Goal: Task Accomplishment & Management: Complete application form

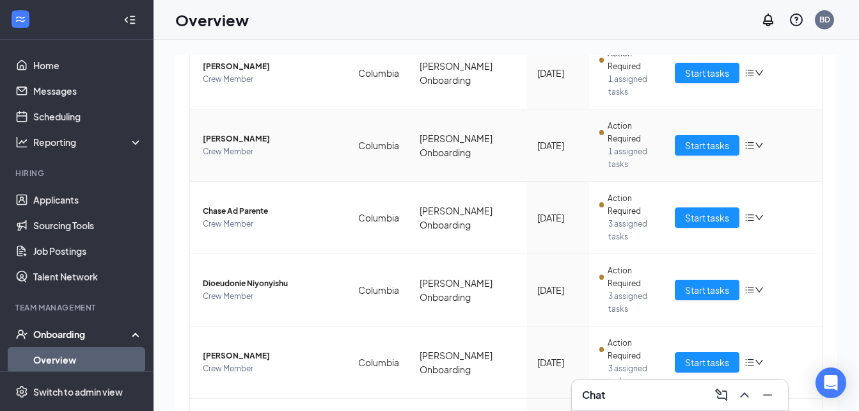
scroll to position [303, 0]
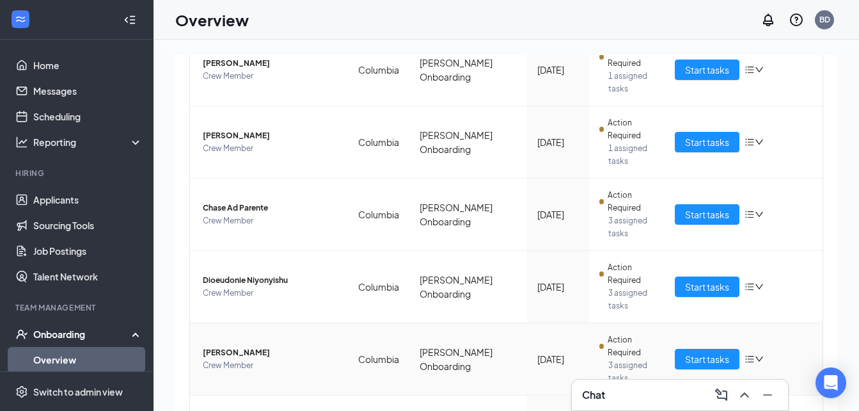
click at [310, 328] on td "[PERSON_NAME] Crew Member" at bounding box center [269, 359] width 158 height 72
click at [687, 285] on span "Start tasks" at bounding box center [707, 287] width 44 height 14
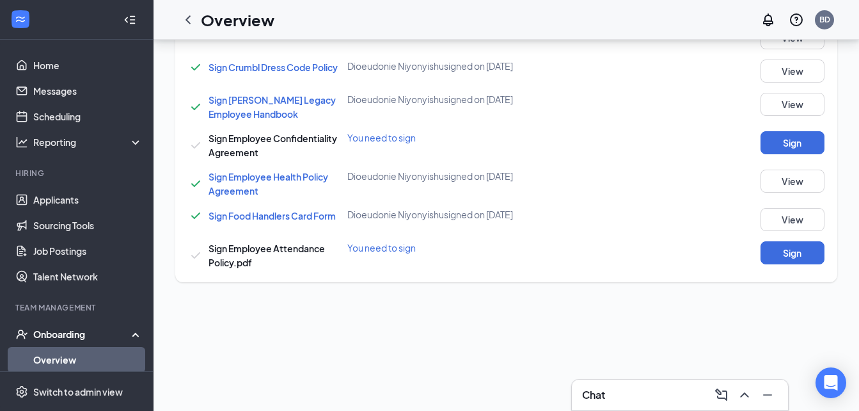
scroll to position [536, 0]
click at [257, 220] on span "Sign Food Handlers Card Form" at bounding box center [272, 215] width 127 height 12
click at [791, 230] on button "View" at bounding box center [793, 218] width 64 height 23
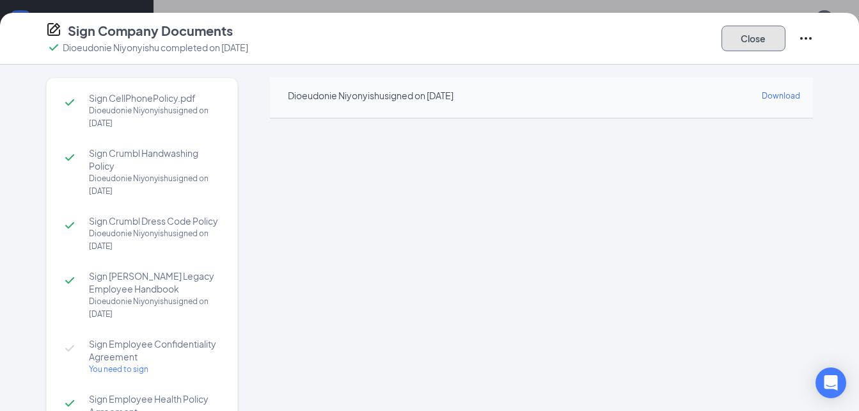
click at [761, 38] on button "Close" at bounding box center [754, 39] width 64 height 26
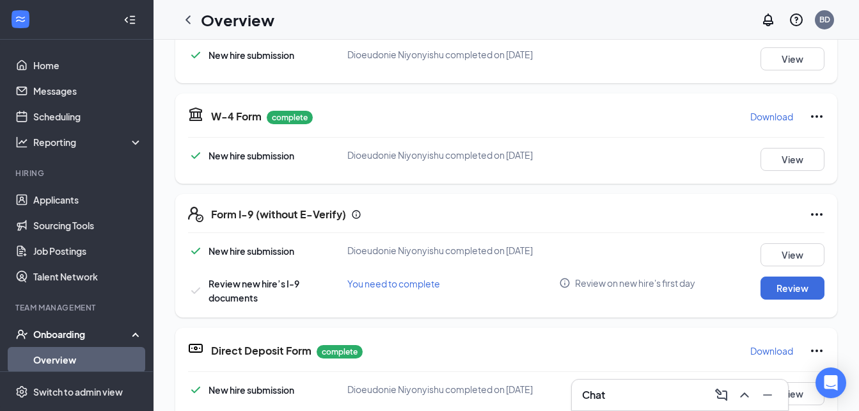
scroll to position [301, 0]
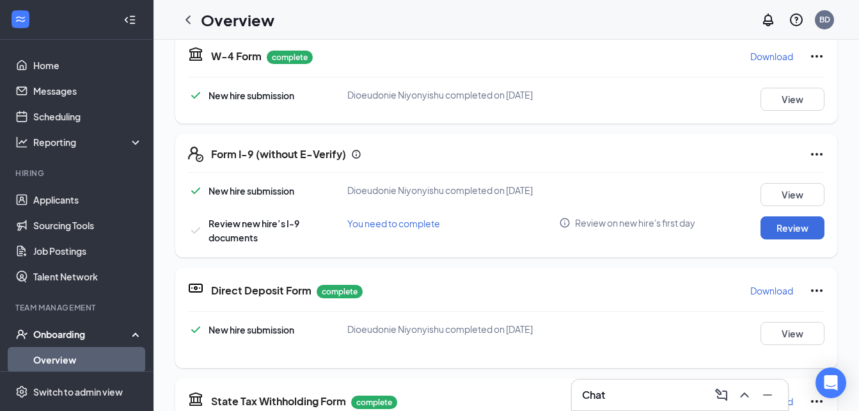
click at [614, 393] on div "Chat" at bounding box center [680, 395] width 196 height 20
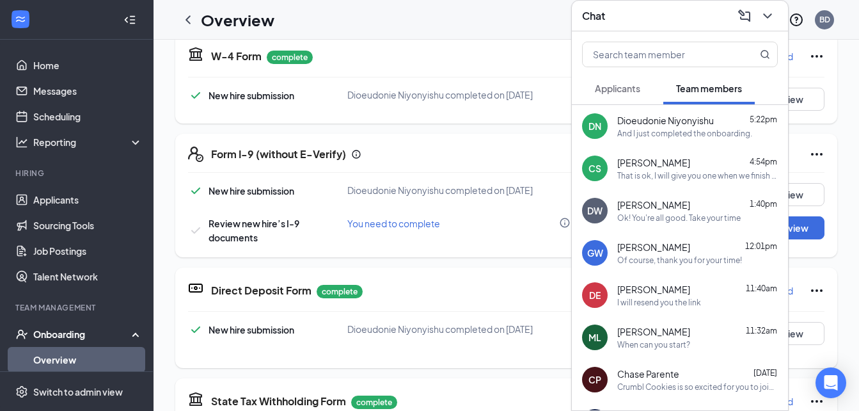
click at [662, 134] on div "And I just completed the onboarding." at bounding box center [685, 133] width 135 height 11
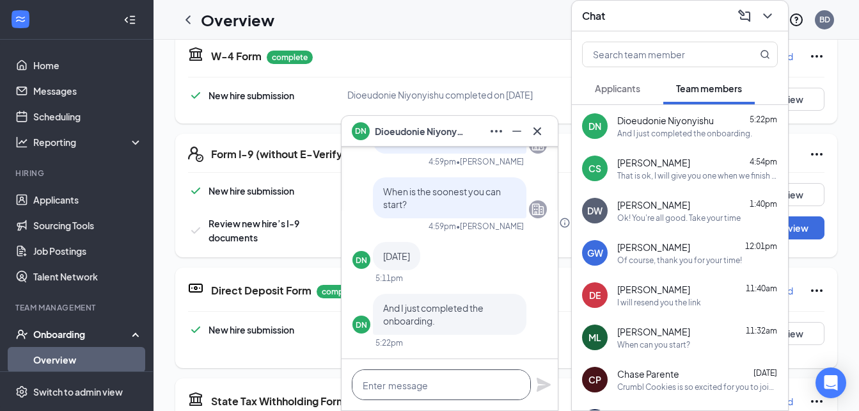
click at [429, 381] on textarea at bounding box center [441, 384] width 179 height 31
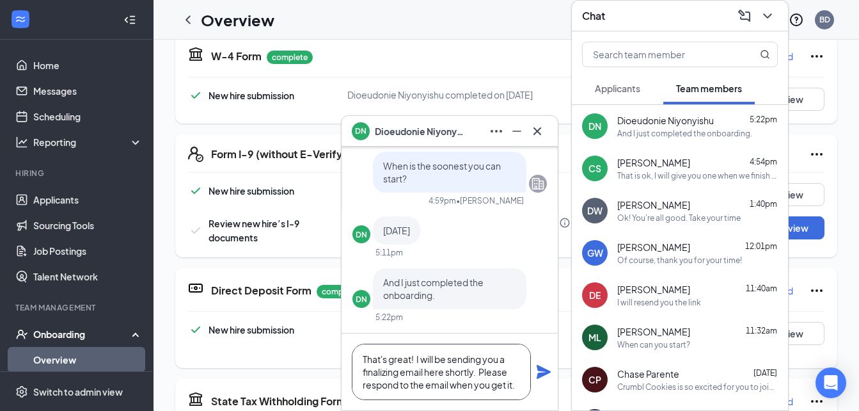
type textarea "That's great! I will be sending you a finalizing email here shortly. Please res…"
click at [553, 380] on div "That's great! I will be sending you a finalizing email here shortly. Please res…" at bounding box center [450, 371] width 216 height 77
click at [547, 373] on icon "Plane" at bounding box center [544, 372] width 14 height 14
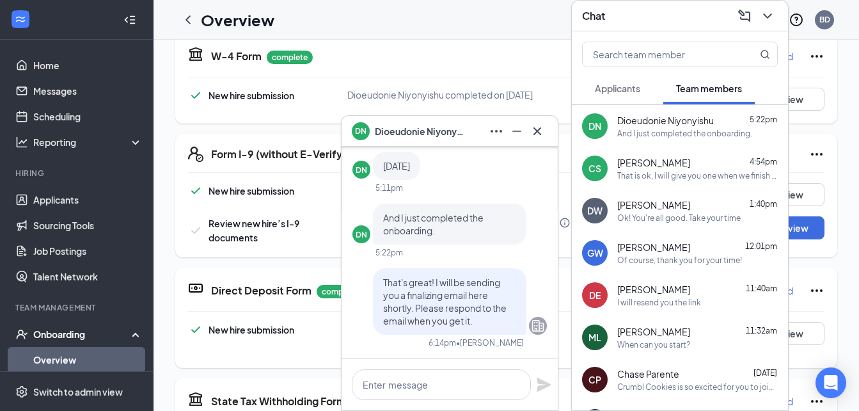
scroll to position [0, 0]
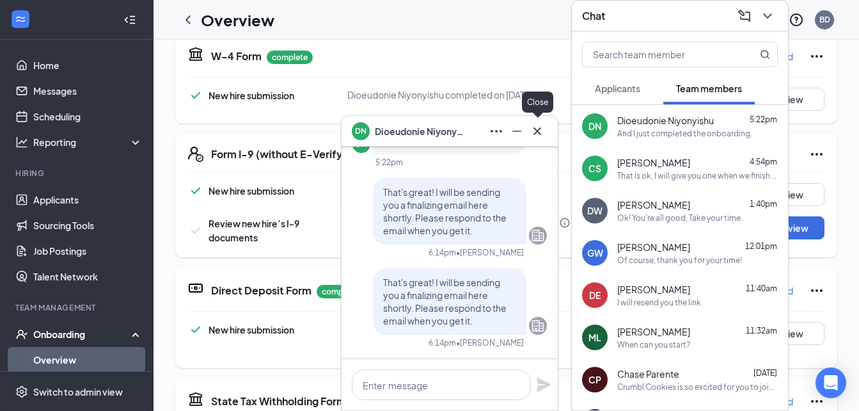
click at [539, 127] on icon "Cross" at bounding box center [537, 131] width 15 height 15
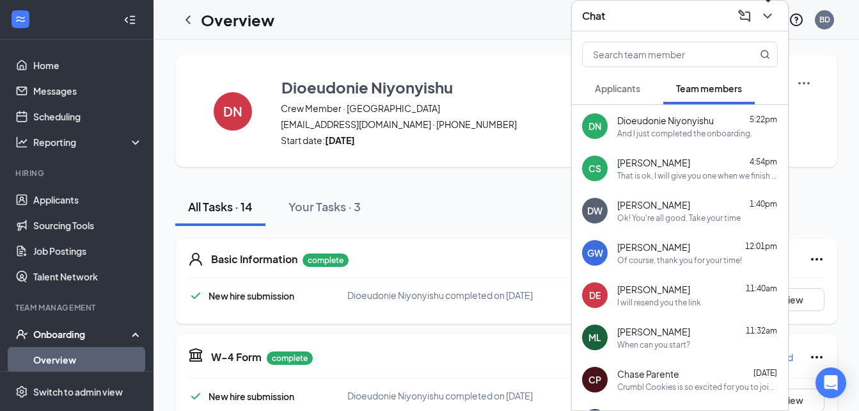
click at [767, 20] on icon "ChevronDown" at bounding box center [767, 15] width 15 height 15
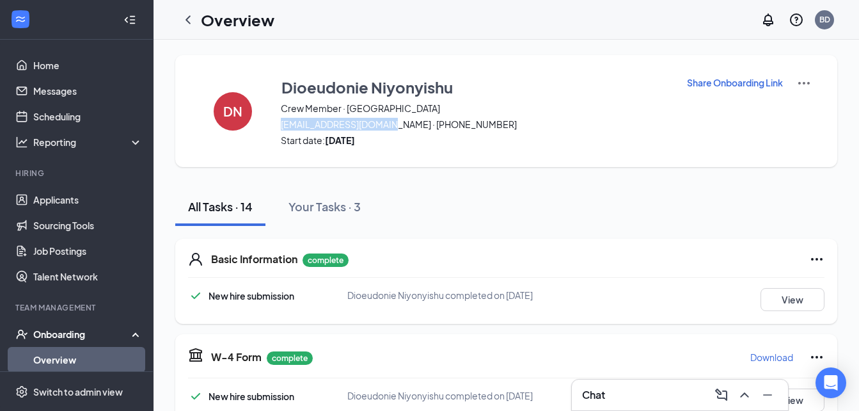
drag, startPoint x: 394, startPoint y: 125, endPoint x: 276, endPoint y: 120, distance: 118.5
click at [276, 120] on div "DN [PERSON_NAME] Crew Member · Columbia [EMAIL_ADDRESS][DOMAIN_NAME] · [PHONE_N…" at bounding box center [506, 111] width 662 height 112
copy span "[EMAIL_ADDRESS][DOMAIN_NAME]"
click at [68, 198] on link "Applicants" at bounding box center [87, 200] width 109 height 26
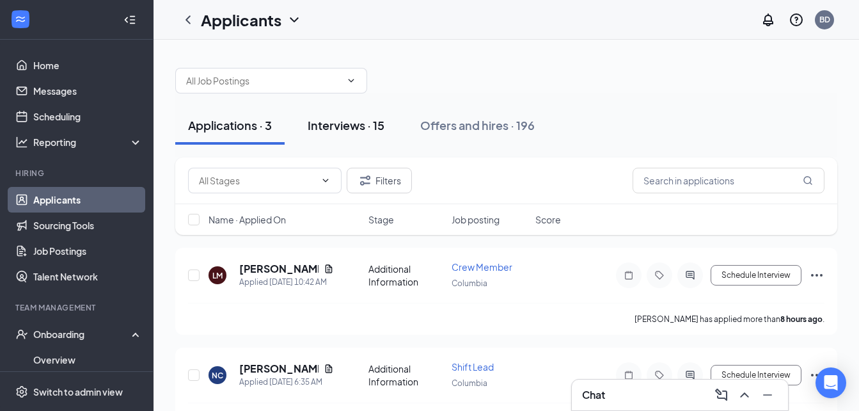
click at [355, 130] on div "Interviews · 15" at bounding box center [346, 125] width 77 height 16
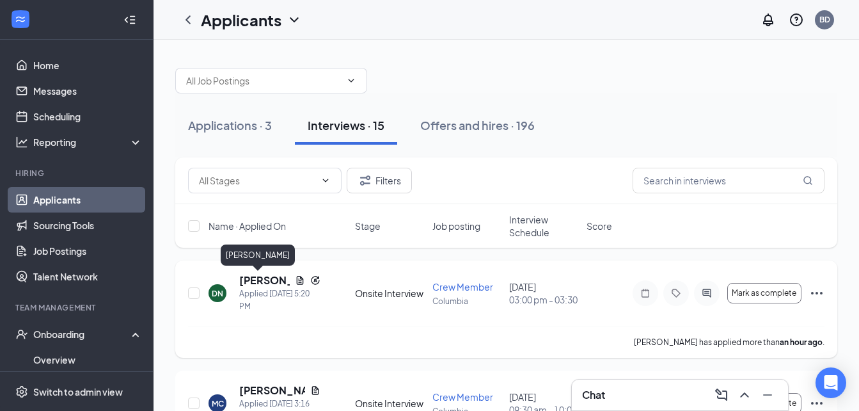
click at [246, 280] on h5 "[PERSON_NAME]" at bounding box center [264, 280] width 51 height 14
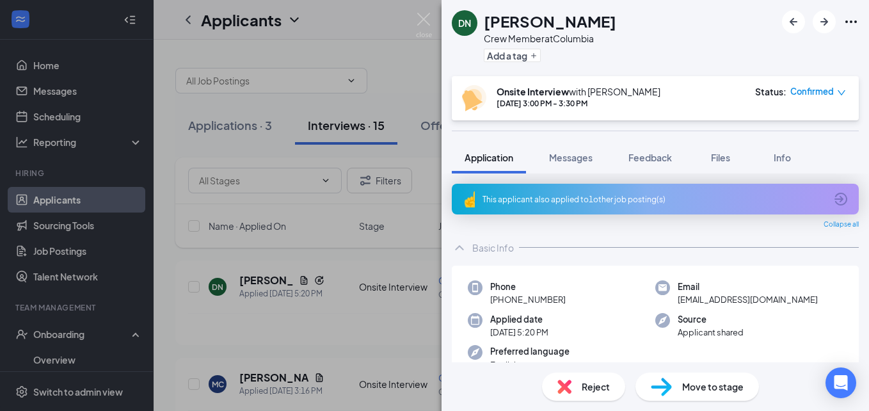
click at [623, 200] on div "This applicant also applied to 1 other job posting(s)" at bounding box center [653, 199] width 343 height 11
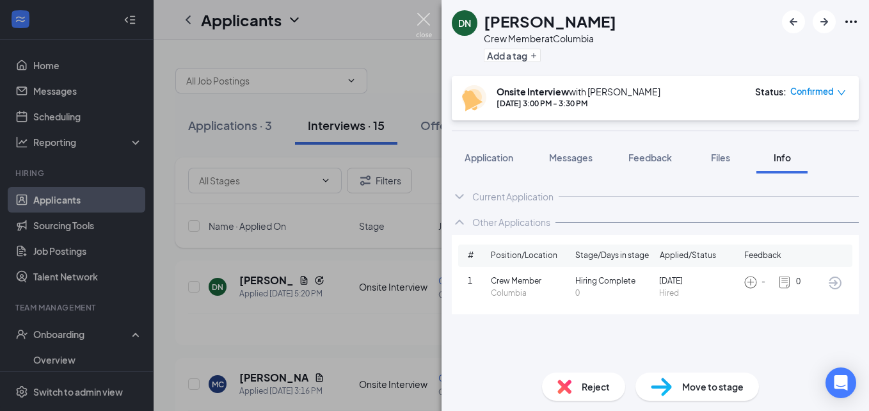
click at [419, 16] on img at bounding box center [424, 25] width 16 height 25
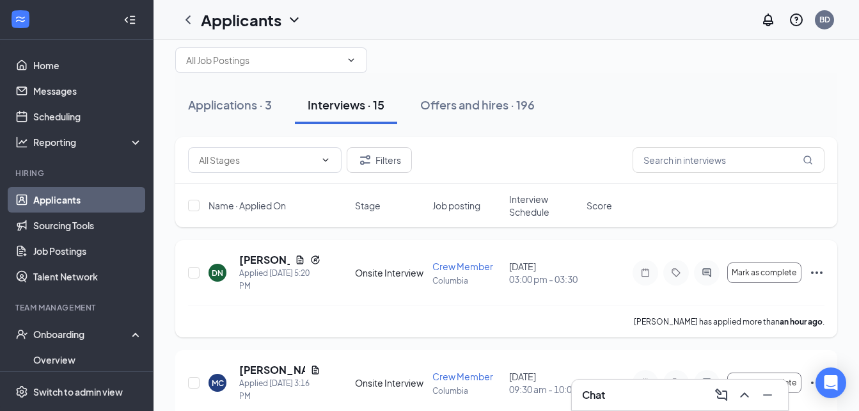
scroll to position [19, 0]
click at [630, 390] on div "Chat" at bounding box center [680, 395] width 196 height 20
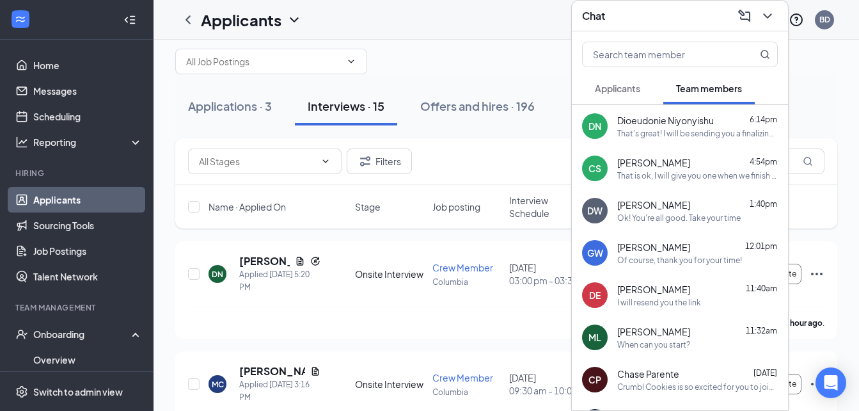
click at [657, 139] on div "DN [PERSON_NAME] 6:14pm That's great! I will be sending you a finalizing email …" at bounding box center [680, 126] width 216 height 42
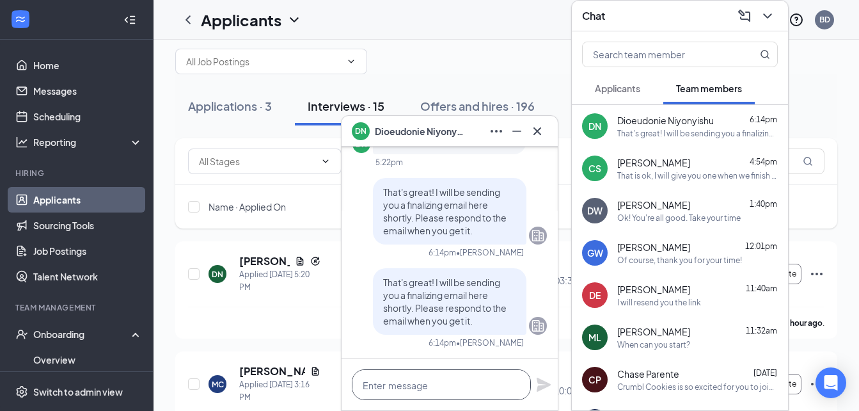
click at [387, 392] on textarea at bounding box center [441, 384] width 179 height 31
type textarea "d"
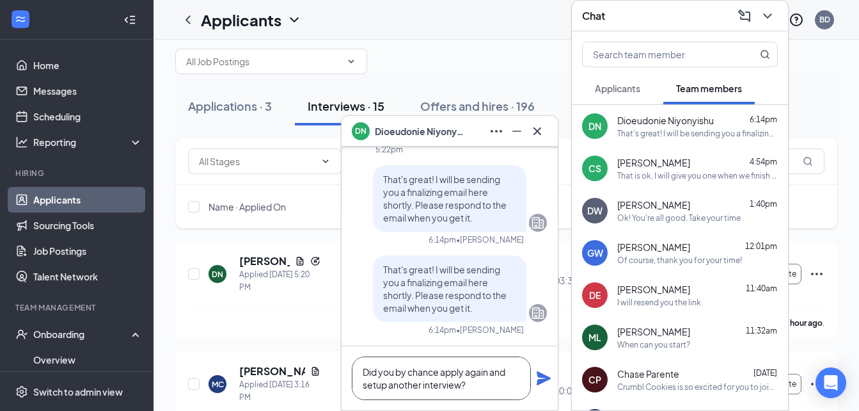
type textarea "Did you by chance apply again and setup another interview?"
click at [541, 383] on icon "Plane" at bounding box center [544, 378] width 14 height 14
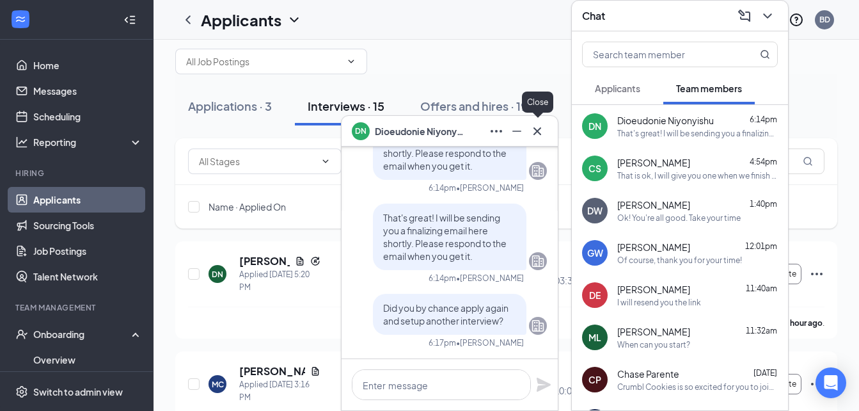
click at [534, 131] on icon "Cross" at bounding box center [537, 131] width 15 height 15
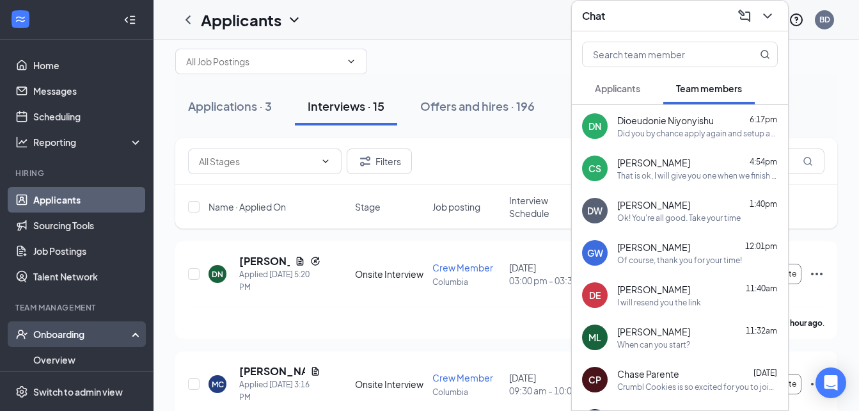
click at [56, 328] on div "Onboarding" at bounding box center [82, 334] width 99 height 13
click at [55, 342] on div "Onboarding" at bounding box center [77, 334] width 154 height 26
click at [52, 356] on link "Overview" at bounding box center [87, 360] width 109 height 26
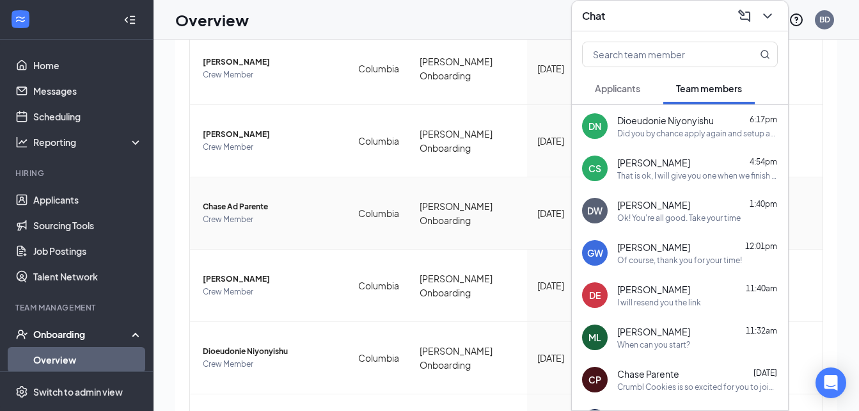
scroll to position [287, 0]
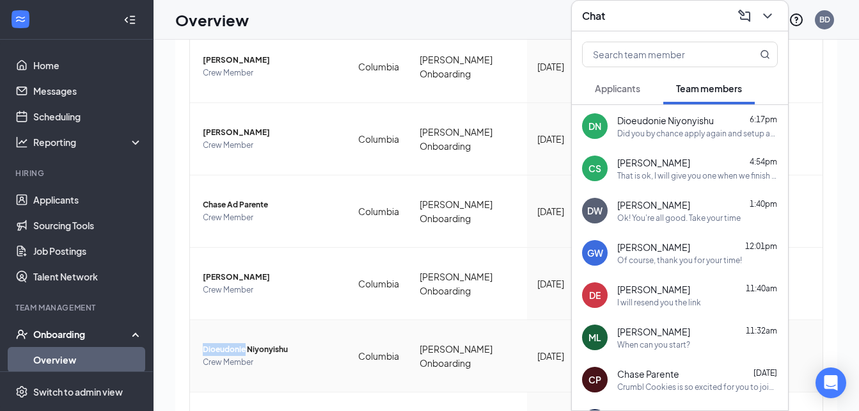
drag, startPoint x: 245, startPoint y: 349, endPoint x: 204, endPoint y: 349, distance: 41.0
click at [204, 349] on span "Dioeudonie Niyonyishu" at bounding box center [270, 349] width 135 height 13
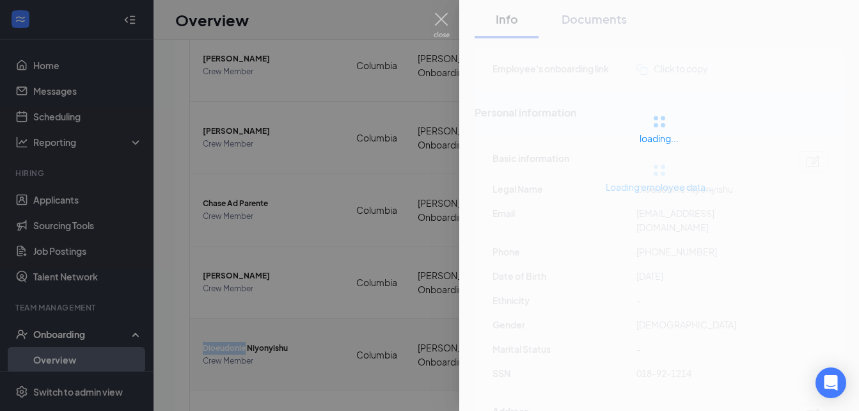
scroll to position [285, 0]
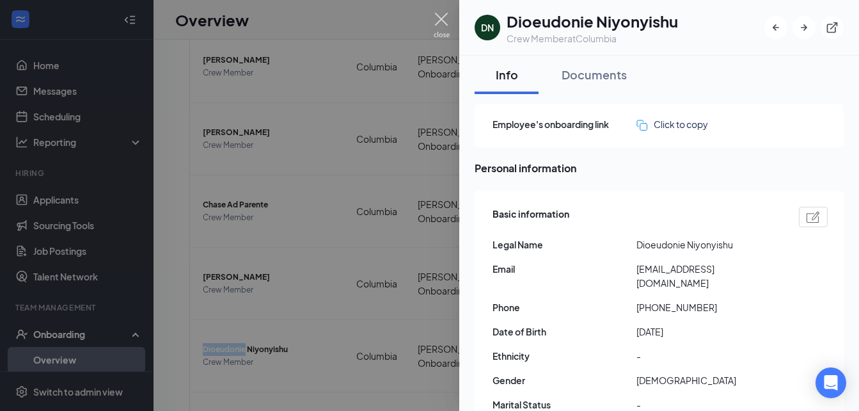
click at [440, 15] on img at bounding box center [442, 25] width 16 height 25
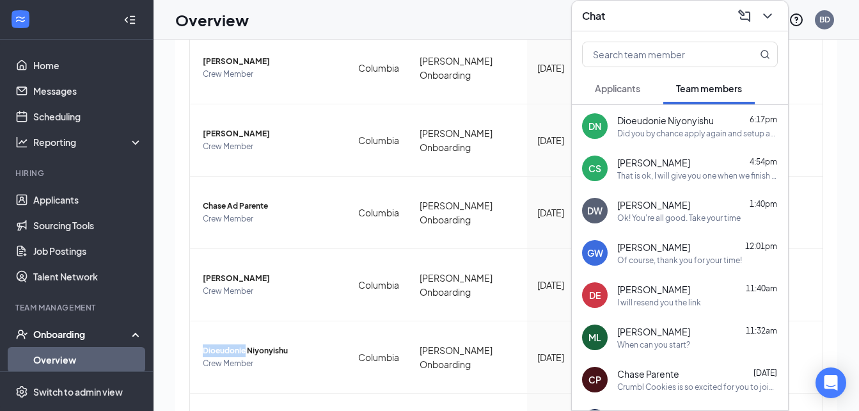
scroll to position [287, 0]
click at [685, 134] on div "and okay I will" at bounding box center [698, 134] width 161 height 11
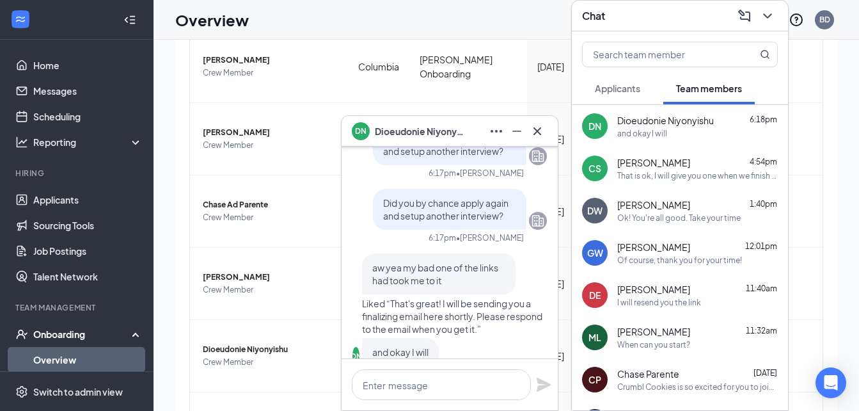
scroll to position [-32, 0]
click at [539, 133] on icon "Cross" at bounding box center [538, 131] width 8 height 8
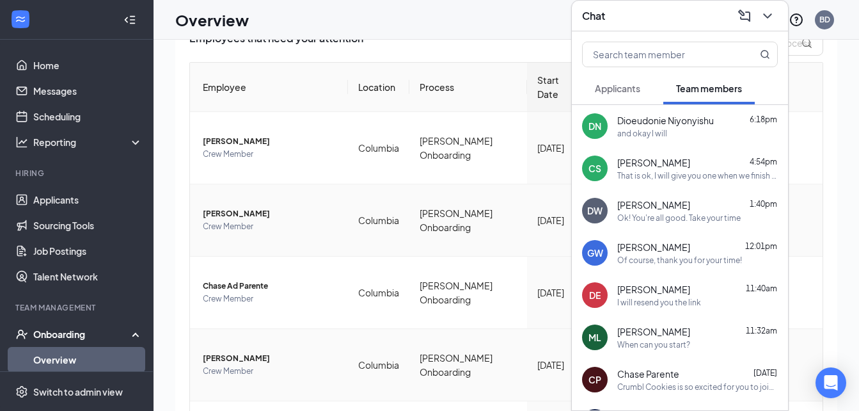
scroll to position [206, 0]
click at [763, 14] on icon "ChevronDown" at bounding box center [767, 15] width 15 height 15
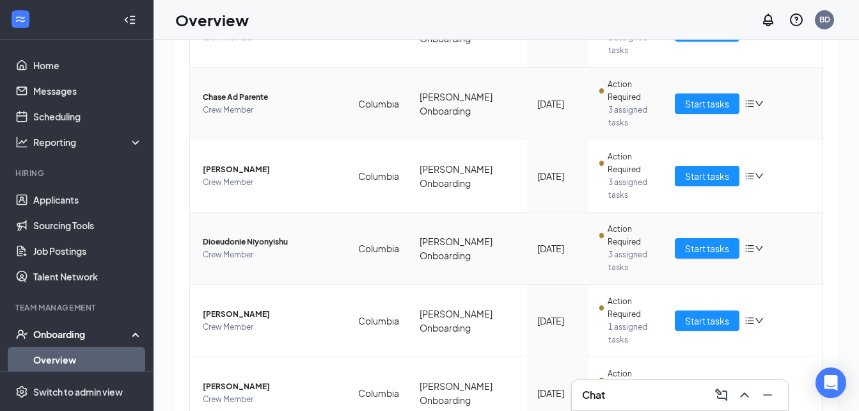
scroll to position [395, 0]
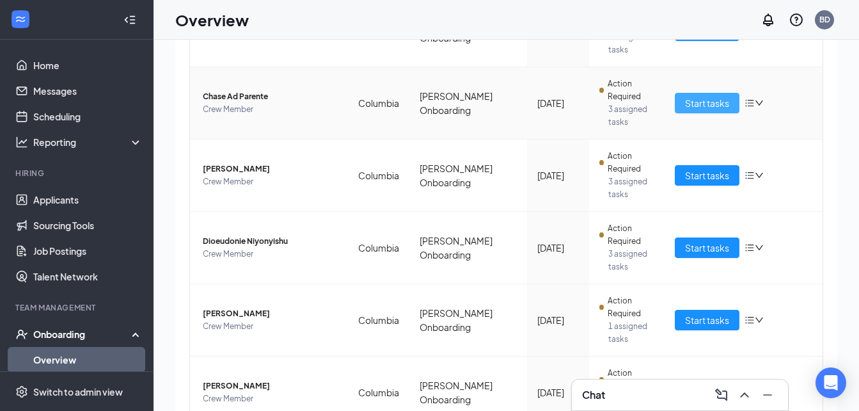
click at [705, 99] on span "Start tasks" at bounding box center [707, 103] width 44 height 14
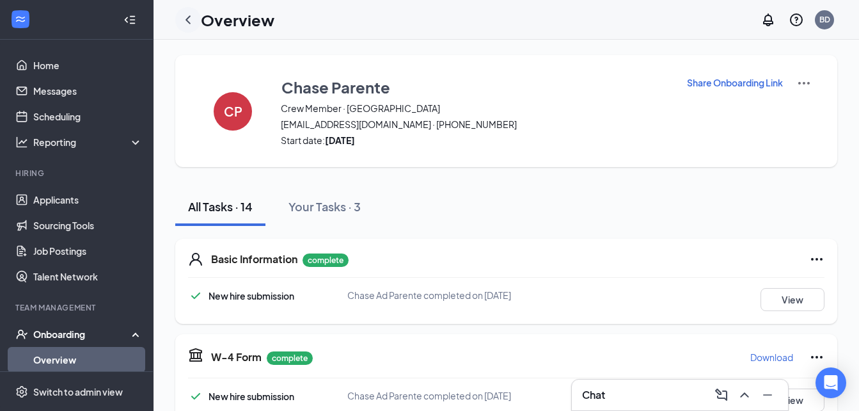
click at [187, 24] on icon "ChevronLeft" at bounding box center [187, 19] width 15 height 15
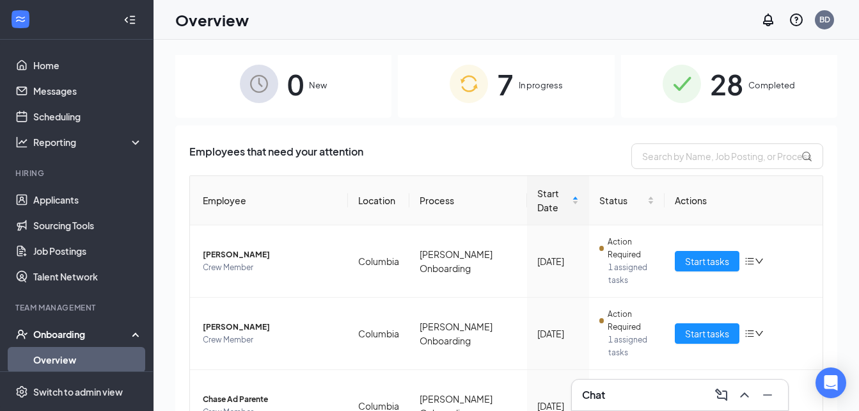
scroll to position [112, 0]
click at [707, 342] on td "Start tasks" at bounding box center [744, 333] width 158 height 72
click at [705, 336] on span "Start tasks" at bounding box center [707, 333] width 44 height 14
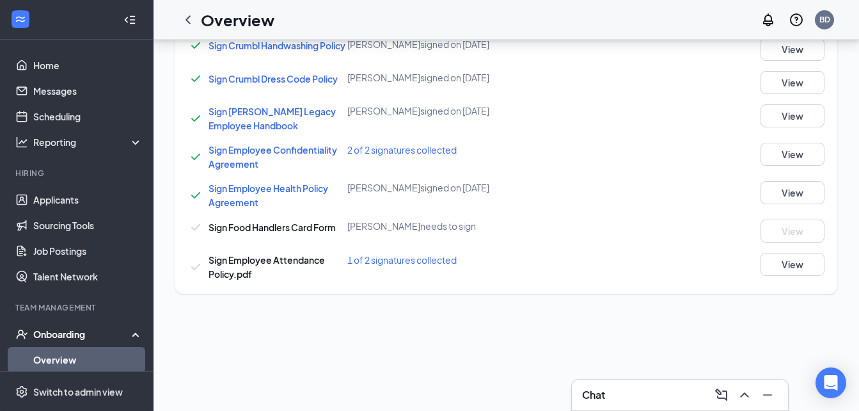
scroll to position [519, 0]
click at [764, 269] on button "View" at bounding box center [793, 263] width 64 height 23
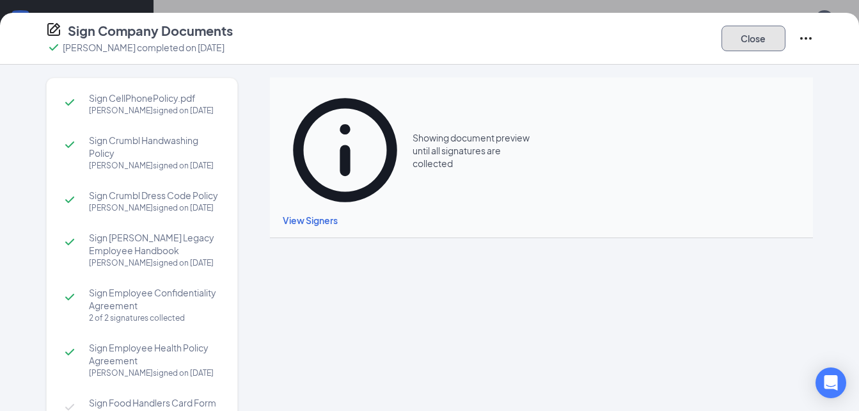
click at [744, 44] on button "Close" at bounding box center [754, 39] width 64 height 26
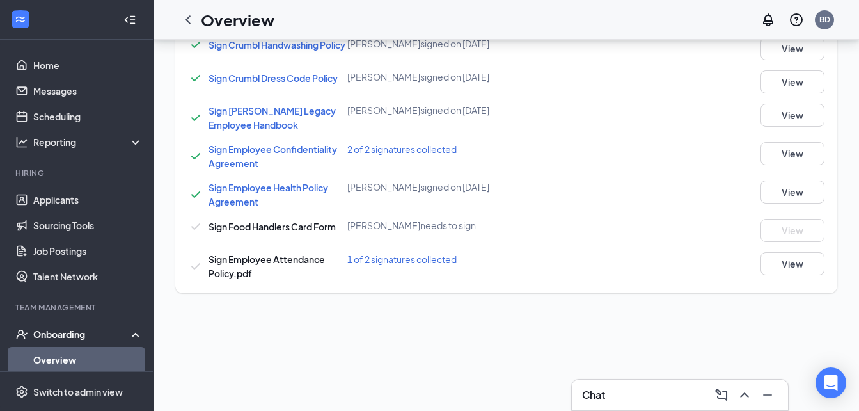
click at [409, 263] on span "1 of 2 signatures collected" at bounding box center [401, 259] width 109 height 12
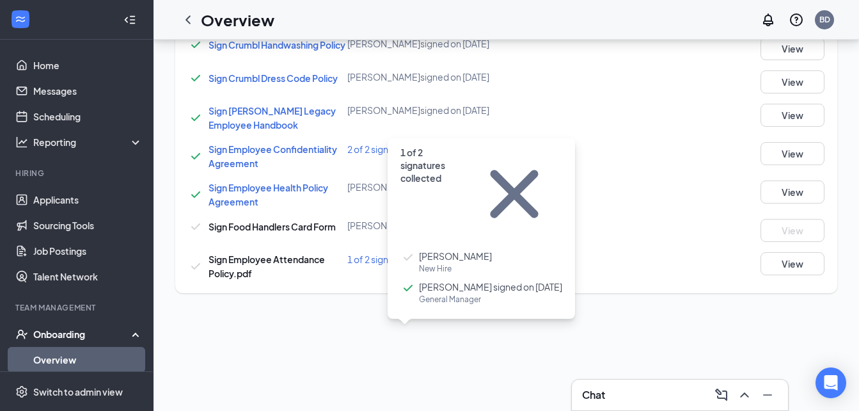
click at [545, 152] on icon "Cross" at bounding box center [514, 194] width 96 height 96
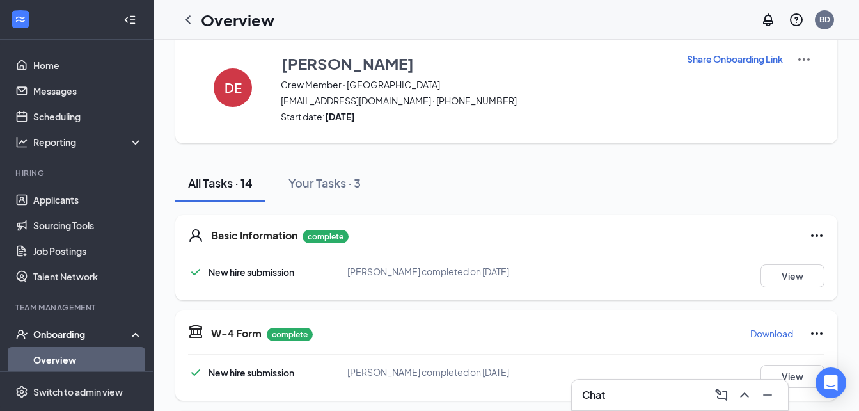
scroll to position [22, 0]
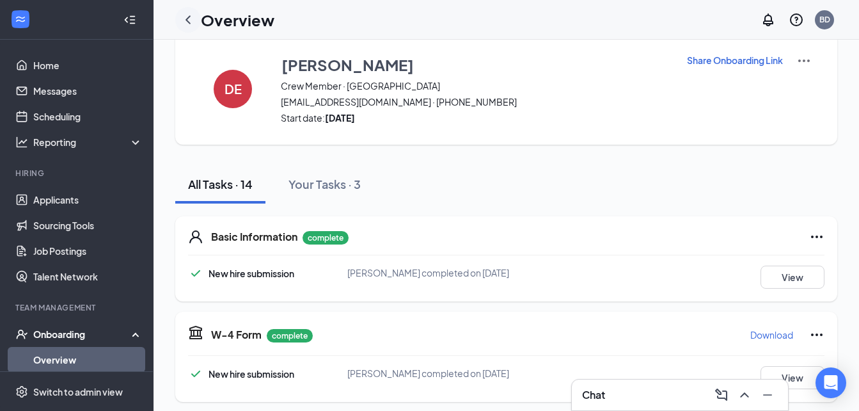
click at [188, 17] on icon "ChevronLeft" at bounding box center [187, 19] width 15 height 15
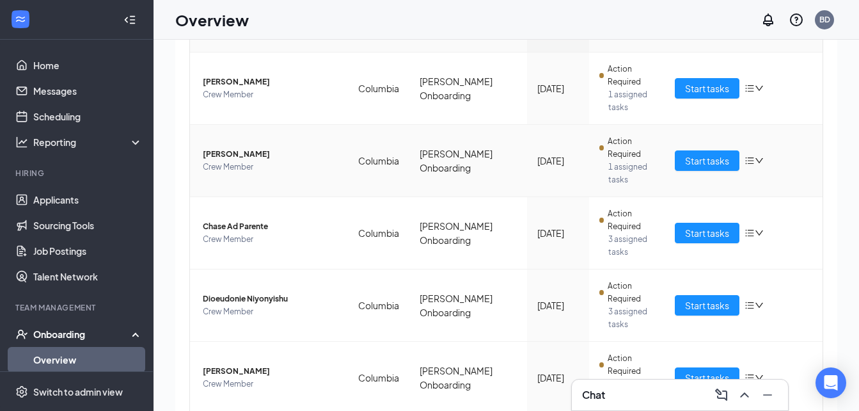
scroll to position [262, 0]
click at [700, 235] on span "Start tasks" at bounding box center [707, 232] width 44 height 14
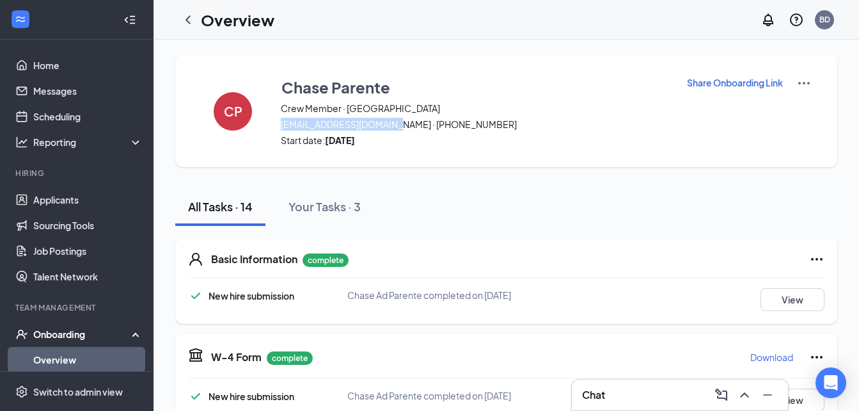
drag, startPoint x: 399, startPoint y: 124, endPoint x: 283, endPoint y: 127, distance: 115.8
click at [283, 127] on span "[EMAIL_ADDRESS][DOMAIN_NAME] · [PHONE_NUMBER]" at bounding box center [476, 124] width 390 height 13
copy span "[EMAIL_ADDRESS][DOMAIN_NAME]"
click at [188, 20] on icon "ChevronLeft" at bounding box center [187, 19] width 15 height 15
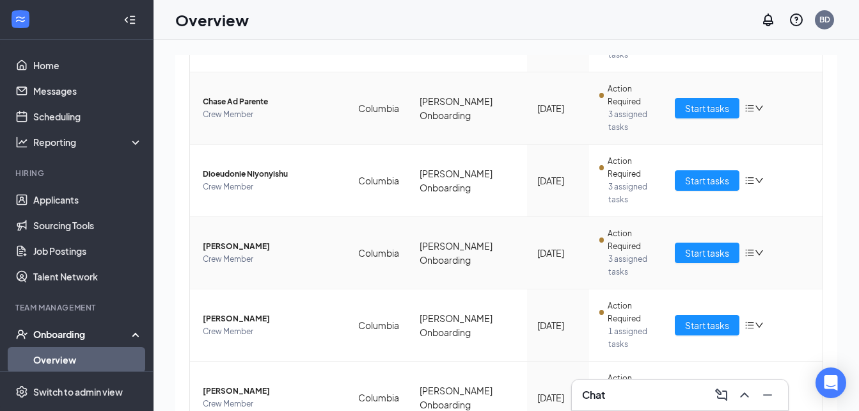
scroll to position [410, 0]
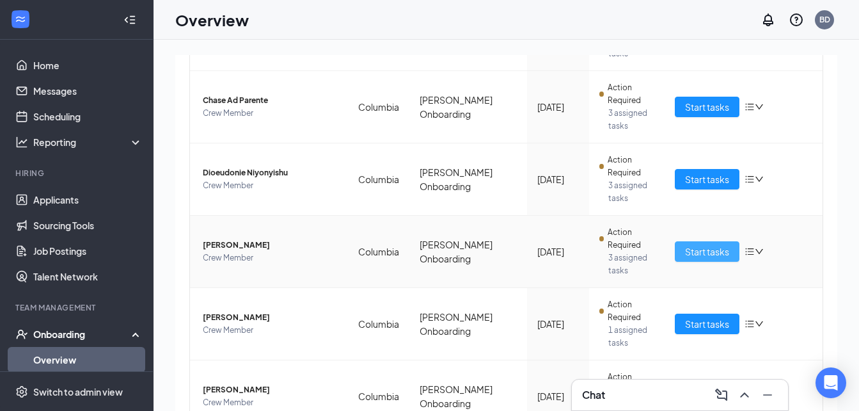
click at [686, 249] on span "Start tasks" at bounding box center [707, 251] width 44 height 14
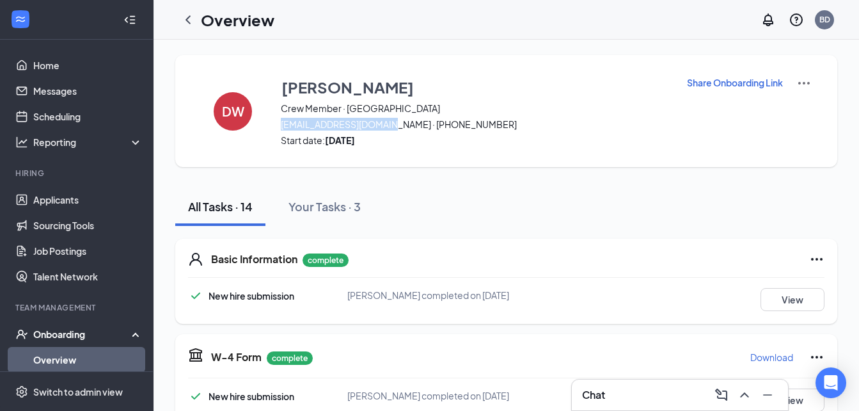
drag, startPoint x: 389, startPoint y: 124, endPoint x: 280, endPoint y: 126, distance: 109.4
click at [280, 126] on div "DW [PERSON_NAME] Crew Member · Columbia [EMAIL_ADDRESS][DOMAIN_NAME] · [PHONE_N…" at bounding box center [506, 111] width 662 height 112
copy span "[EMAIL_ADDRESS][DOMAIN_NAME]"
click at [191, 24] on icon "ChevronLeft" at bounding box center [187, 19] width 15 height 15
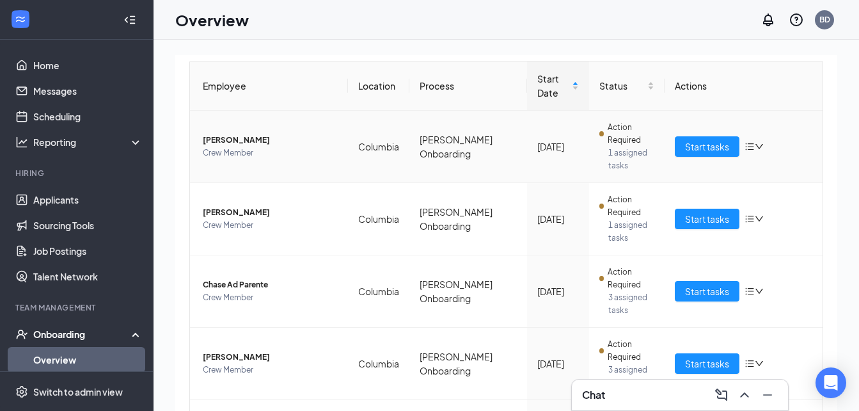
scroll to position [232, 0]
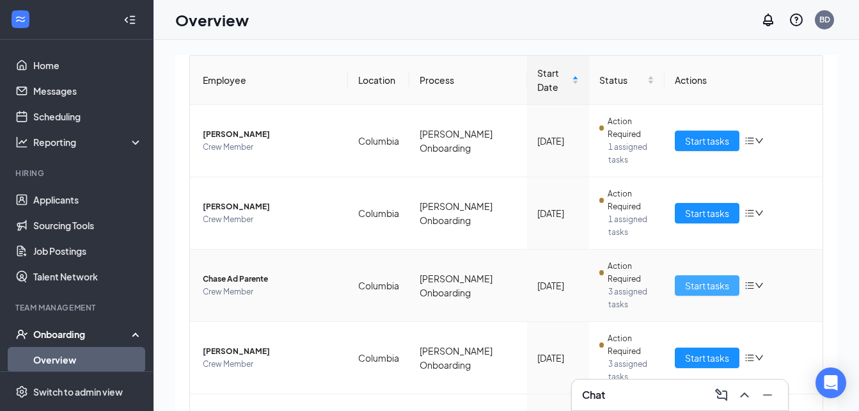
click at [700, 284] on span "Start tasks" at bounding box center [707, 285] width 44 height 14
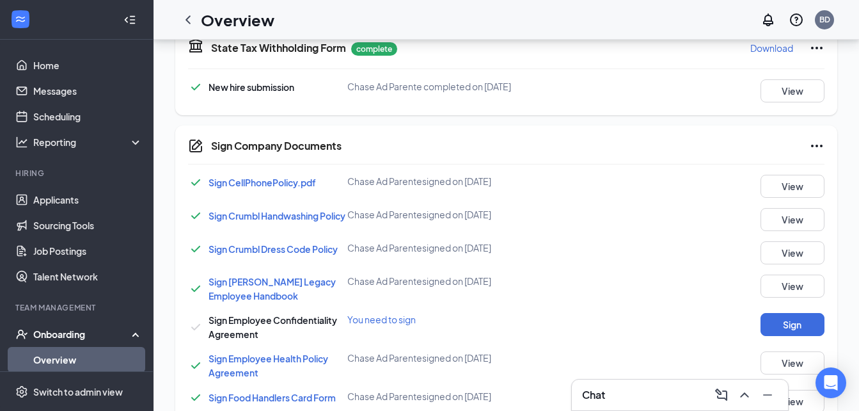
scroll to position [349, 0]
click at [772, 326] on button "Sign" at bounding box center [793, 323] width 64 height 23
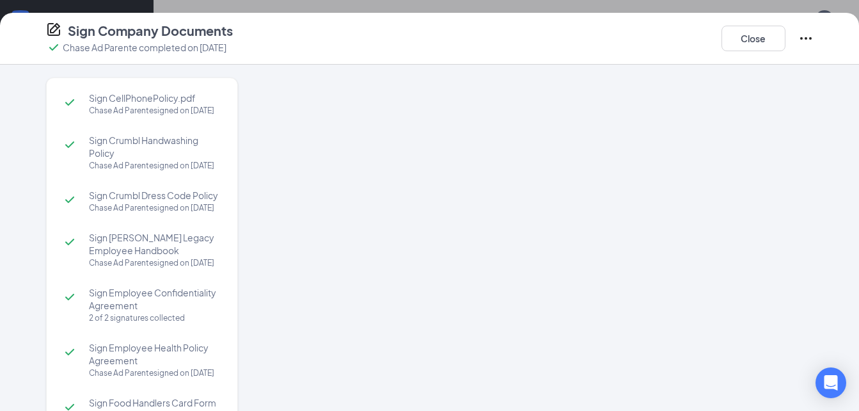
click at [525, 239] on div at bounding box center [542, 213] width 544 height 273
click at [536, 235] on div "Sign Company Documents Chase Ad Parente completed on [DATE] Close Sign CellPhon…" at bounding box center [429, 212] width 859 height 398
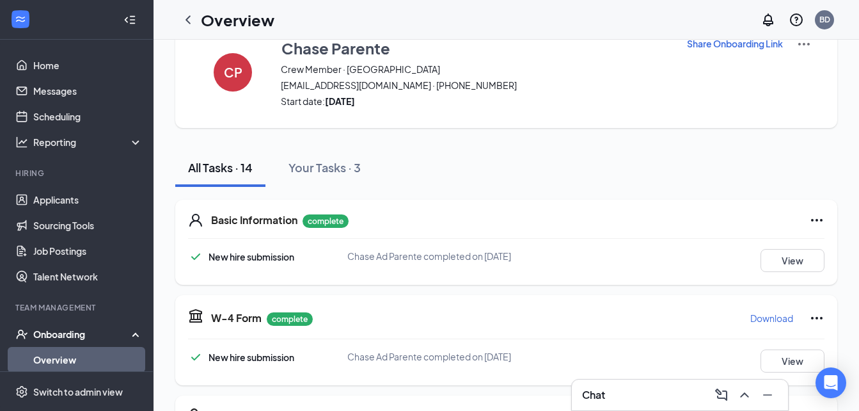
scroll to position [0, 0]
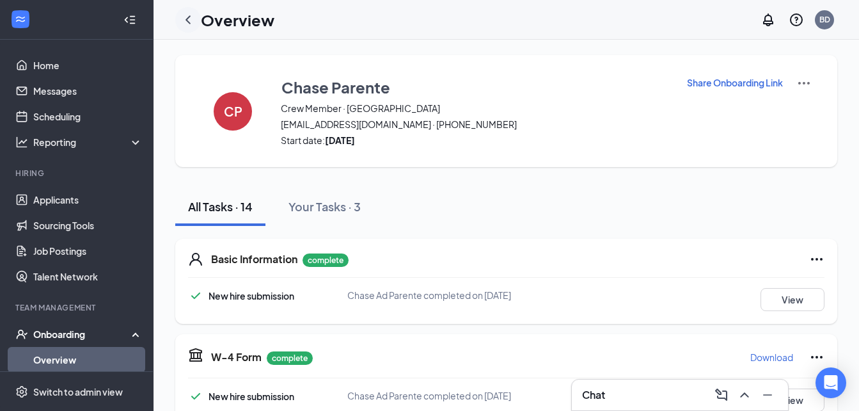
click at [179, 21] on div at bounding box center [188, 20] width 26 height 26
click at [186, 17] on icon "ChevronLeft" at bounding box center [187, 19] width 15 height 15
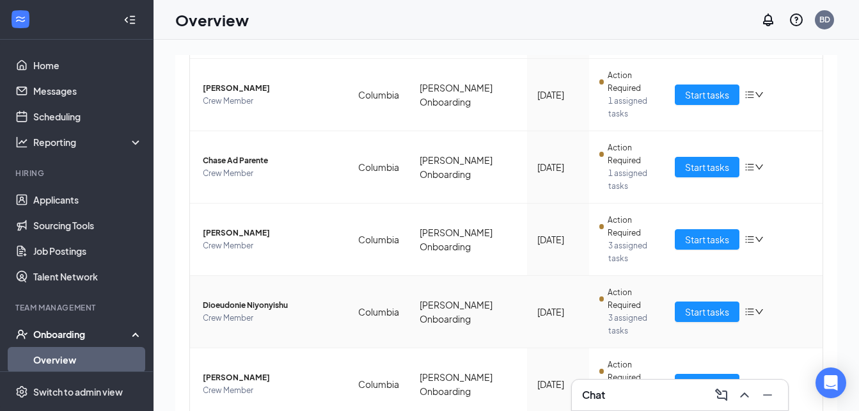
scroll to position [351, 0]
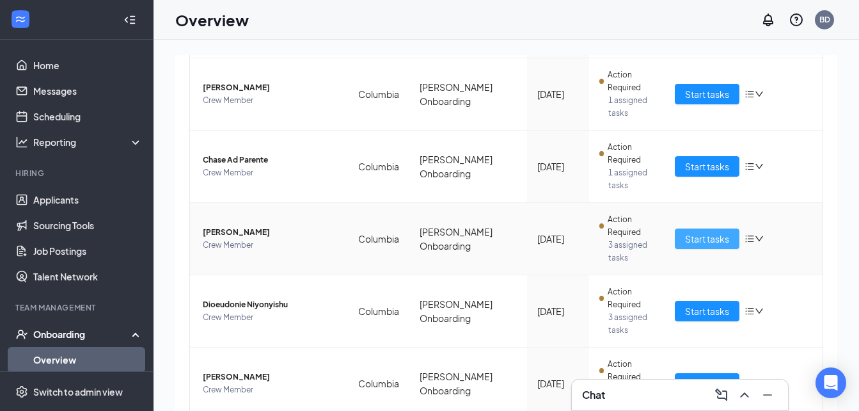
click at [694, 239] on span "Start tasks" at bounding box center [707, 239] width 44 height 14
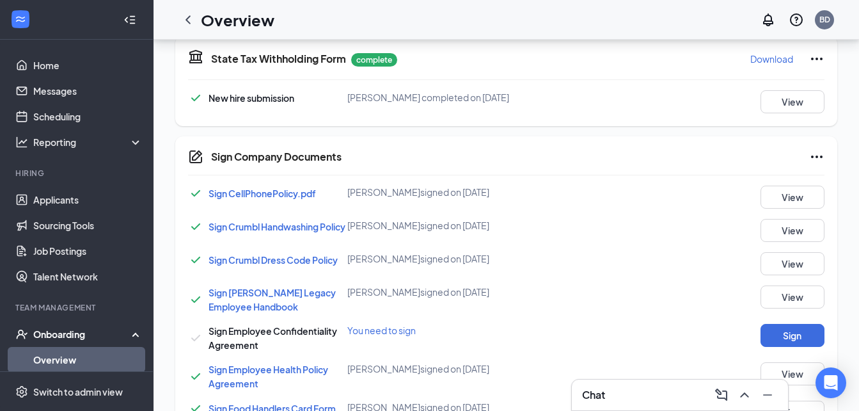
scroll to position [431, 0]
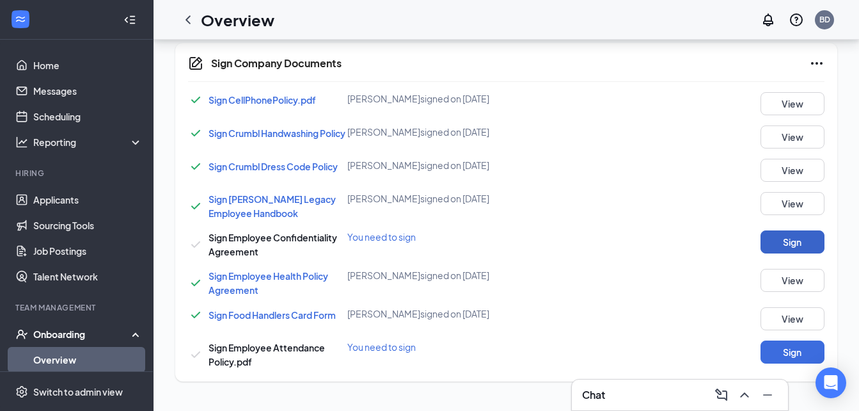
click at [770, 245] on button "Sign" at bounding box center [793, 241] width 64 height 23
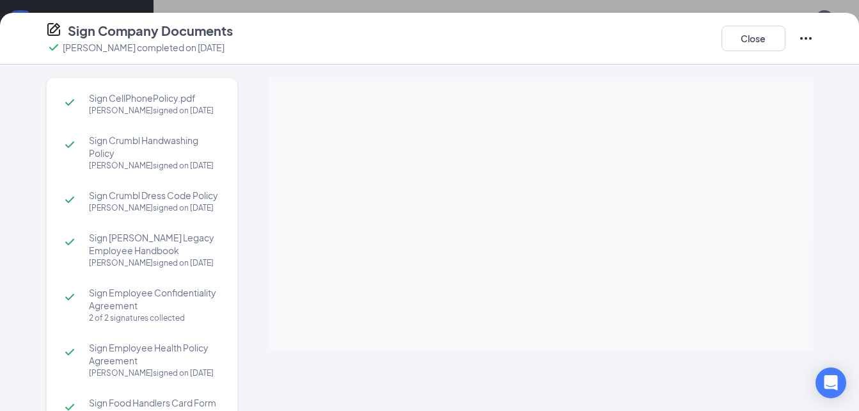
scroll to position [287, 0]
click at [755, 34] on button "Close" at bounding box center [754, 39] width 64 height 26
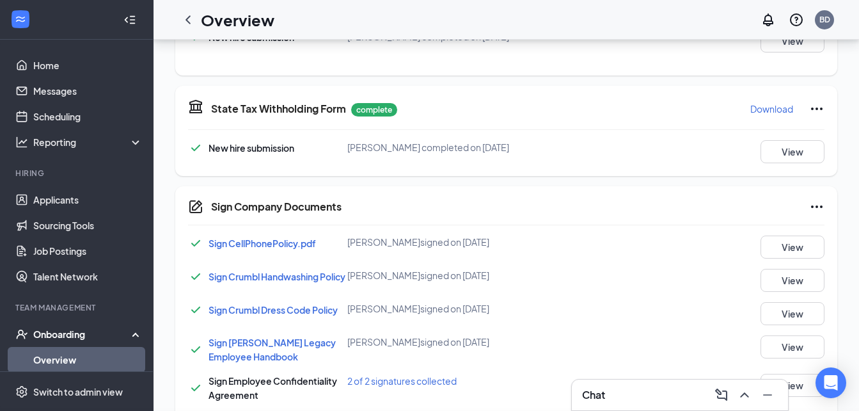
click at [755, 34] on div "Sign Company Documents [PERSON_NAME] completed on [DATE] Close Sign CellPhonePo…" at bounding box center [429, 205] width 859 height 411
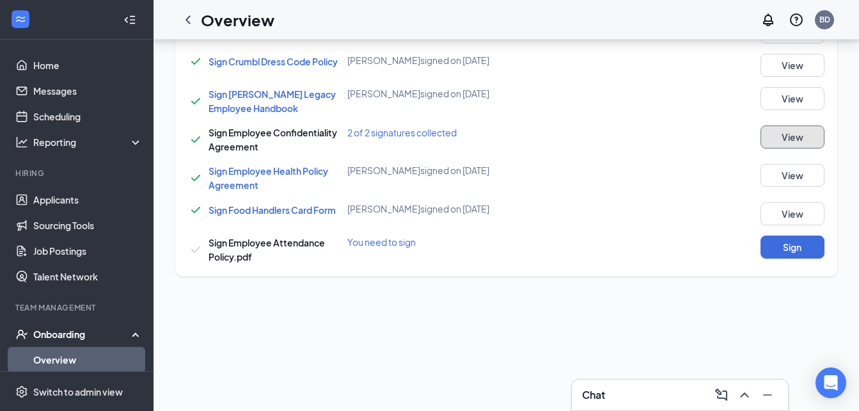
scroll to position [536, 0]
click at [781, 249] on button "Sign" at bounding box center [793, 246] width 64 height 23
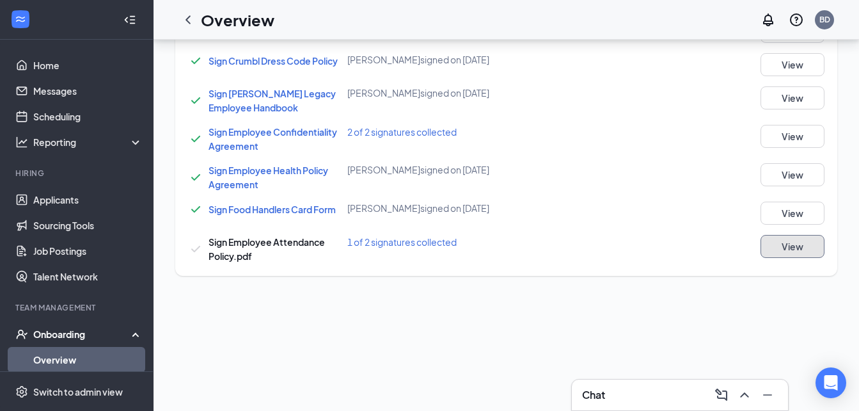
click at [792, 248] on button "View" at bounding box center [793, 246] width 64 height 23
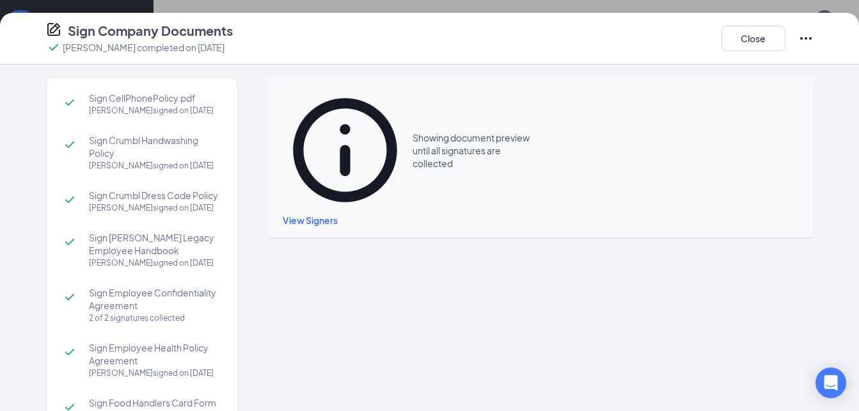
click at [752, 55] on div "Sign Company Documents [PERSON_NAME] completed on [DATE] Close" at bounding box center [429, 39] width 859 height 52
click at [753, 51] on button "Close" at bounding box center [754, 39] width 64 height 26
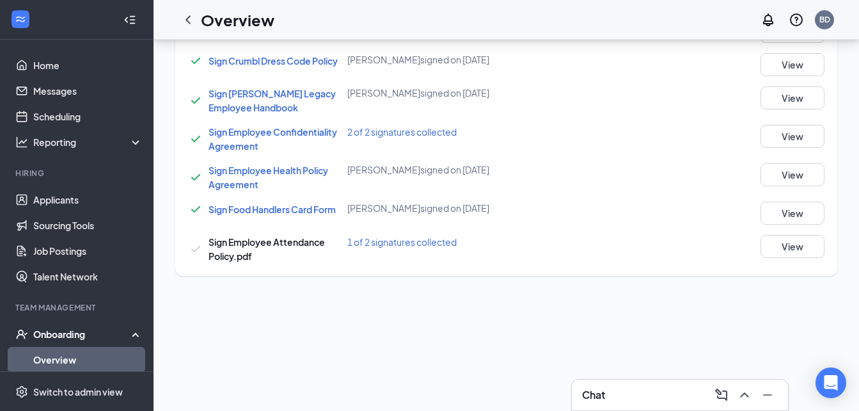
click at [423, 248] on span "1 of 2 signatures collected" at bounding box center [401, 242] width 109 height 12
click at [773, 258] on button "View" at bounding box center [793, 246] width 64 height 23
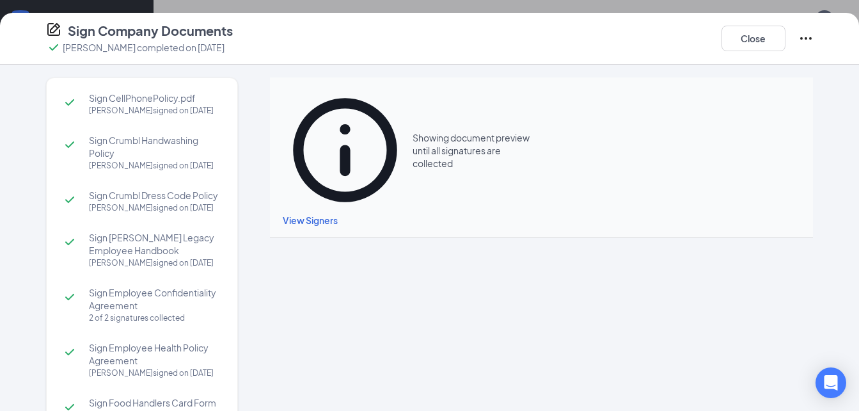
click at [752, 52] on div "Close" at bounding box center [768, 38] width 92 height 33
click at [752, 51] on button "Close" at bounding box center [754, 39] width 64 height 26
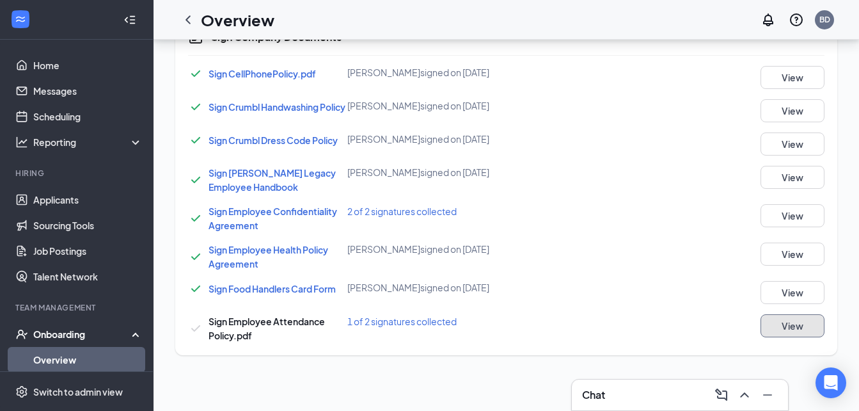
scroll to position [227, 0]
click at [187, 20] on icon "ChevronLeft" at bounding box center [188, 19] width 5 height 8
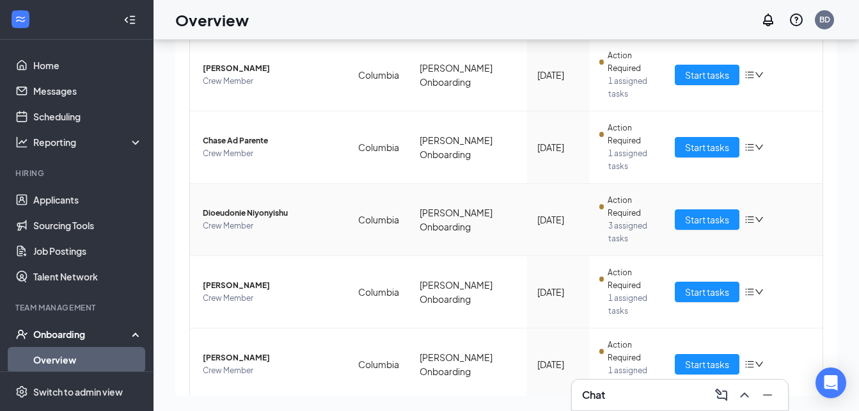
scroll to position [315, 0]
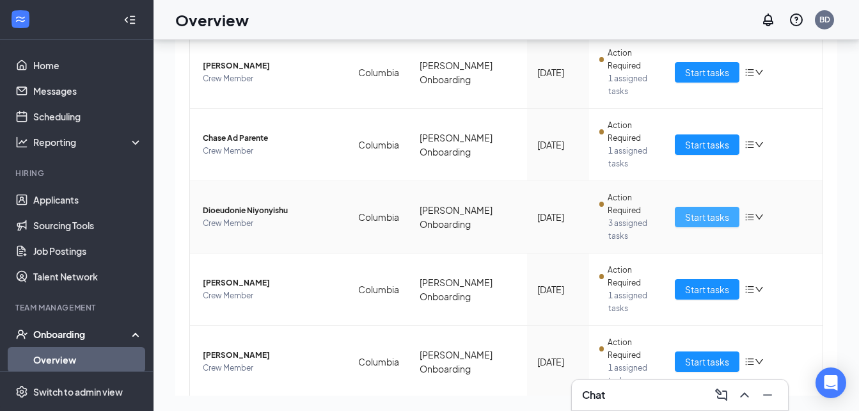
click at [687, 216] on span "Start tasks" at bounding box center [707, 217] width 44 height 14
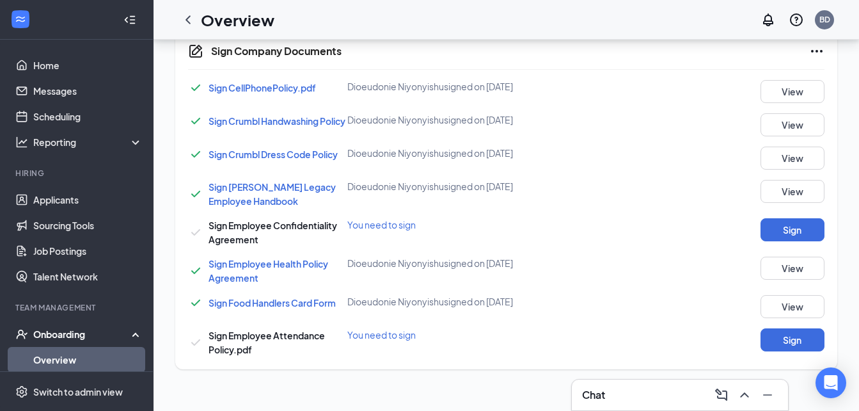
scroll to position [67, 0]
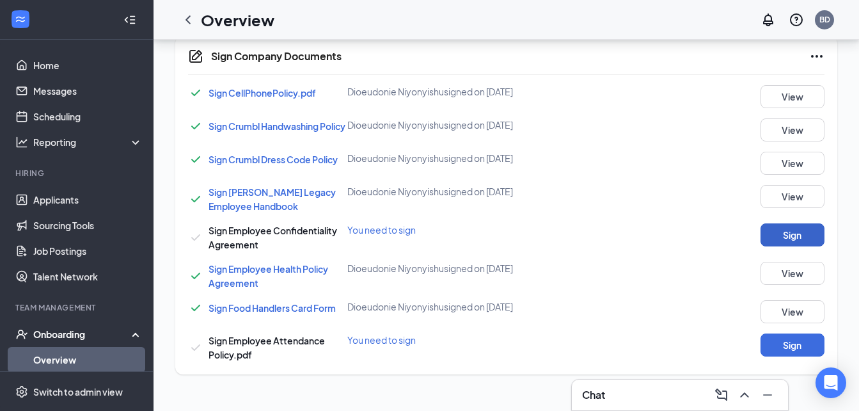
click at [761, 246] on button "Sign" at bounding box center [793, 234] width 64 height 23
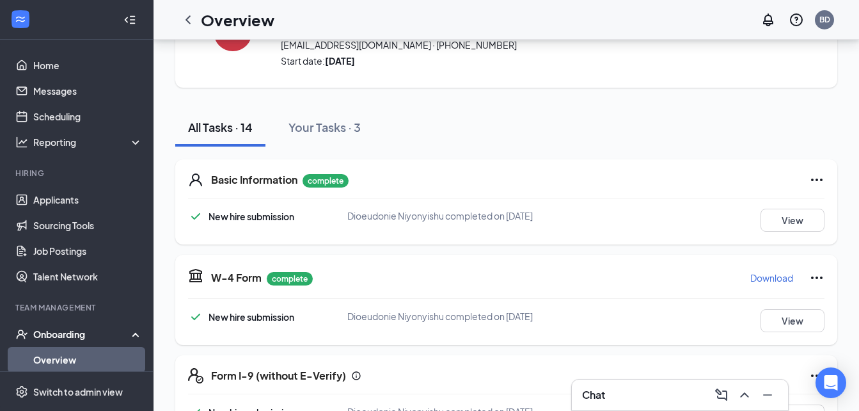
scroll to position [0, 0]
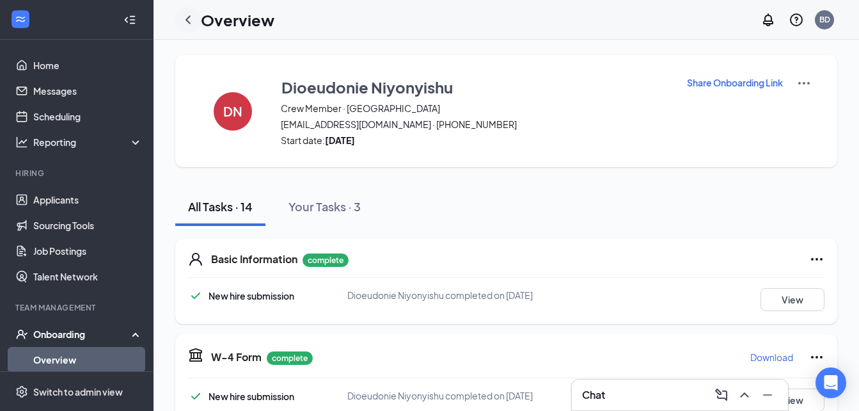
click at [190, 22] on icon "ChevronLeft" at bounding box center [187, 19] width 15 height 15
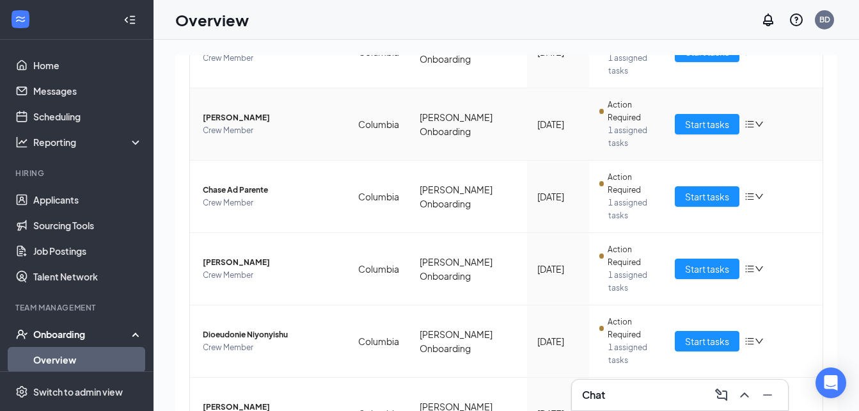
scroll to position [323, 0]
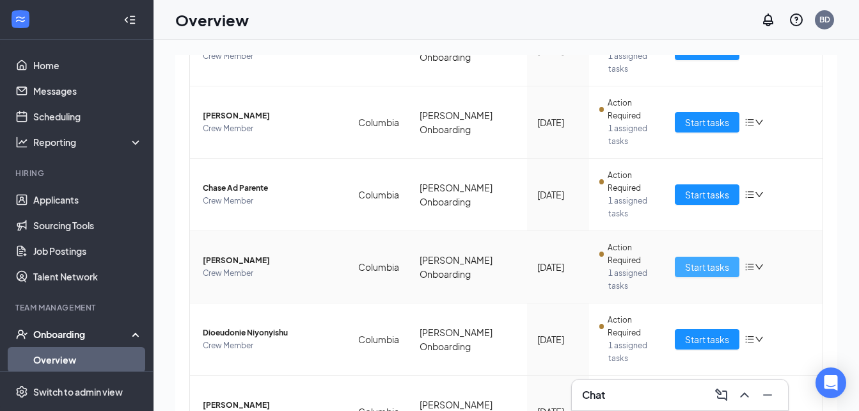
click at [677, 273] on button "Start tasks" at bounding box center [707, 267] width 65 height 20
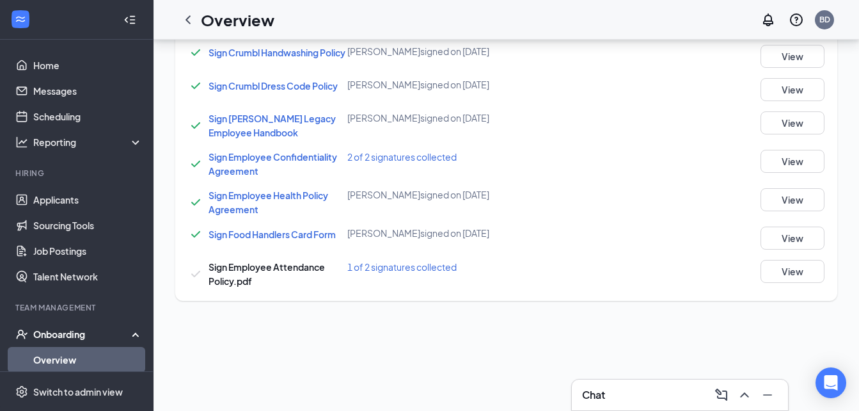
scroll to position [512, 0]
click at [763, 278] on button "View" at bounding box center [793, 270] width 64 height 23
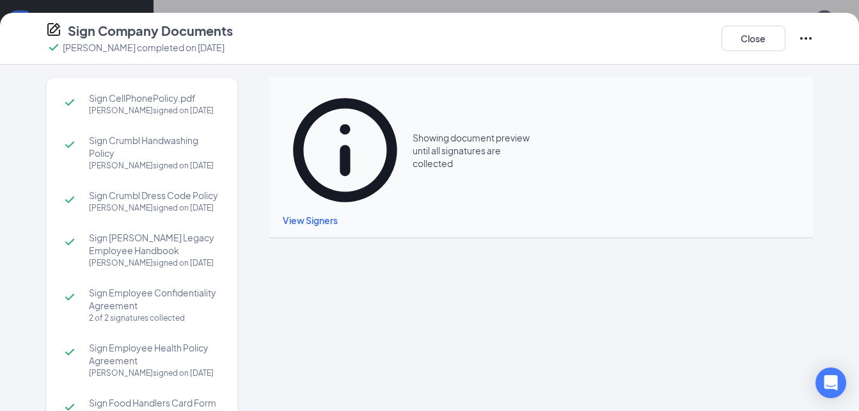
click at [804, 36] on icon "Ellipses" at bounding box center [806, 38] width 15 height 15
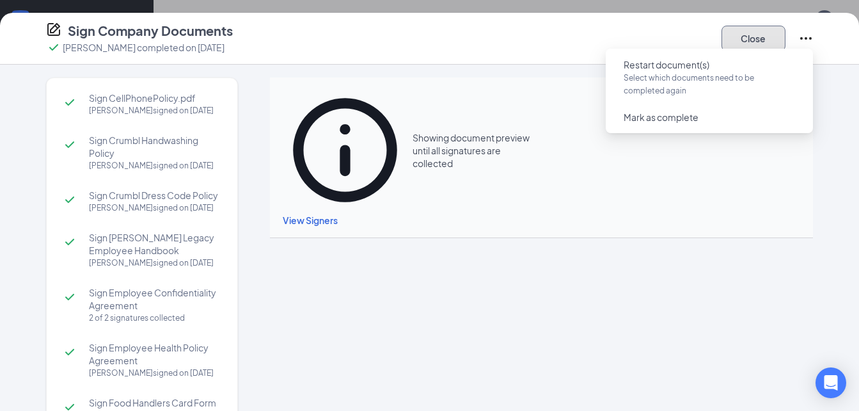
click at [741, 37] on button "Close" at bounding box center [754, 39] width 64 height 26
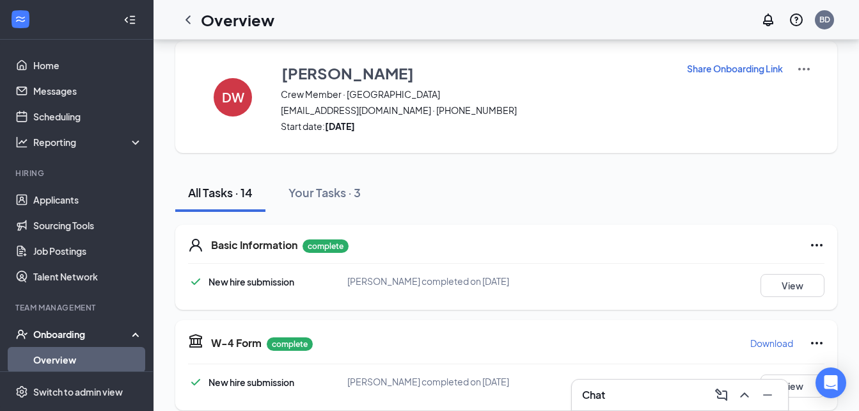
scroll to position [0, 0]
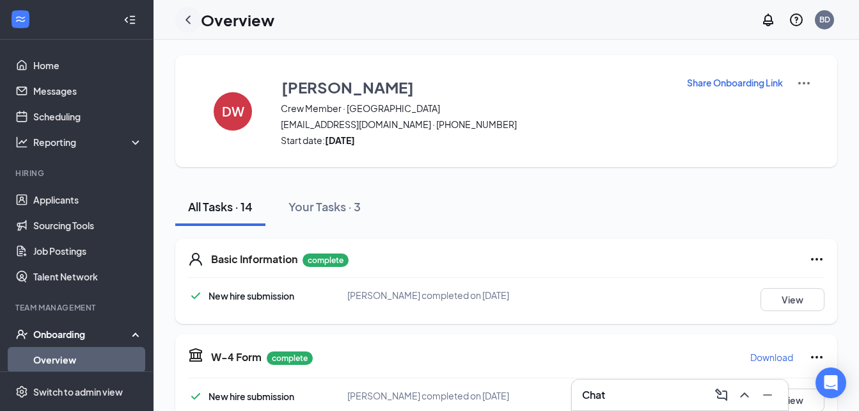
click at [189, 24] on icon "ChevronLeft" at bounding box center [187, 19] width 15 height 15
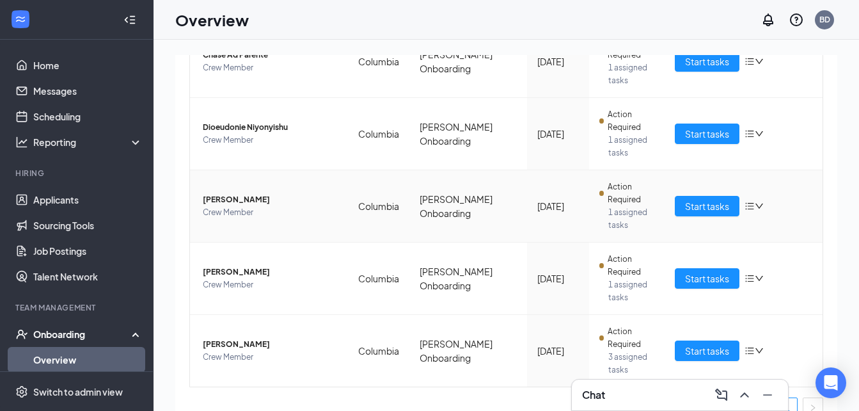
scroll to position [463, 0]
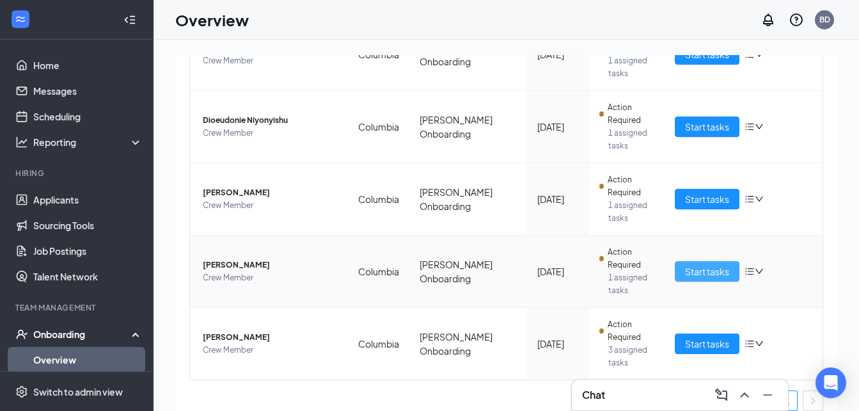
click at [686, 273] on span "Start tasks" at bounding box center [707, 271] width 44 height 14
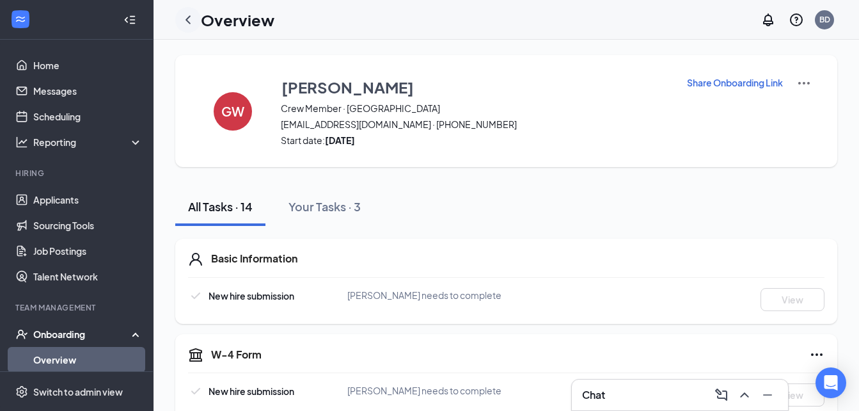
click at [190, 20] on icon "ChevronLeft" at bounding box center [187, 19] width 15 height 15
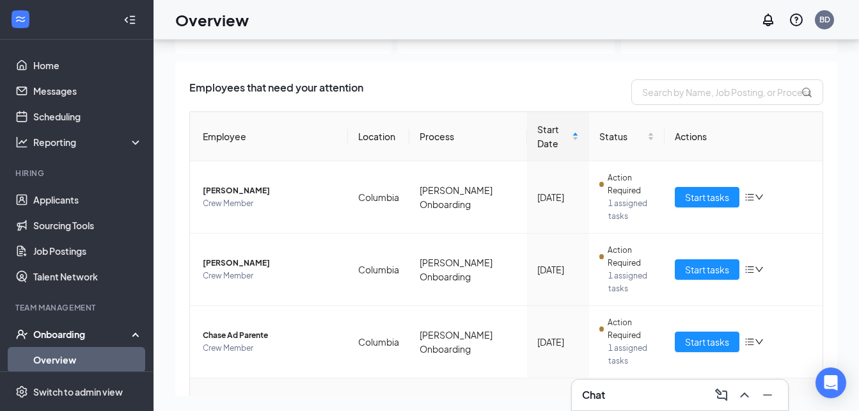
scroll to position [113, 0]
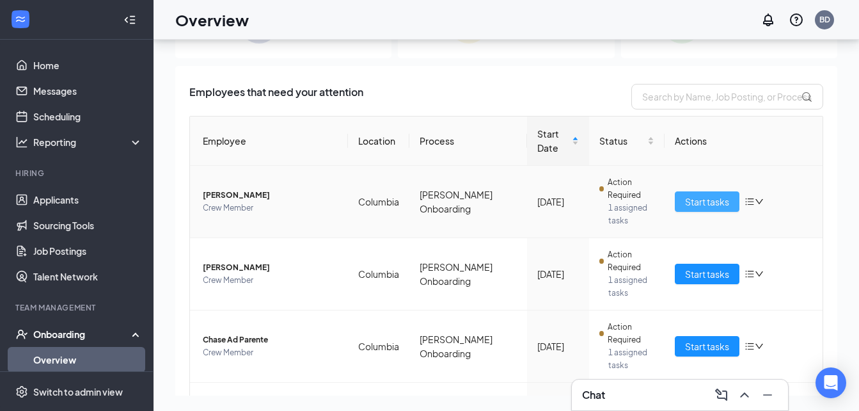
click at [705, 200] on span "Start tasks" at bounding box center [707, 202] width 44 height 14
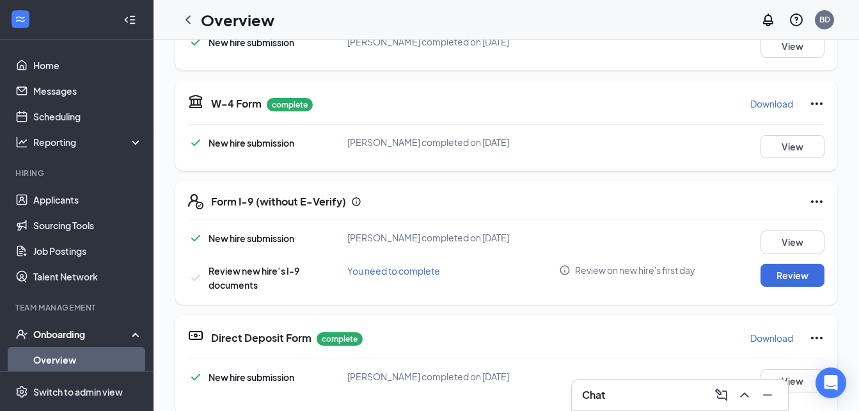
scroll to position [254, 0]
click at [772, 271] on button "Review" at bounding box center [793, 274] width 64 height 23
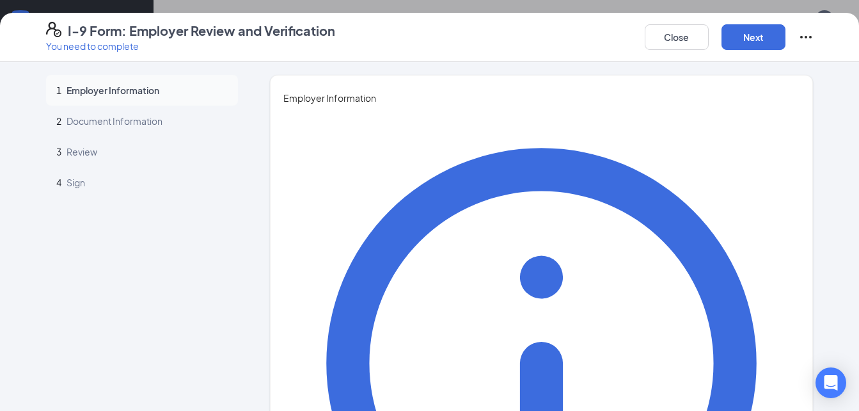
drag, startPoint x: 346, startPoint y: 209, endPoint x: 148, endPoint y: 211, distance: 198.4
type input "[PERSON_NAME]"
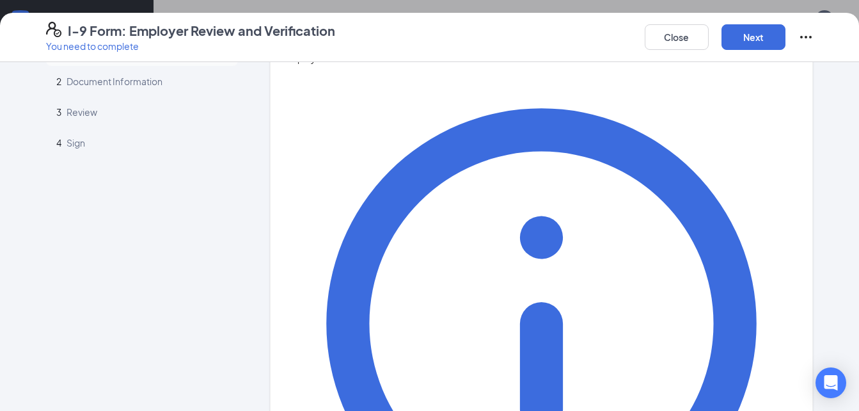
scroll to position [61, 0]
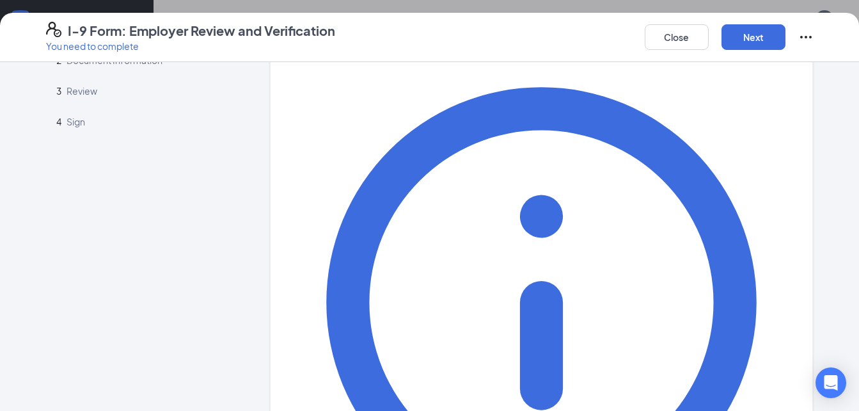
type input "Owner"
click at [750, 38] on button "Next" at bounding box center [754, 37] width 64 height 26
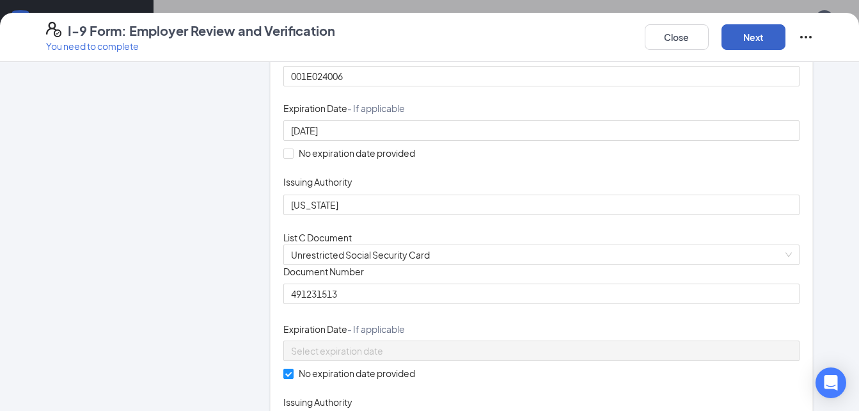
scroll to position [276, 0]
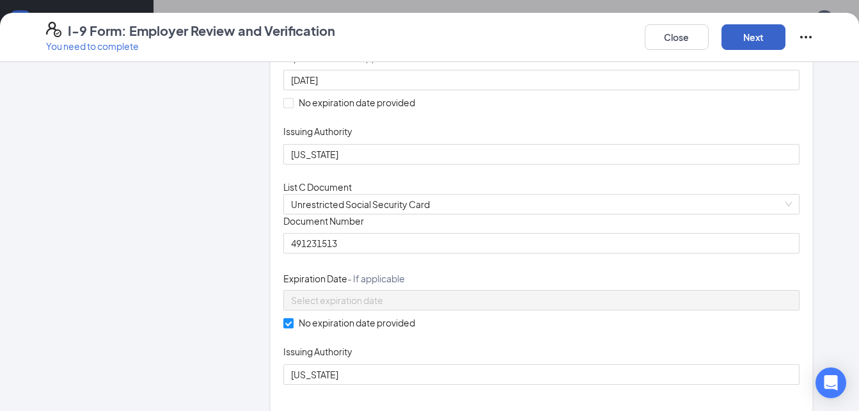
click at [741, 43] on button "Next" at bounding box center [754, 37] width 64 height 26
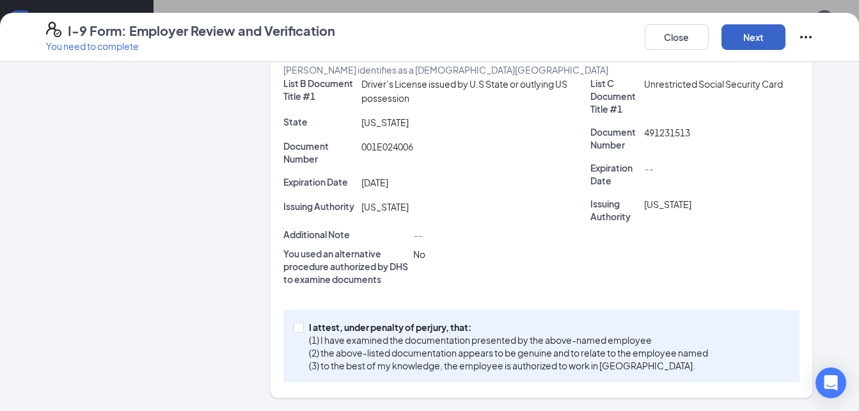
scroll to position [338, 0]
click at [295, 325] on input "I attest, under penalty of [PERSON_NAME], that: (1) I have examined the documen…" at bounding box center [298, 327] width 9 height 9
checkbox input "true"
click at [760, 34] on button "Next" at bounding box center [754, 37] width 64 height 26
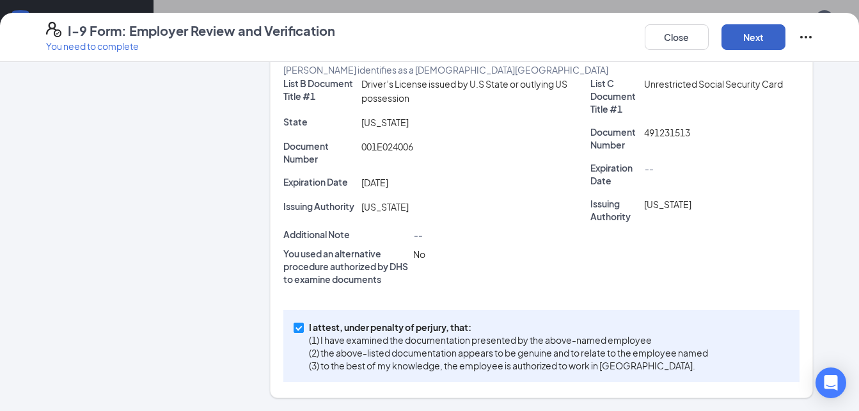
click at [744, 40] on button "Next" at bounding box center [754, 37] width 64 height 26
click at [681, 161] on div "--" at bounding box center [722, 174] width 161 height 26
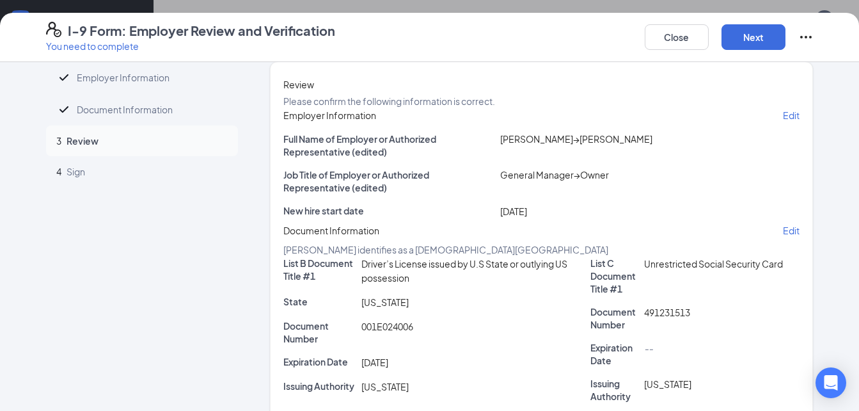
scroll to position [14, 0]
click at [783, 121] on p "Edit" at bounding box center [791, 114] width 17 height 13
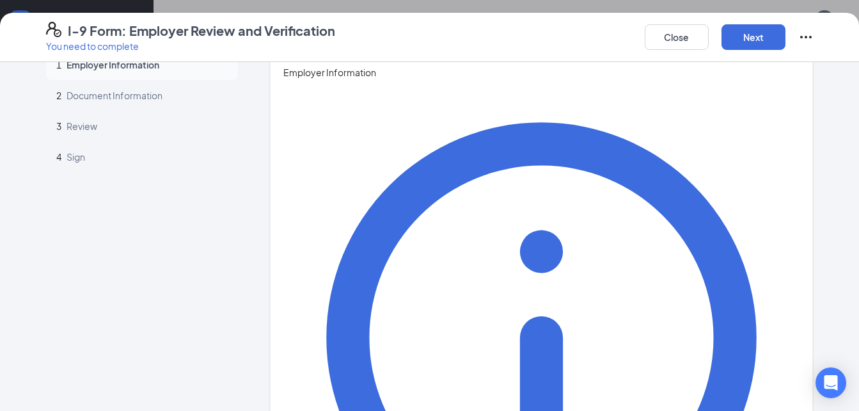
scroll to position [0, 0]
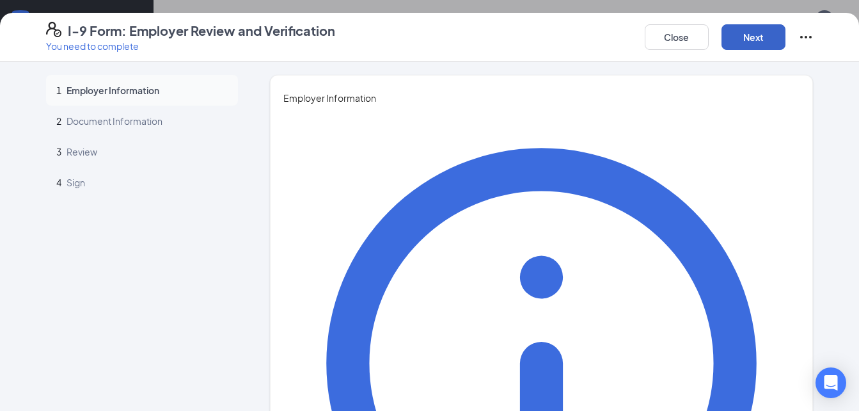
click at [752, 38] on button "Next" at bounding box center [754, 37] width 64 height 26
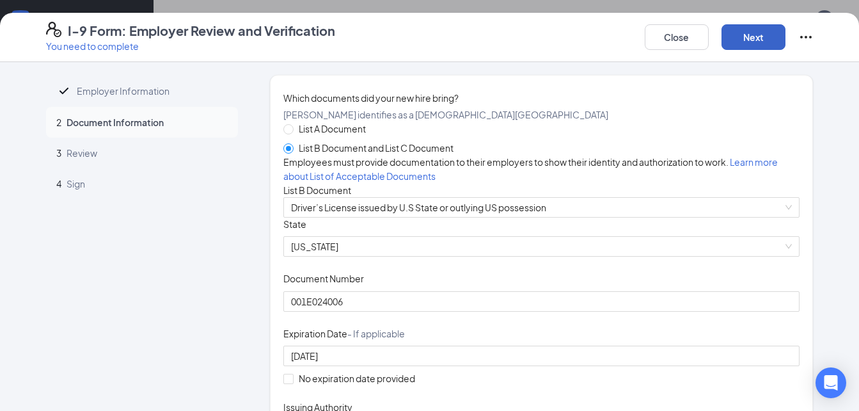
click at [759, 49] on button "Next" at bounding box center [754, 37] width 64 height 26
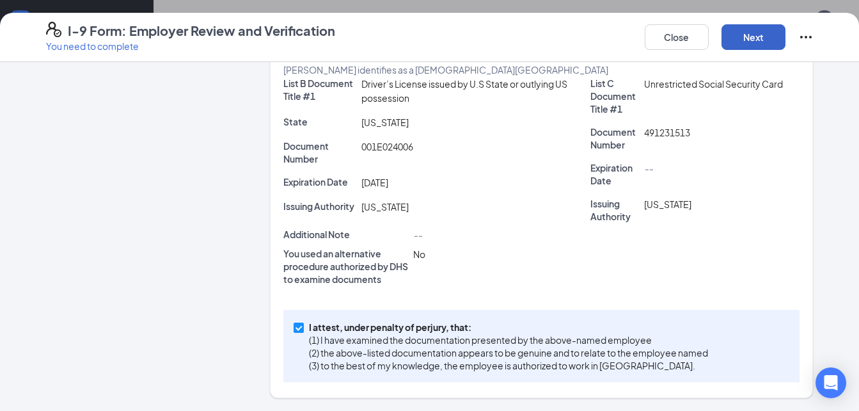
scroll to position [338, 0]
click at [294, 326] on input "I attest, under penalty of [PERSON_NAME], that: (1) I have examined the documen…" at bounding box center [298, 327] width 9 height 9
click at [294, 328] on input "I attest, under penalty of [PERSON_NAME], that: (1) I have examined the documen…" at bounding box center [298, 327] width 9 height 9
checkbox input "true"
click at [736, 31] on button "Next" at bounding box center [754, 37] width 64 height 26
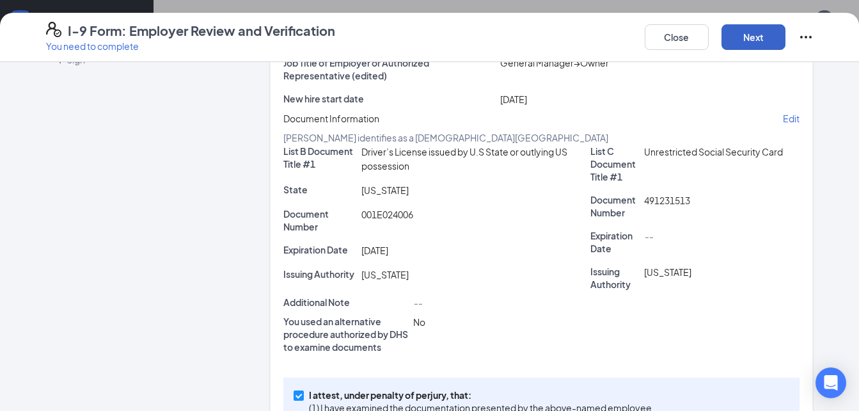
scroll to position [0, 0]
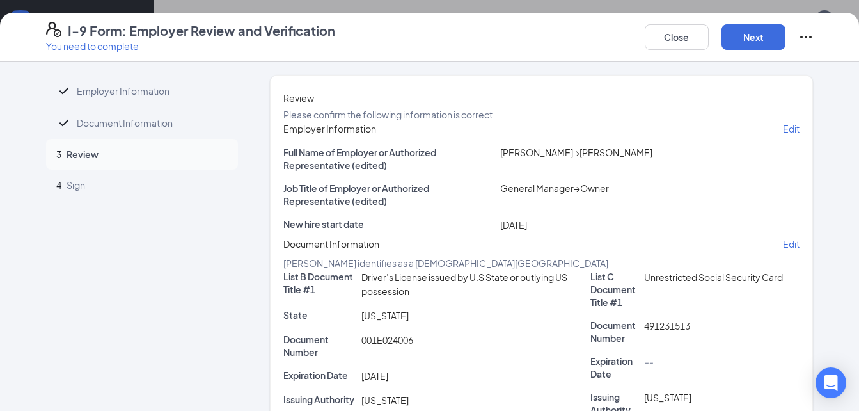
click at [783, 135] on p "Edit" at bounding box center [791, 128] width 17 height 13
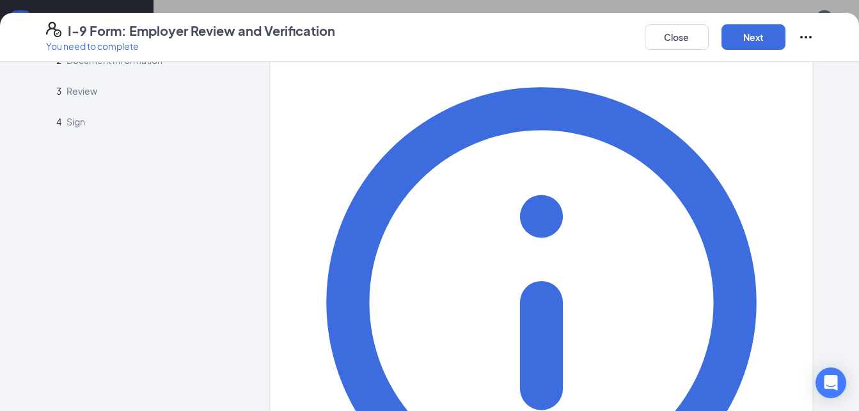
scroll to position [27, 0]
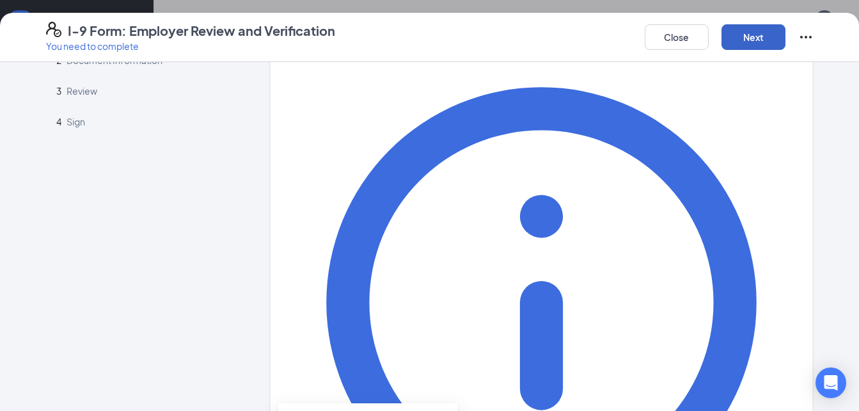
type input "[DATE]"
click at [756, 42] on button "Next" at bounding box center [754, 37] width 64 height 26
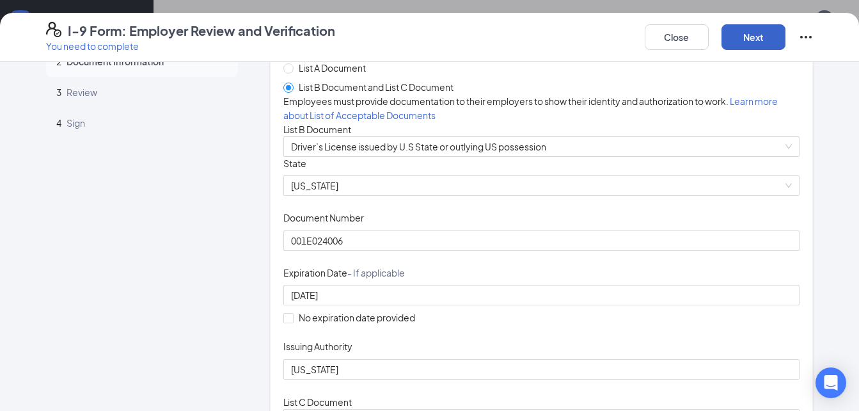
click at [753, 38] on button "Next" at bounding box center [754, 37] width 64 height 26
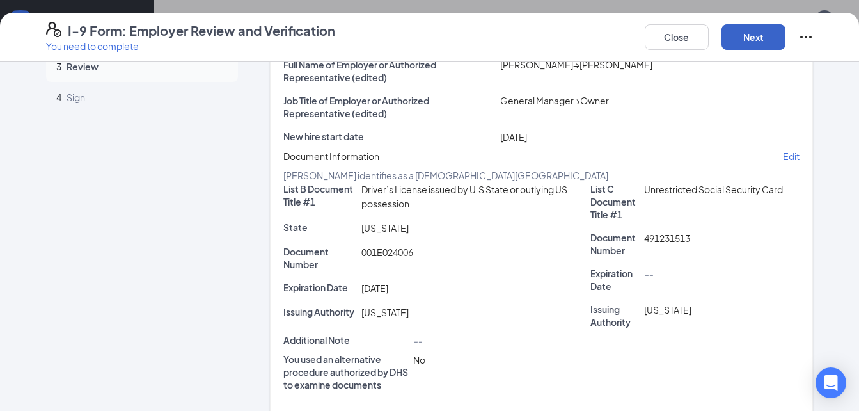
scroll to position [0, 0]
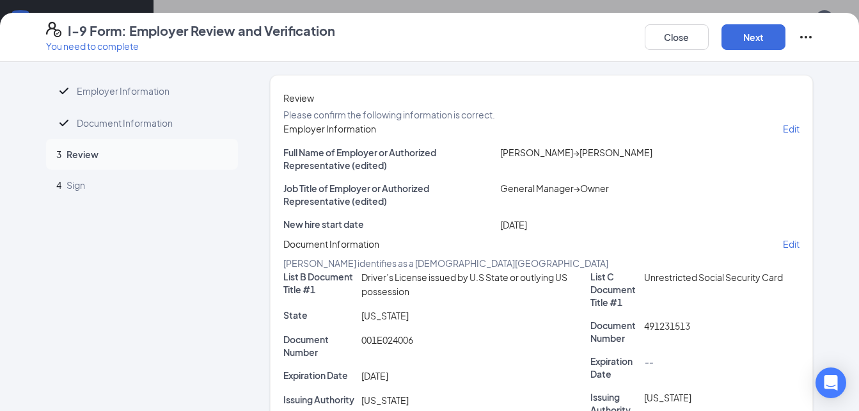
click at [783, 135] on p "Edit" at bounding box center [791, 128] width 17 height 13
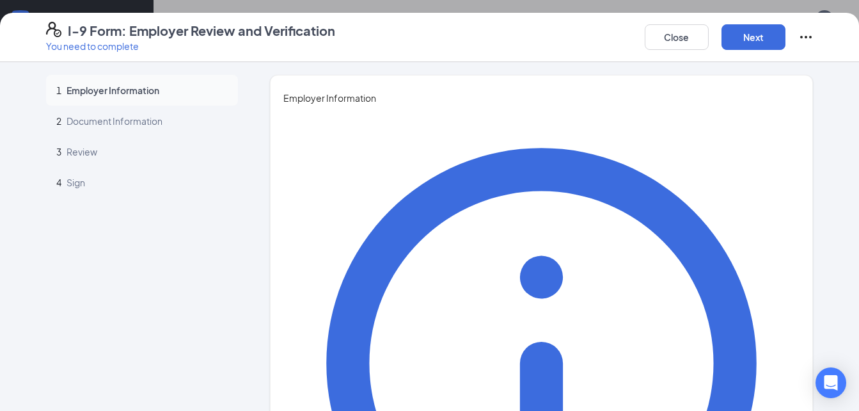
drag, startPoint x: 341, startPoint y: 203, endPoint x: 202, endPoint y: 212, distance: 139.8
type input "[PERSON_NAME]"
type input "Parente"
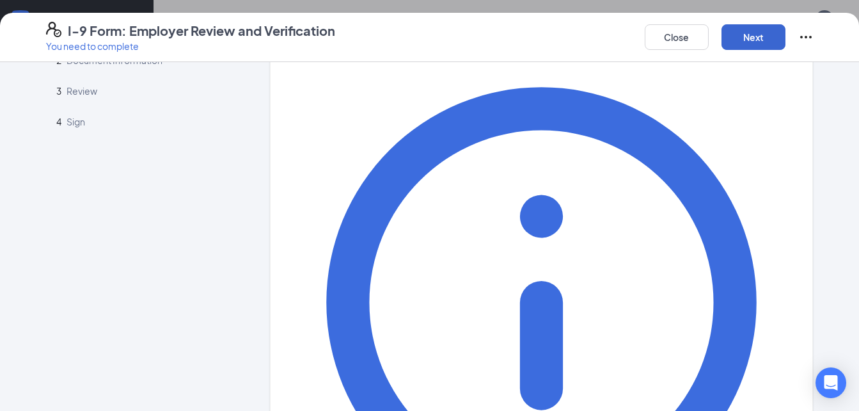
type input "General Manager"
click at [767, 38] on button "Next" at bounding box center [754, 37] width 64 height 26
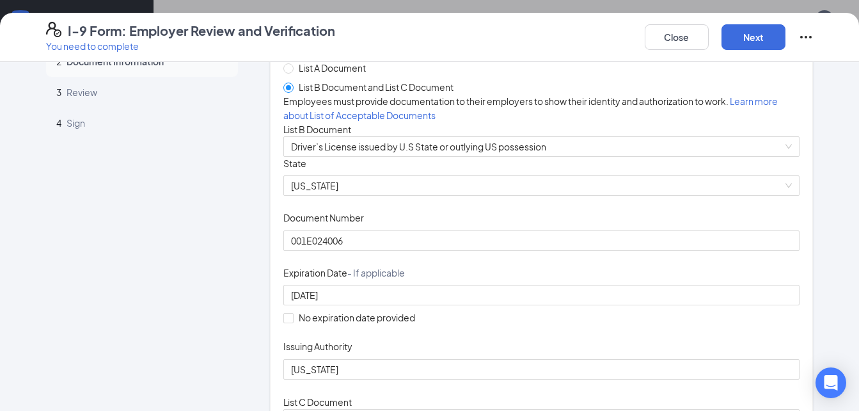
click at [769, 9] on div "I-9 Form: Employer Review and Verification You need to complete Close Next Empl…" at bounding box center [429, 205] width 859 height 411
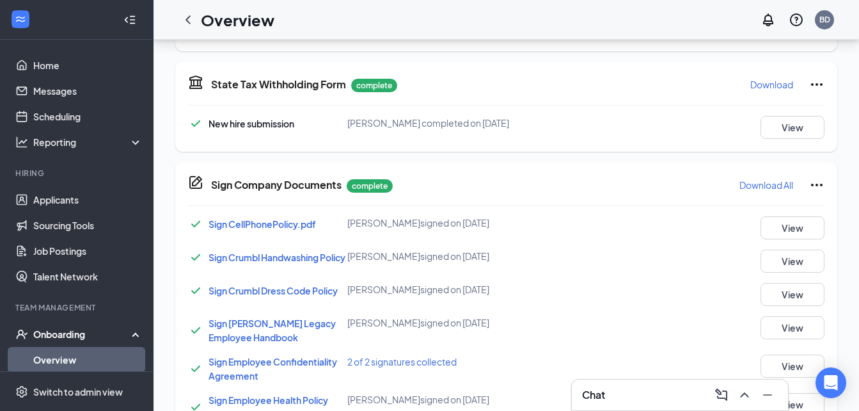
scroll to position [69, 0]
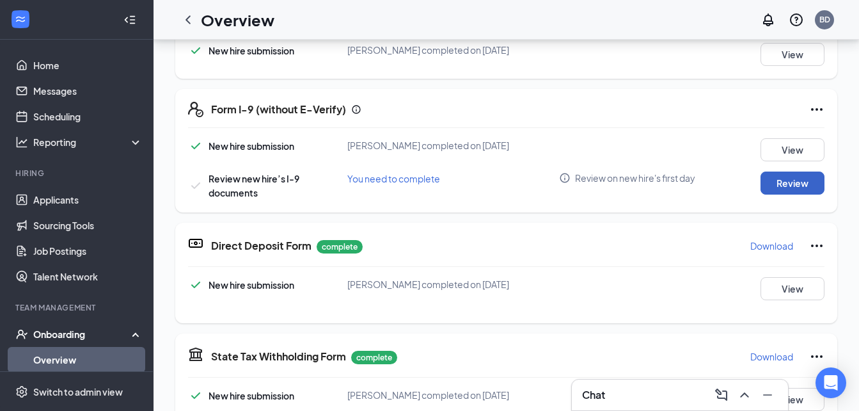
click at [776, 195] on button "Review" at bounding box center [793, 182] width 64 height 23
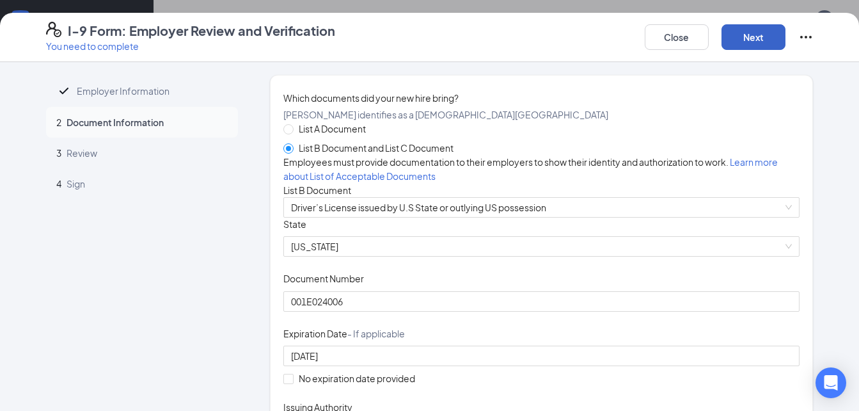
click at [738, 29] on button "Next" at bounding box center [754, 37] width 64 height 26
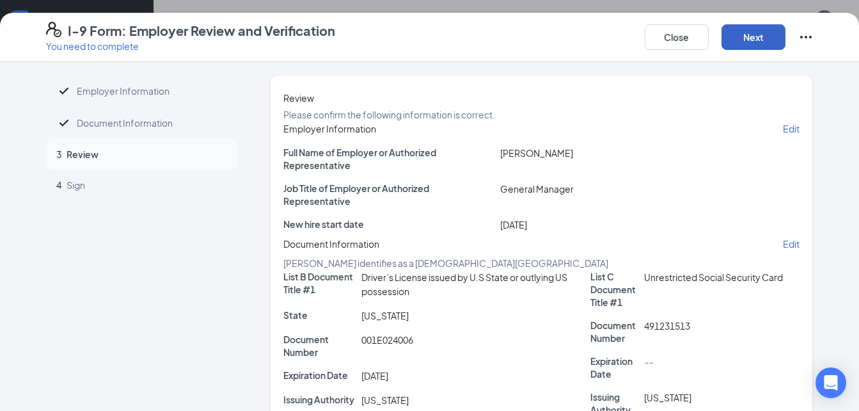
click at [737, 44] on button "Next" at bounding box center [754, 37] width 64 height 26
click at [746, 31] on button "Next" at bounding box center [754, 37] width 64 height 26
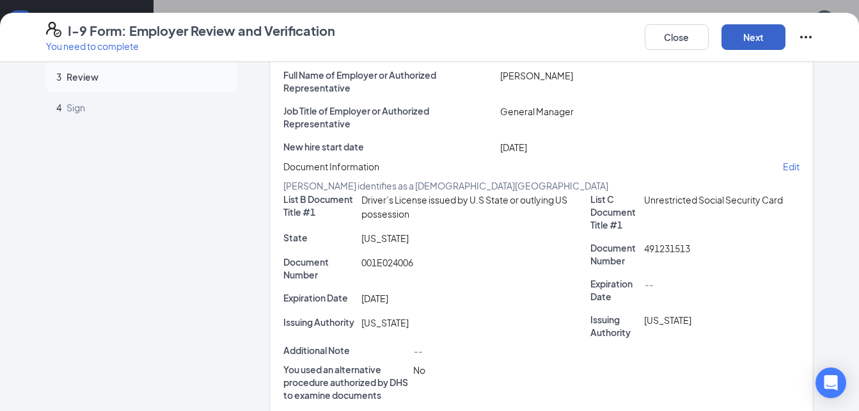
scroll to position [0, 0]
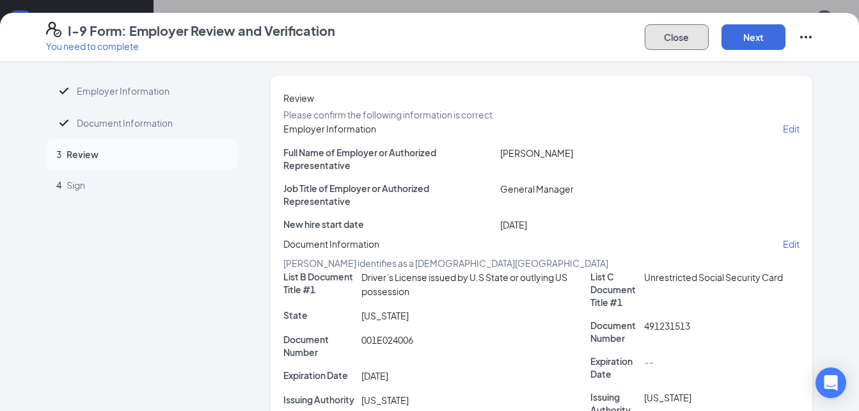
click at [669, 36] on button "Close" at bounding box center [677, 37] width 64 height 26
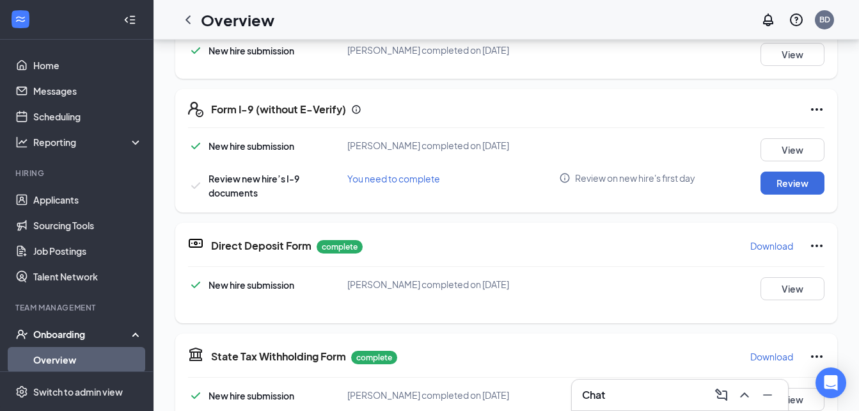
click at [575, 184] on span "Review on new hire's first day" at bounding box center [635, 177] width 120 height 13
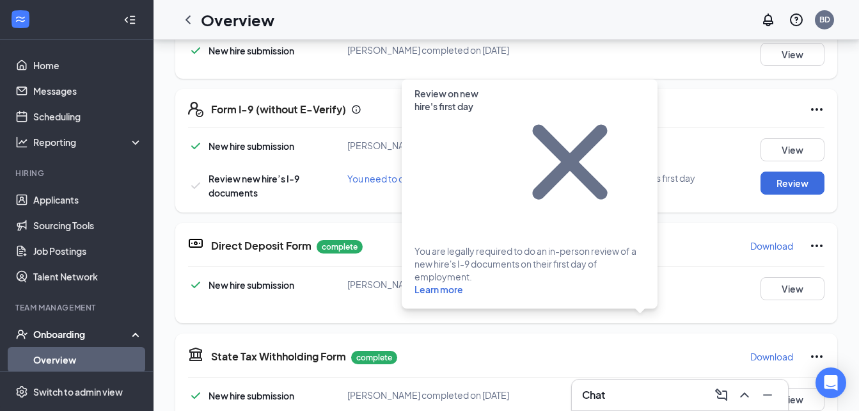
click at [607, 124] on icon "Cross" at bounding box center [569, 161] width 75 height 75
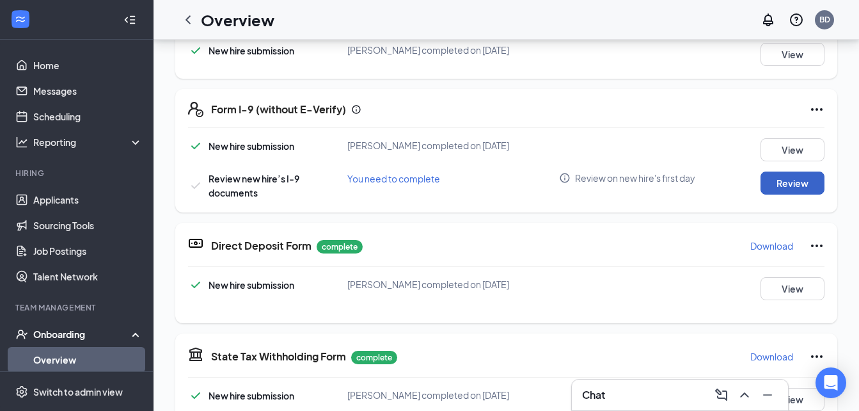
click at [766, 195] on button "Review" at bounding box center [793, 182] width 64 height 23
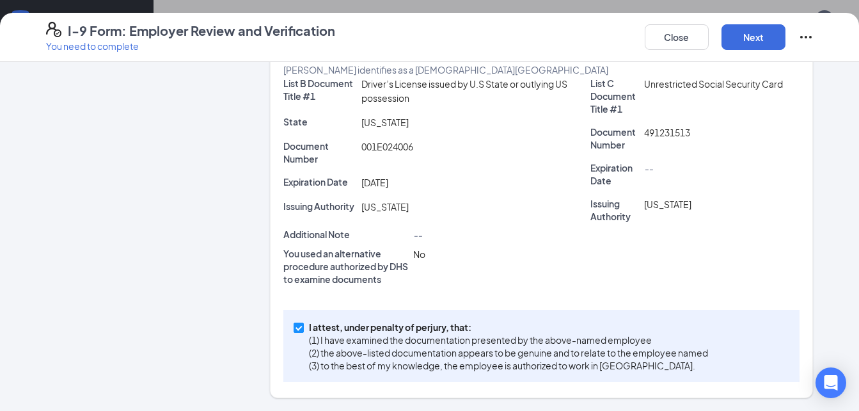
scroll to position [338, 0]
click at [747, 47] on button "Next" at bounding box center [754, 37] width 64 height 26
click at [810, 38] on icon "Ellipses" at bounding box center [806, 36] width 15 height 15
click at [728, 179] on div "List C Document Title #1 Unrestricted Social Security Card Document Number 4912…" at bounding box center [695, 152] width 209 height 151
click at [827, 386] on icon "Open Intercom Messenger" at bounding box center [831, 382] width 15 height 17
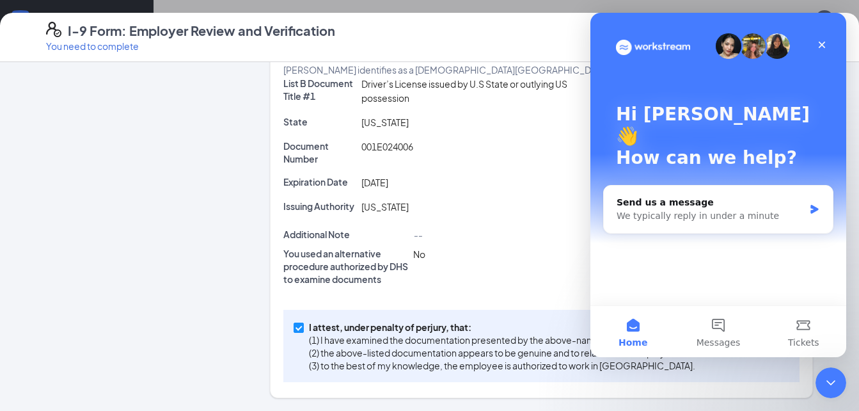
scroll to position [0, 0]
click at [724, 209] on div "We typically reply in under a minute" at bounding box center [710, 215] width 187 height 13
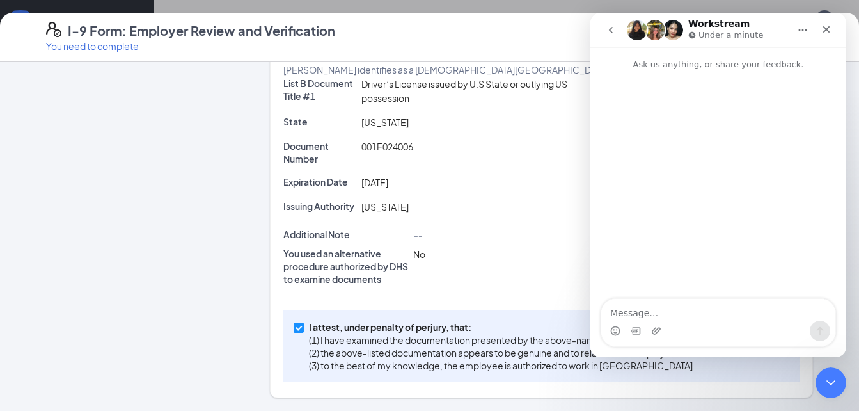
click at [678, 301] on textarea "Message…" at bounding box center [719, 310] width 234 height 22
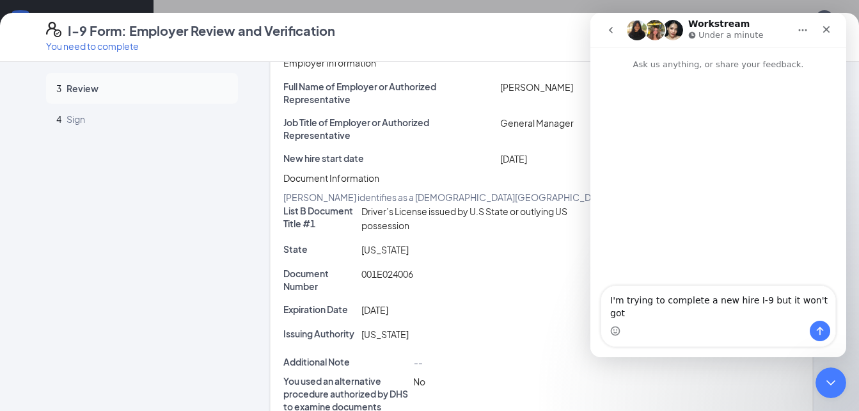
scroll to position [65, 0]
type textarea "I'm trying to complete a new hire I-9 but it won't go past the review page. I"
click at [403, 186] on div "Document Information Edit" at bounding box center [541, 178] width 517 height 14
click at [822, 382] on icon "Close Intercom Messenger" at bounding box center [829, 380] width 15 height 15
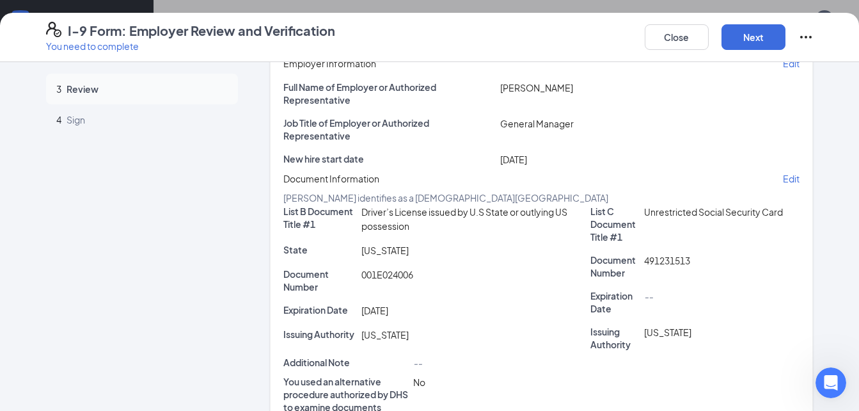
scroll to position [0, 0]
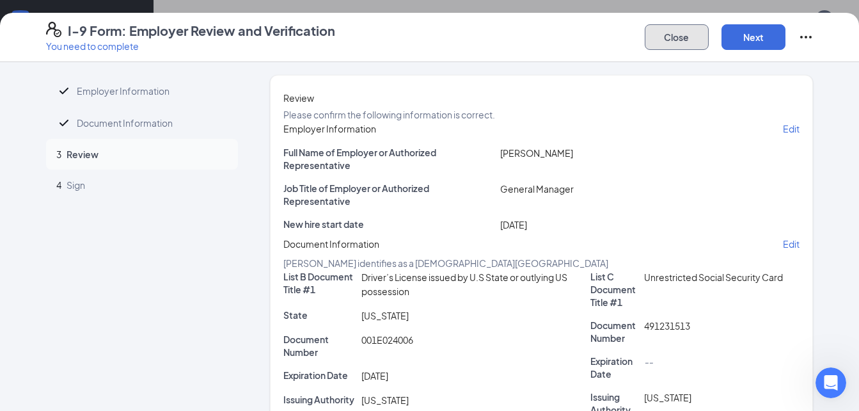
click at [689, 39] on button "Close" at bounding box center [677, 37] width 64 height 26
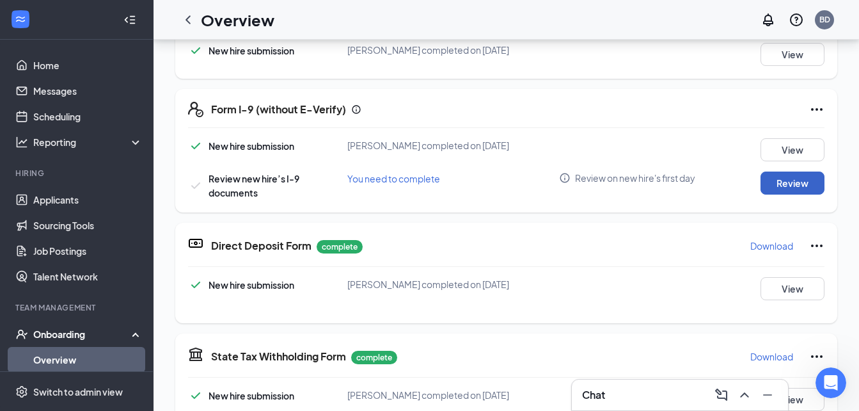
click at [785, 195] on button "Review" at bounding box center [793, 182] width 64 height 23
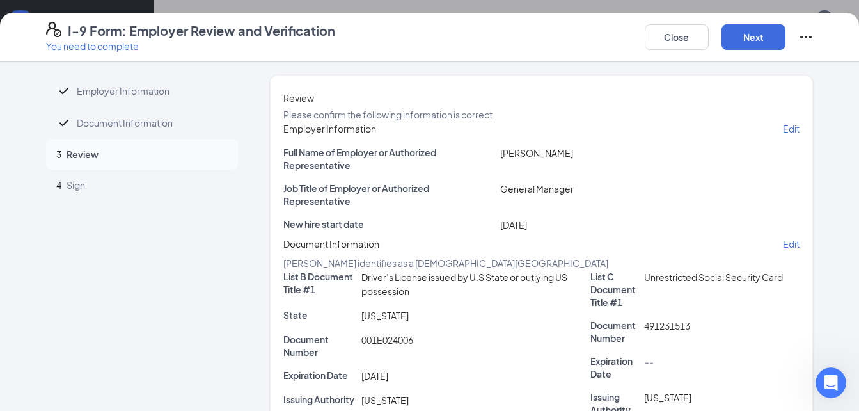
click at [143, 107] on div "Employer Information" at bounding box center [142, 91] width 192 height 32
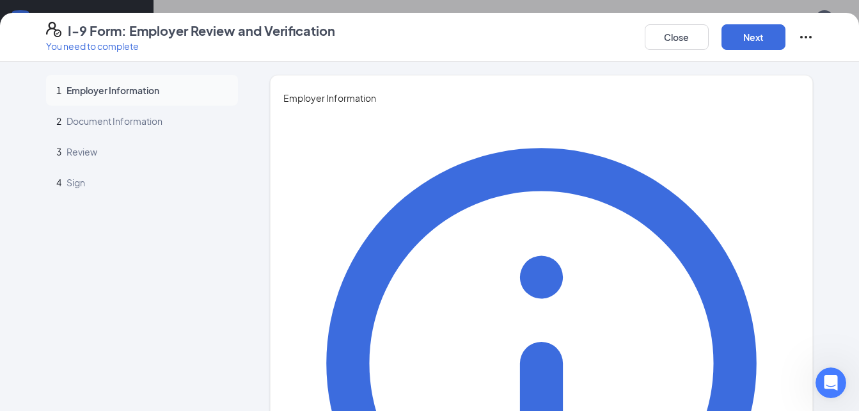
click at [143, 127] on span "Document Information" at bounding box center [146, 121] width 159 height 13
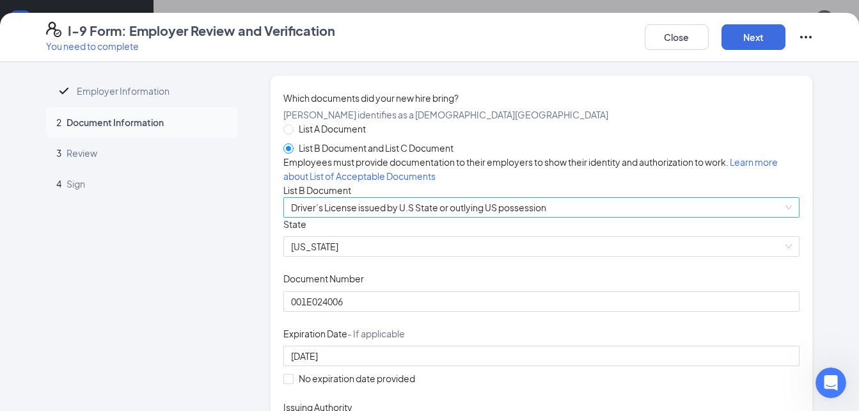
click at [417, 218] on div "Driver’s License issued by U.S State or outlying US possession" at bounding box center [541, 207] width 517 height 20
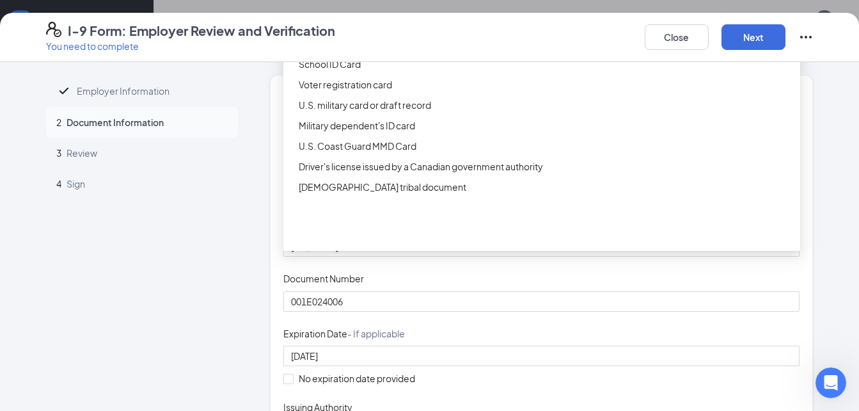
click at [376, 30] on div "Driver’s License issued by U.S State or outlying US possession" at bounding box center [546, 23] width 494 height 14
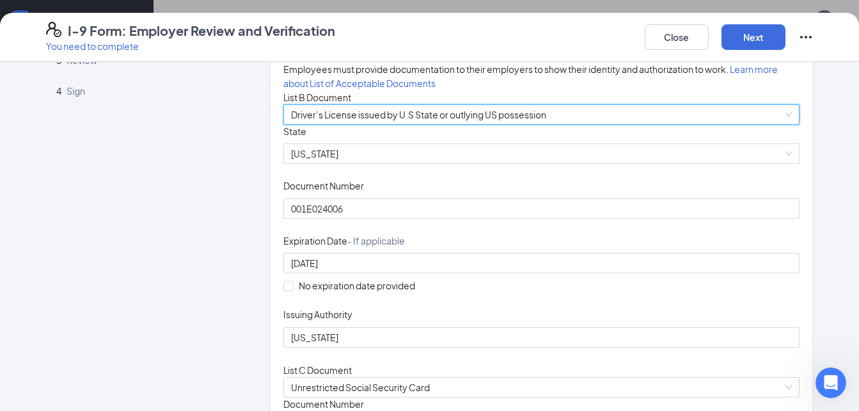
scroll to position [97, 0]
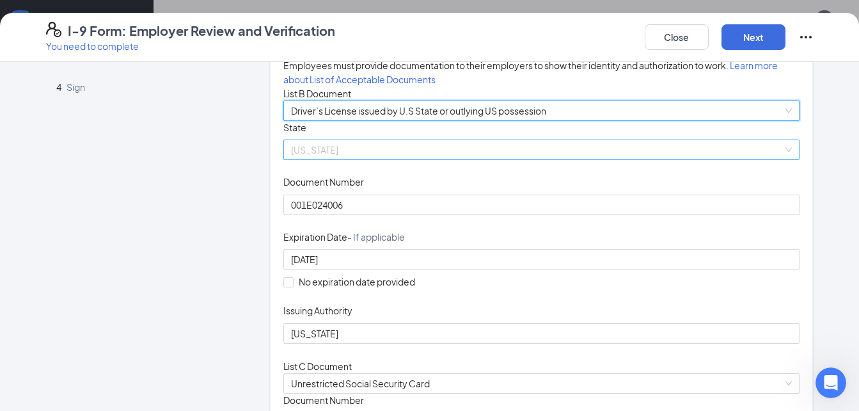
click at [348, 159] on span "[US_STATE]" at bounding box center [542, 149] width 502 height 19
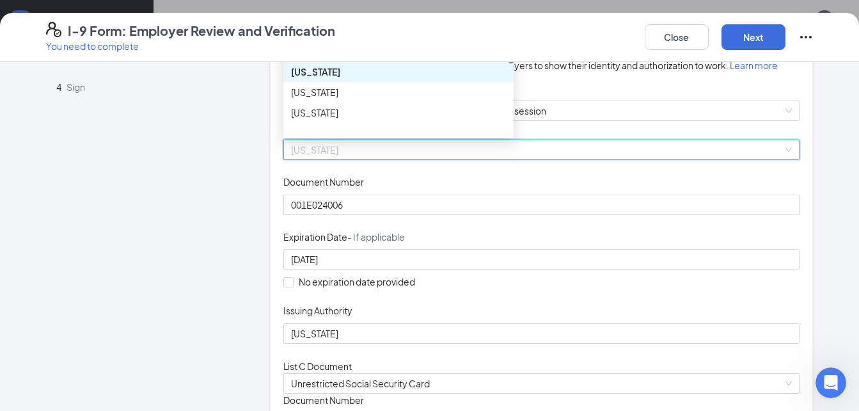
click at [346, 79] on div "[US_STATE]" at bounding box center [398, 72] width 215 height 14
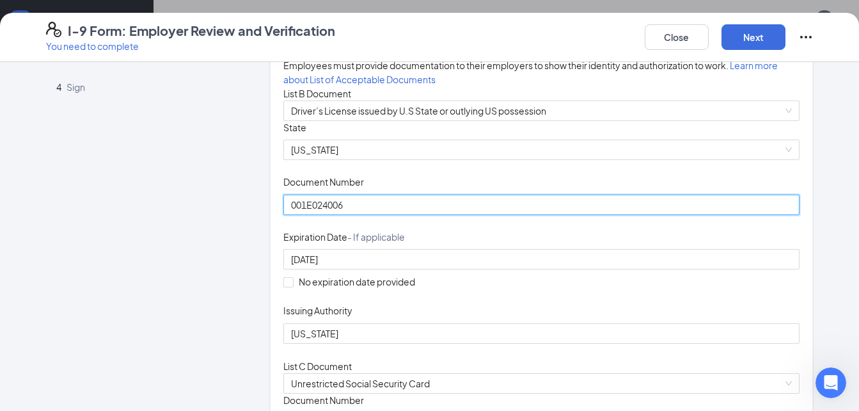
click at [369, 215] on input "001E024006" at bounding box center [541, 205] width 517 height 20
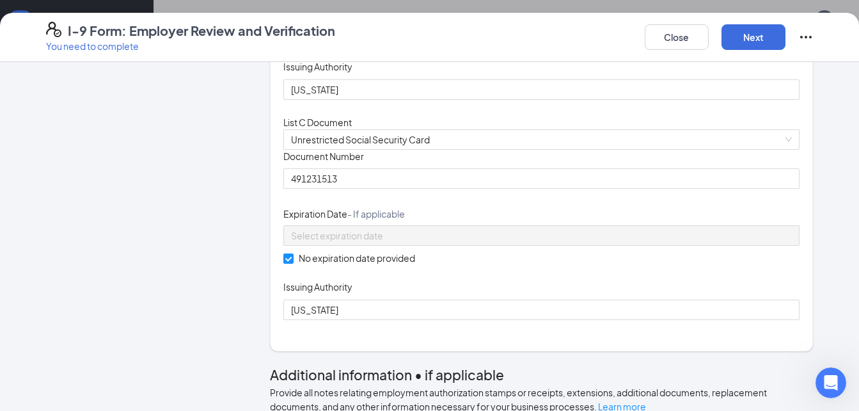
scroll to position [346, 0]
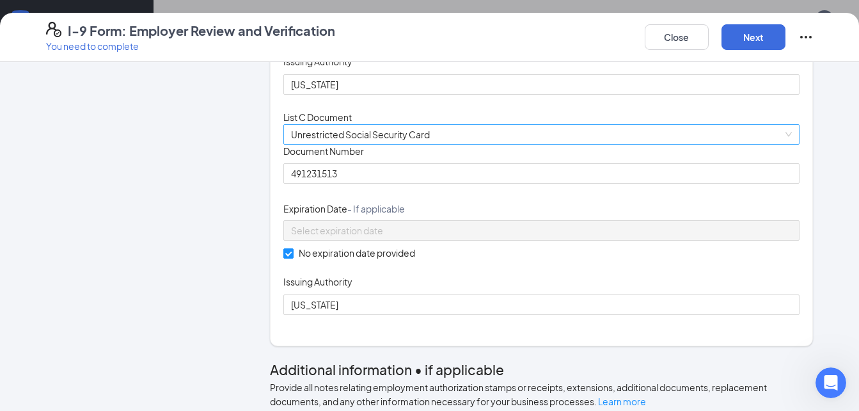
click at [376, 144] on span "Unrestricted Social Security Card" at bounding box center [542, 134] width 502 height 19
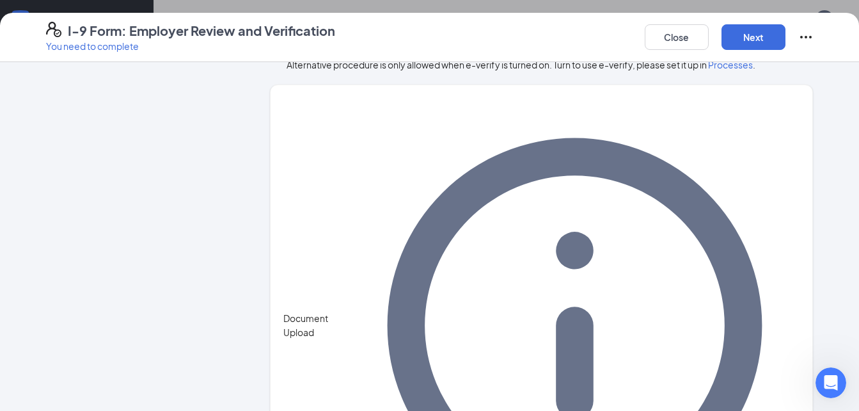
scroll to position [221, 0]
click at [744, 29] on button "Next" at bounding box center [754, 37] width 64 height 26
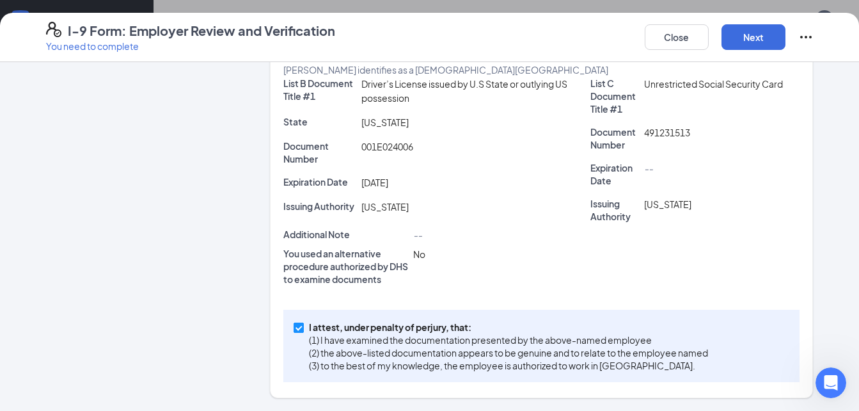
click at [294, 325] on input "I attest, under penalty of [PERSON_NAME], that: (1) I have examined the documen…" at bounding box center [298, 327] width 9 height 9
checkbox input "true"
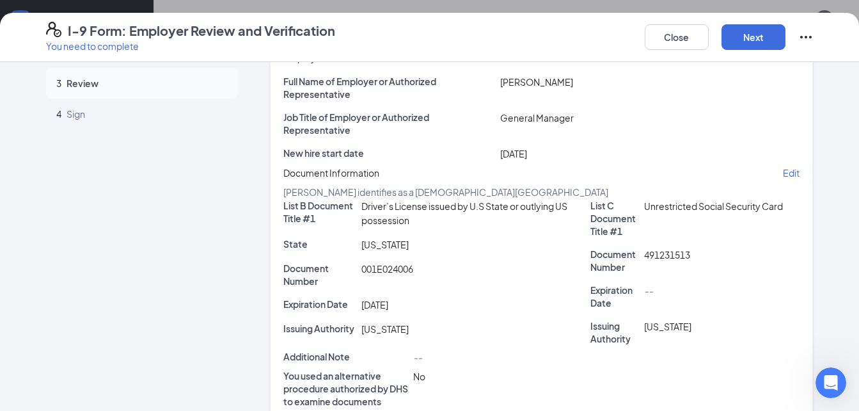
scroll to position [0, 0]
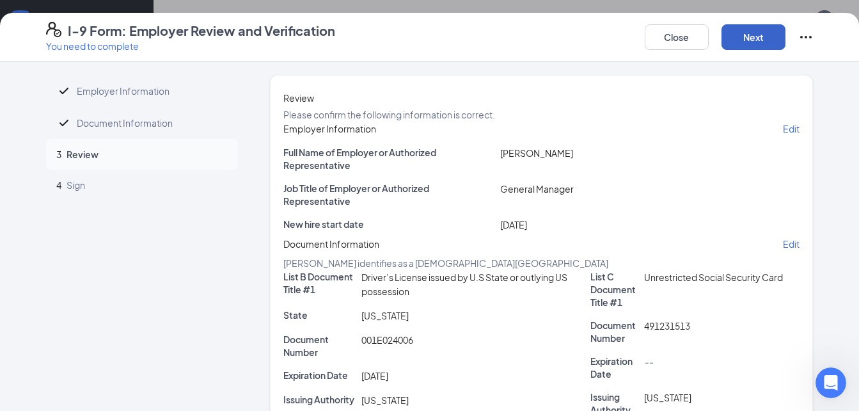
click at [773, 42] on button "Next" at bounding box center [754, 37] width 64 height 26
click at [571, 88] on div "Review Please confirm the following information is correct. Employer Informatio…" at bounding box center [542, 333] width 544 height 516
click at [828, 388] on icon "Open Intercom Messenger" at bounding box center [829, 381] width 21 height 21
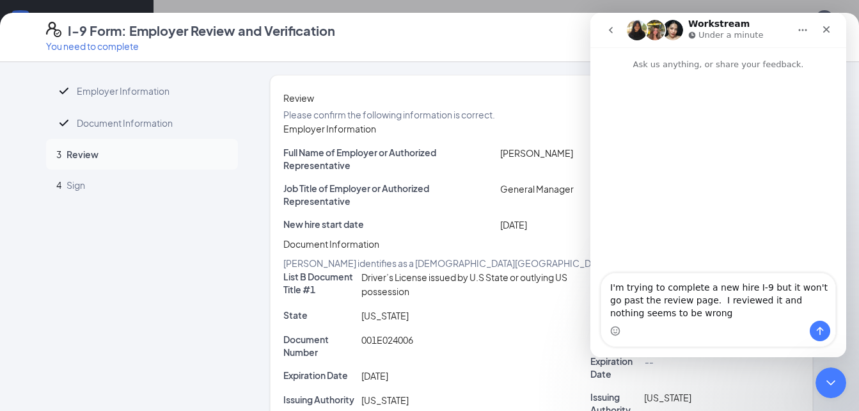
type textarea "I'm trying to complete a new hire I-9 but it won't go past the review page. I r…"
click at [505, 159] on span "[PERSON_NAME]" at bounding box center [536, 153] width 73 height 12
click at [814, 382] on div "Close Intercom Messenger" at bounding box center [829, 380] width 31 height 31
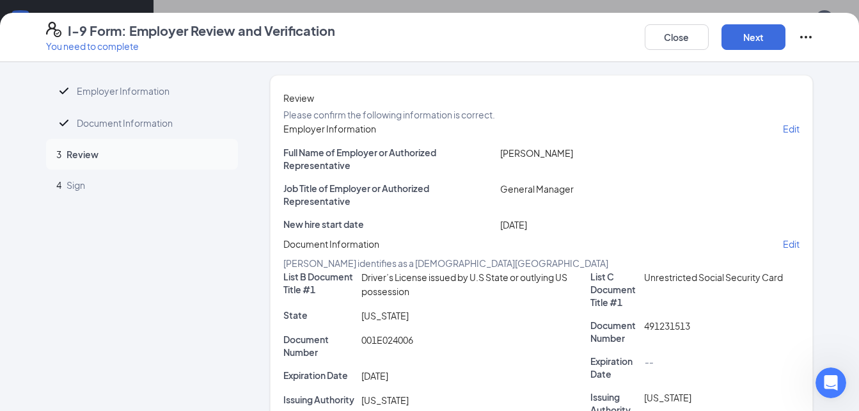
click at [783, 135] on p "Edit" at bounding box center [791, 128] width 17 height 13
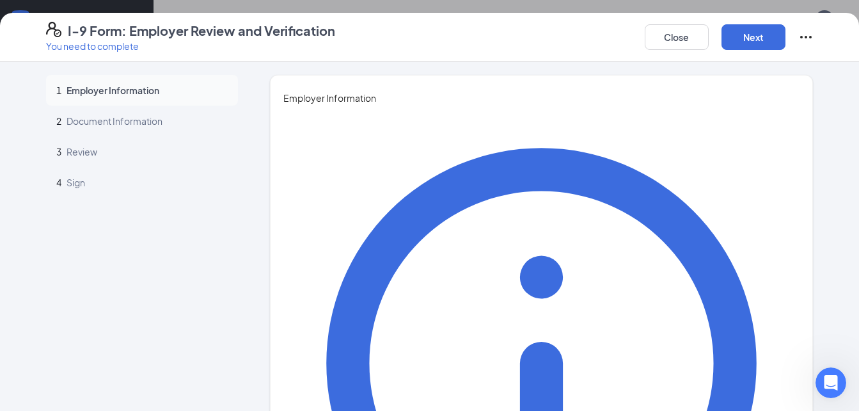
drag, startPoint x: 321, startPoint y: 205, endPoint x: 208, endPoint y: 218, distance: 113.3
type input "[PERSON_NAME]"
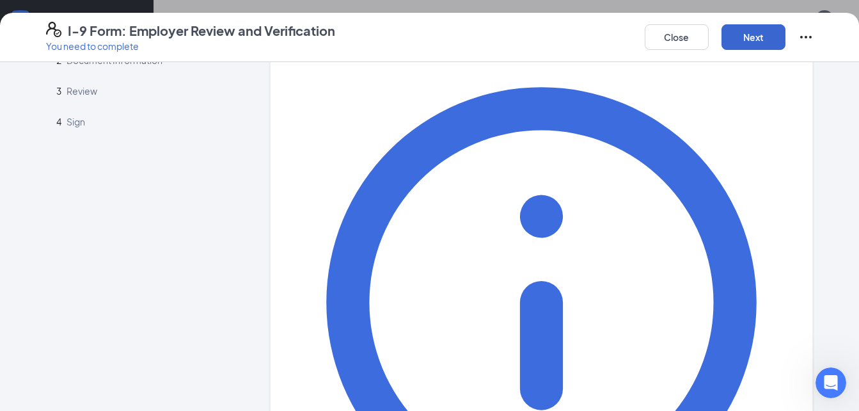
type input "Owner"
click at [753, 33] on button "Next" at bounding box center [754, 37] width 64 height 26
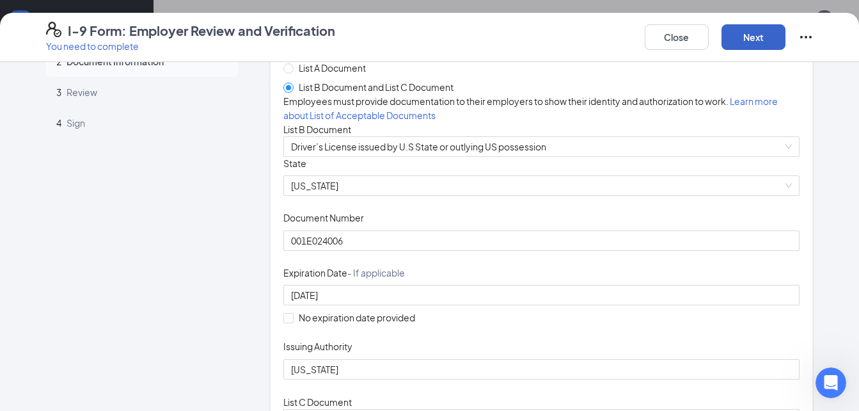
click at [742, 37] on button "Next" at bounding box center [754, 37] width 64 height 26
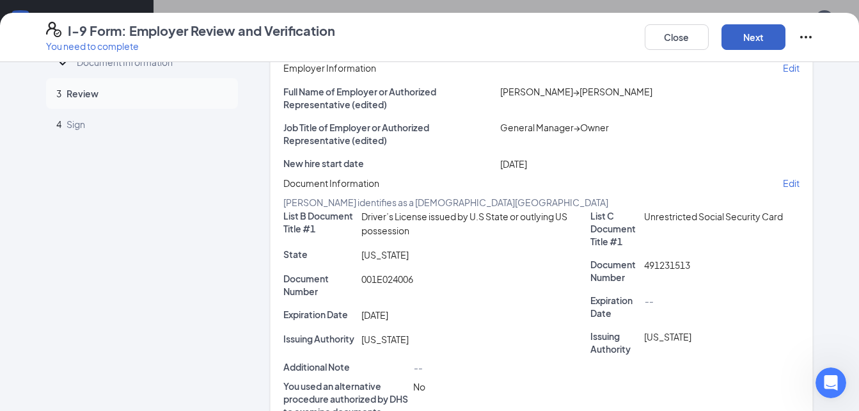
click at [742, 37] on button "Next" at bounding box center [754, 37] width 64 height 26
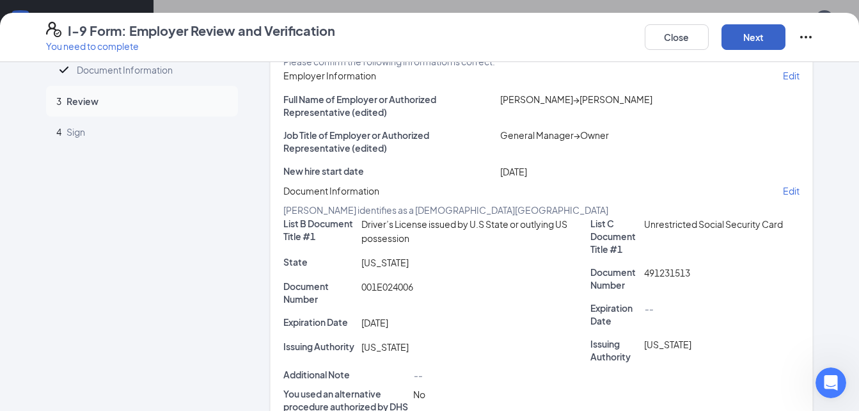
scroll to position [52, 0]
click at [830, 375] on icon "Open Intercom Messenger" at bounding box center [829, 381] width 21 height 21
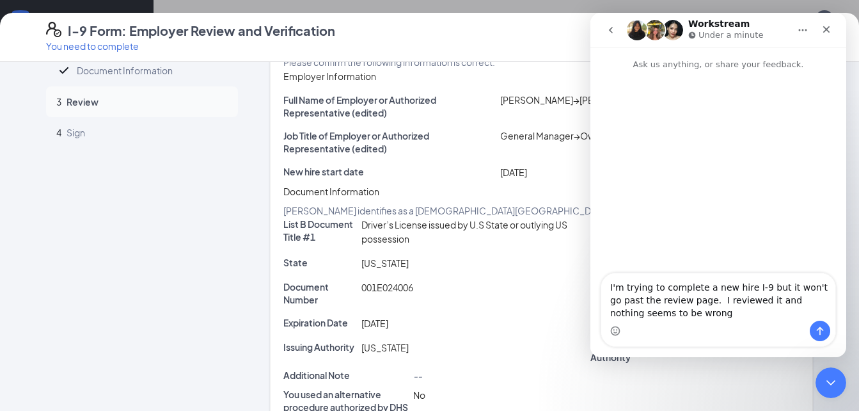
click at [692, 321] on div "Intercom messenger" at bounding box center [719, 331] width 234 height 20
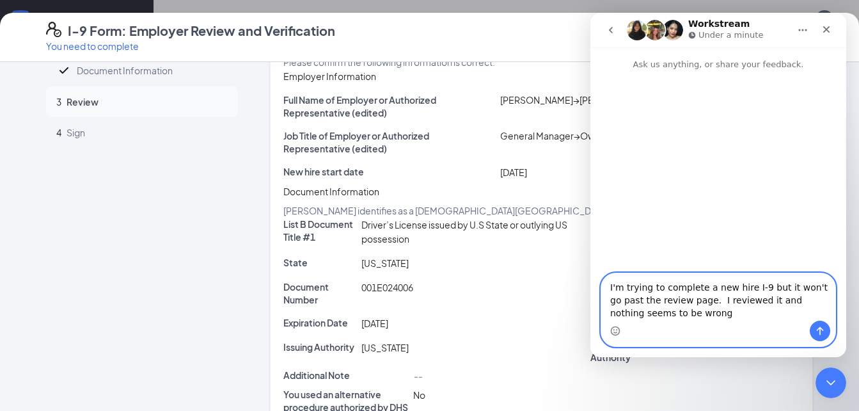
click at [681, 314] on textarea "I'm trying to complete a new hire I-9 but it won't go past the review page. I r…" at bounding box center [719, 296] width 234 height 47
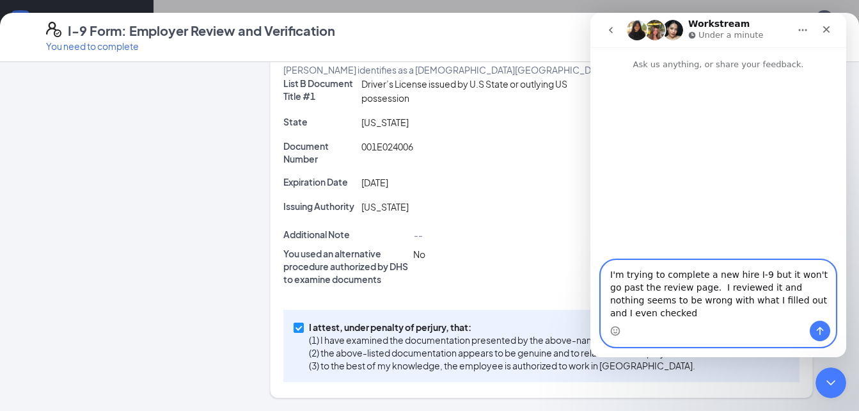
scroll to position [312, 0]
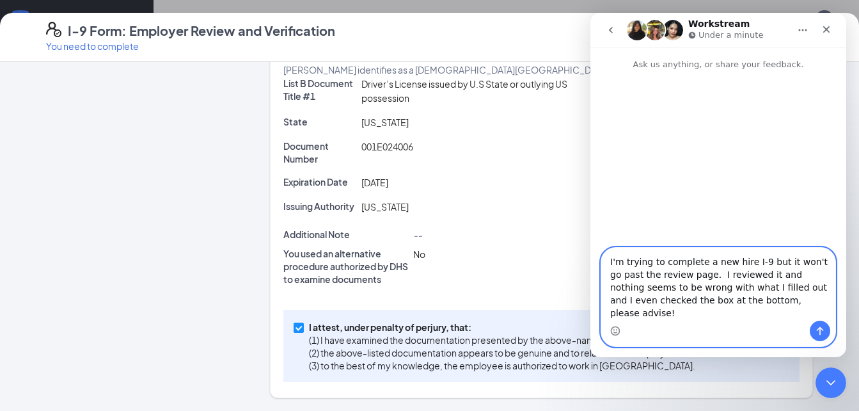
type textarea "I'm trying to complete a new hire I-9 but it won't go past the review page. I r…"
click at [818, 333] on icon "Send a message…" at bounding box center [820, 331] width 10 height 10
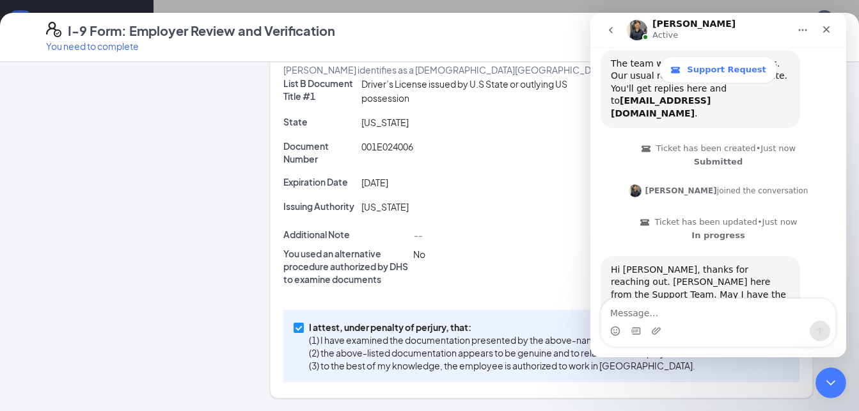
scroll to position [185, 0]
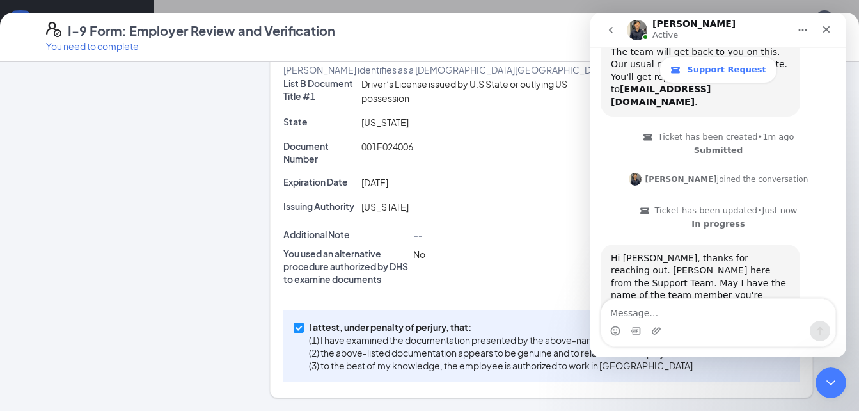
click at [680, 310] on textarea "Message…" at bounding box center [719, 310] width 234 height 22
click at [822, 388] on icon "Close Intercom Messenger" at bounding box center [829, 380] width 15 height 15
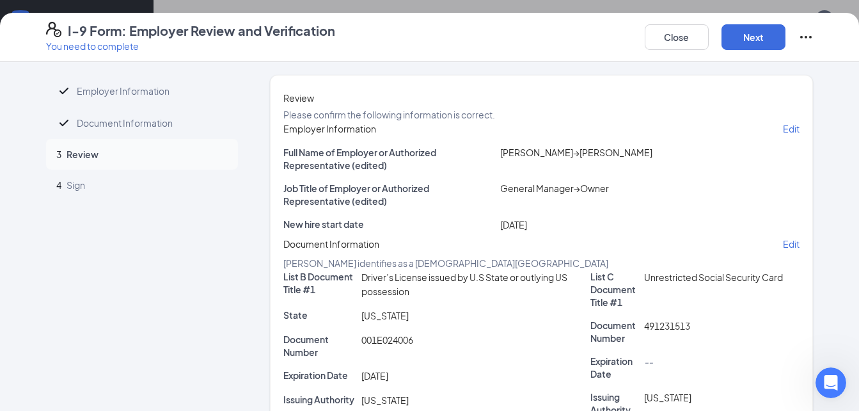
scroll to position [255, 0]
click at [681, 36] on button "Close" at bounding box center [677, 37] width 64 height 26
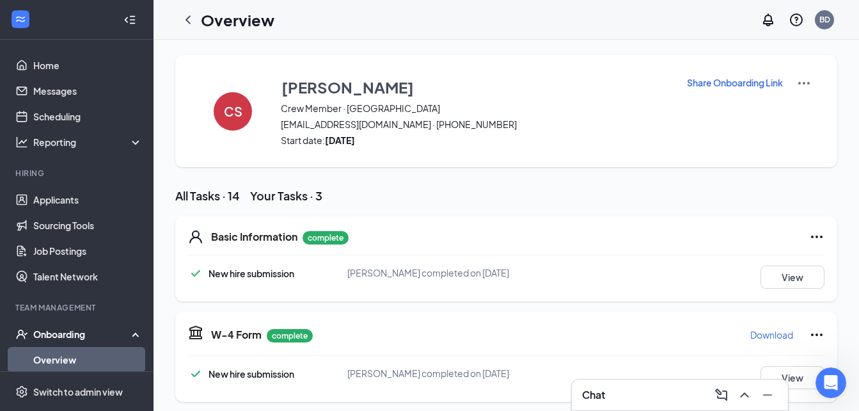
scroll to position [0, 0]
click at [824, 381] on icon "Open Intercom Messenger" at bounding box center [829, 381] width 21 height 21
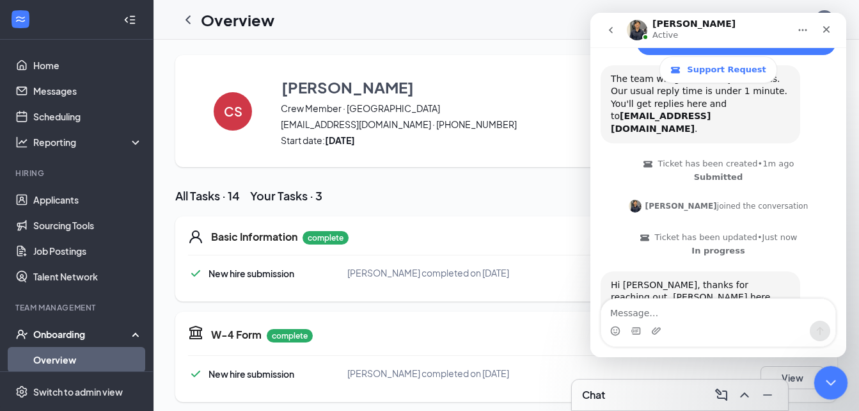
scroll to position [185, 0]
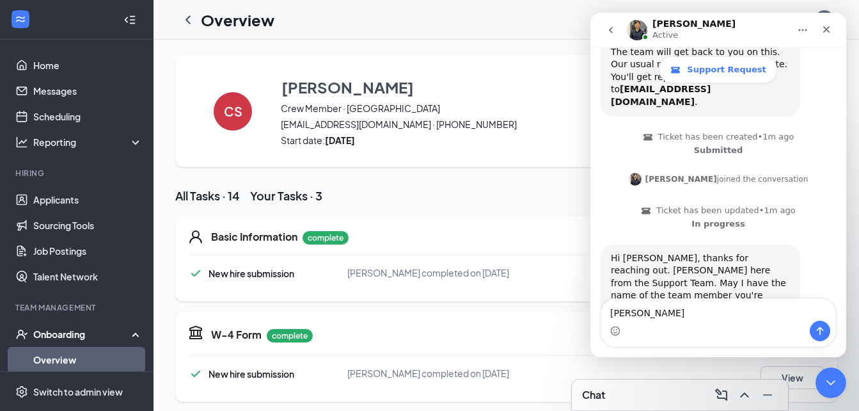
type textarea "[PERSON_NAME]"
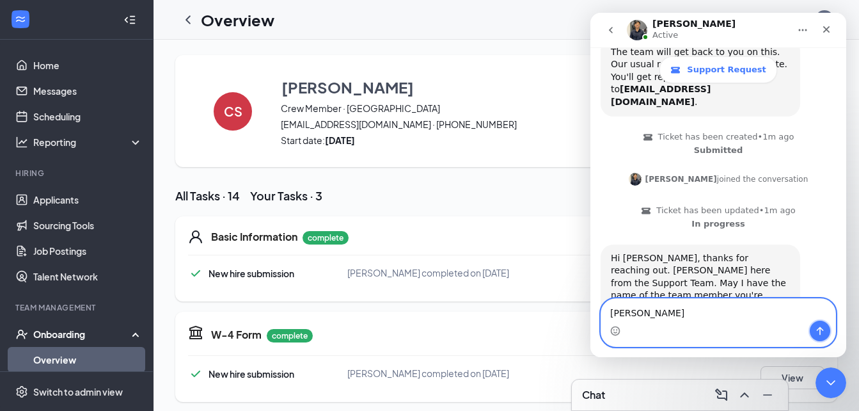
click at [818, 328] on icon "Send a message…" at bounding box center [820, 331] width 10 height 10
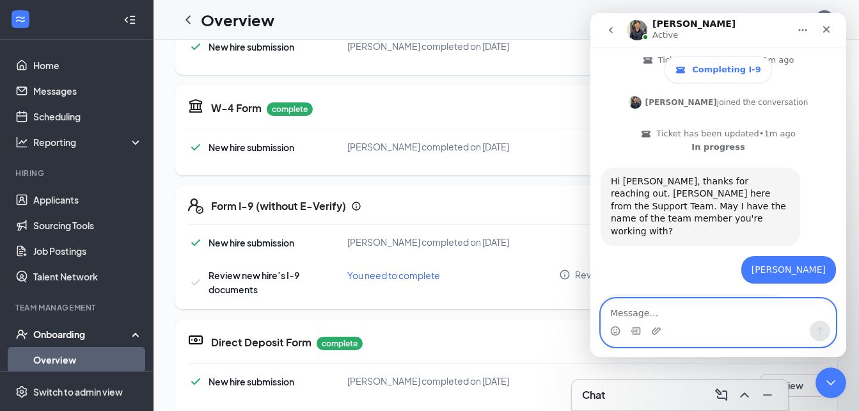
scroll to position [261, 0]
type textarea "no, nothing is happening"
click at [820, 328] on icon "Send a message…" at bounding box center [820, 331] width 7 height 8
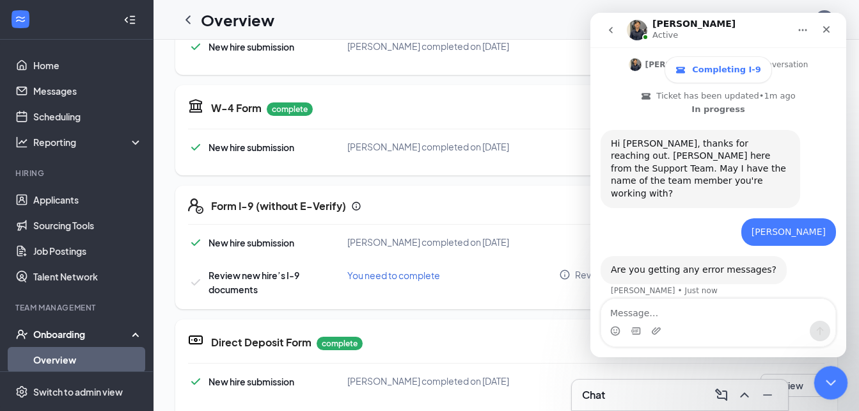
click at [830, 388] on icon "Close Intercom Messenger" at bounding box center [829, 380] width 15 height 15
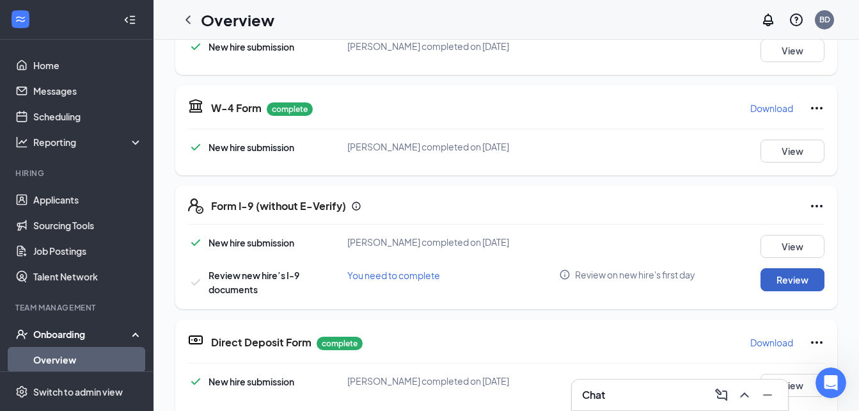
click at [785, 291] on button "Review" at bounding box center [793, 279] width 64 height 23
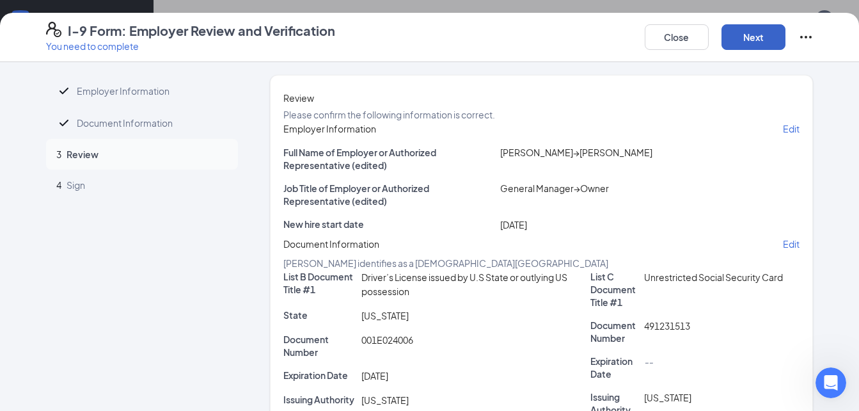
click at [748, 31] on button "Next" at bounding box center [754, 37] width 64 height 26
click at [745, 38] on button "Next" at bounding box center [754, 37] width 64 height 26
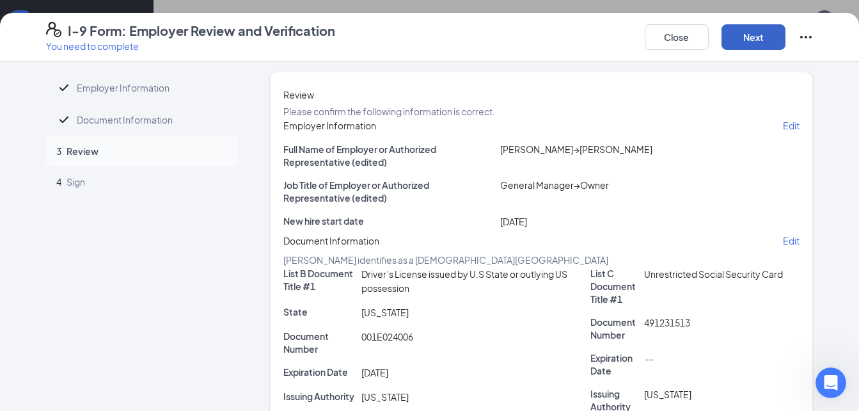
scroll to position [0, 0]
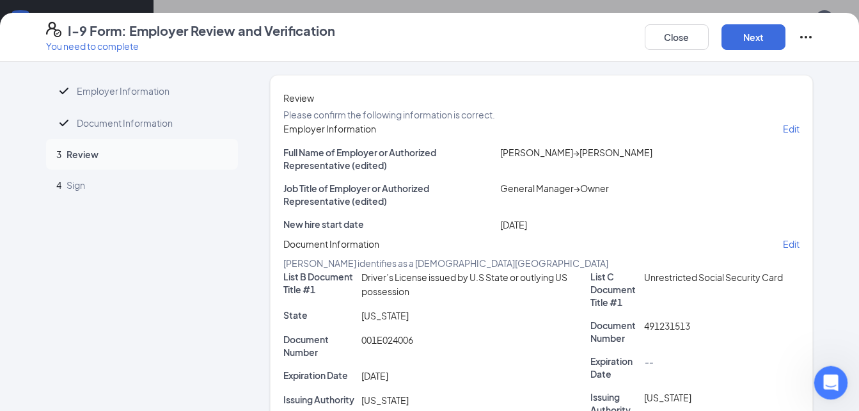
click at [825, 374] on icon "Open Intercom Messenger" at bounding box center [829, 381] width 21 height 21
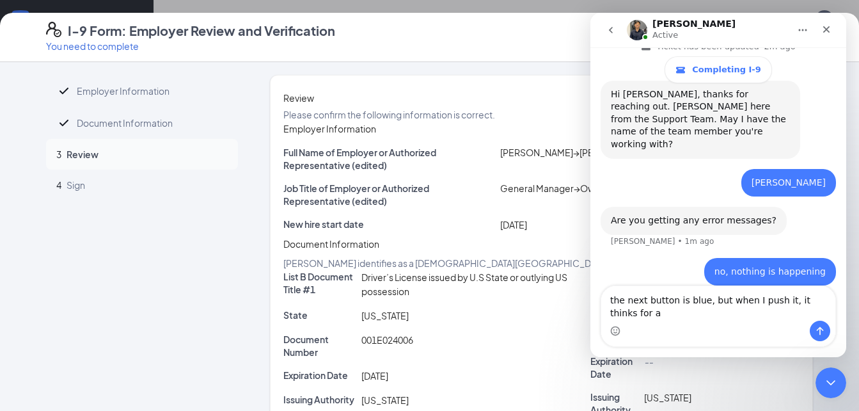
scroll to position [362, 0]
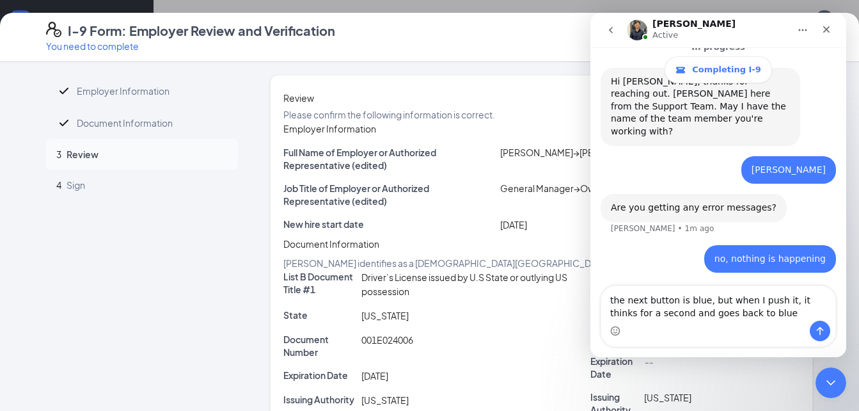
type textarea "the next button is blue, but when I push it, it thinks for a second and goes ba…"
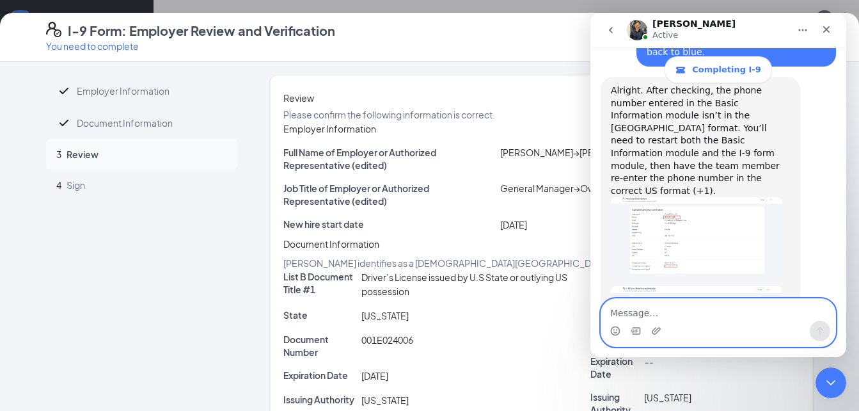
scroll to position [620, 0]
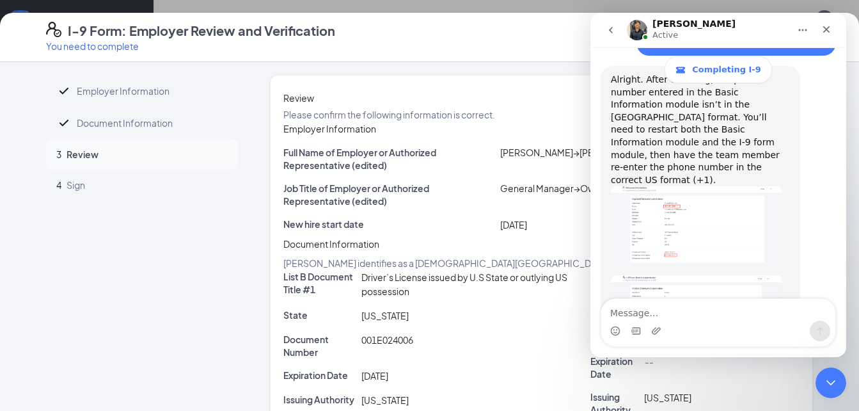
click at [667, 186] on img "Renz says…" at bounding box center [696, 227] width 171 height 82
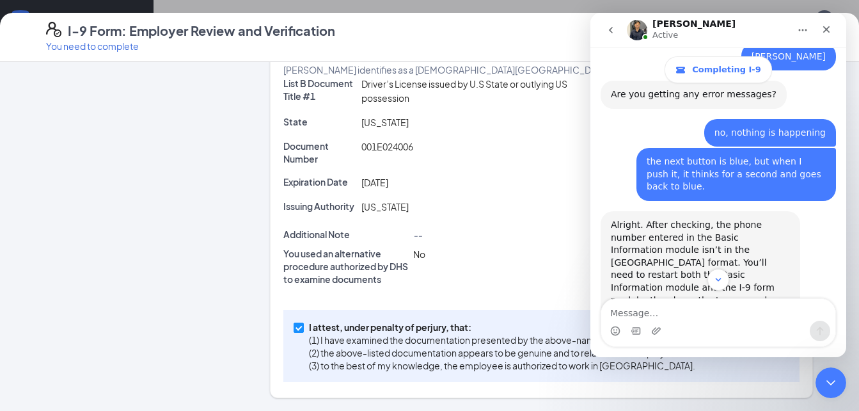
scroll to position [198, 0]
click at [684, 270] on div "Intercom messenger" at bounding box center [719, 280] width 256 height 22
click at [711, 219] on div "Alright. After checking, the phone number entered in the Basic Information modu…" at bounding box center [700, 275] width 179 height 113
click at [705, 274] on div "Intercom messenger" at bounding box center [719, 280] width 256 height 22
click at [673, 271] on div "Intercom messenger" at bounding box center [719, 280] width 256 height 22
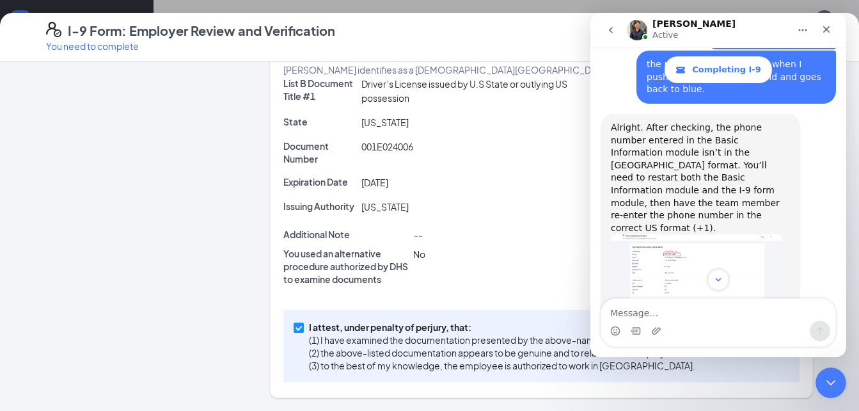
scroll to position [574, 0]
click at [715, 232] on img "Renz says…" at bounding box center [696, 273] width 171 height 82
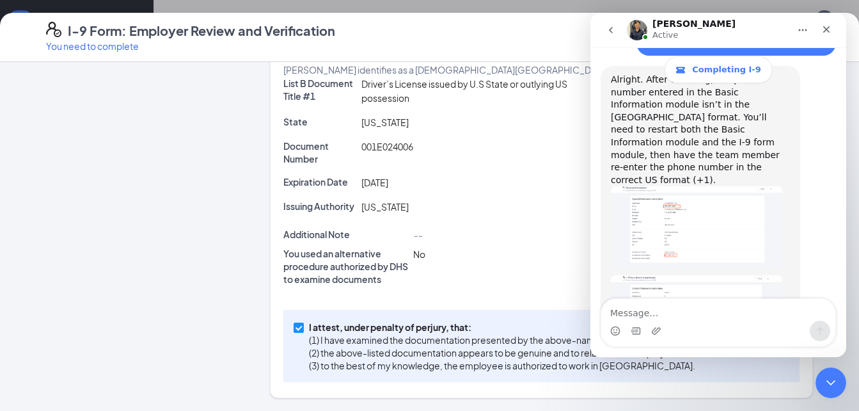
click at [685, 321] on div "Intercom messenger" at bounding box center [719, 331] width 234 height 20
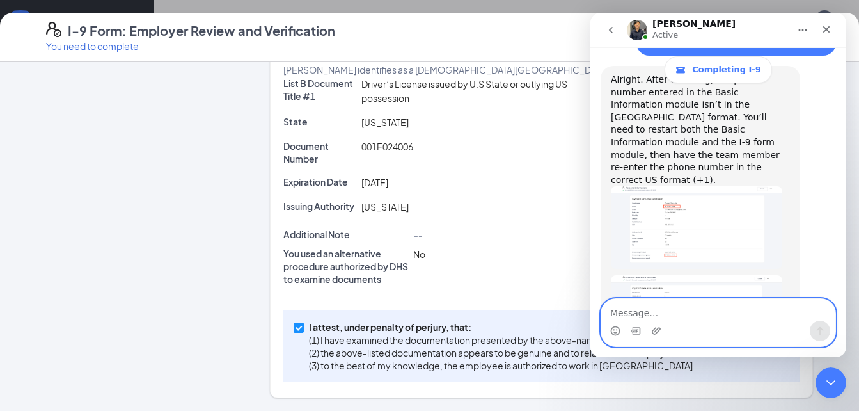
click at [687, 312] on textarea "Message…" at bounding box center [719, 310] width 234 height 22
type textarea "what does that have to do with the I-9?"
click at [818, 331] on icon "Send a message…" at bounding box center [820, 331] width 10 height 10
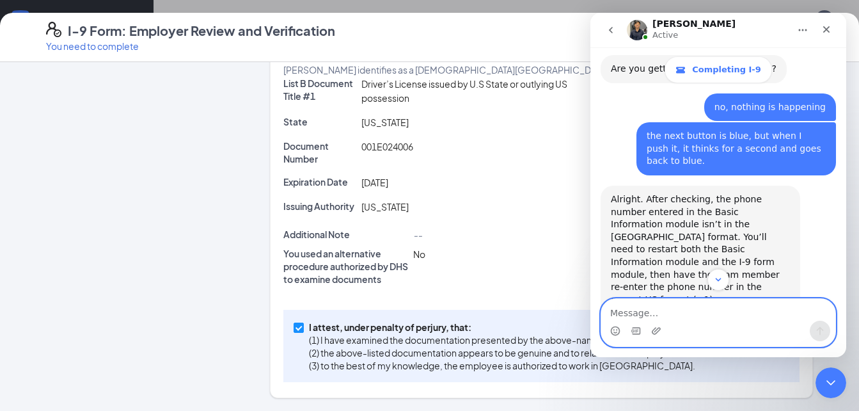
scroll to position [500, 0]
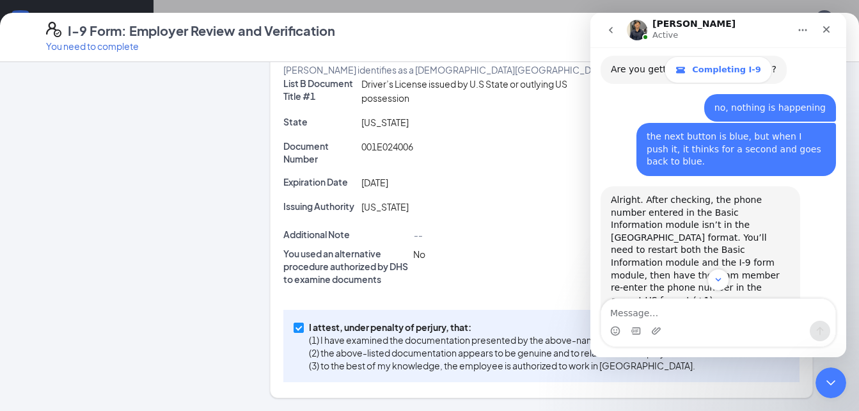
click at [669, 307] on img "Renz says…" at bounding box center [696, 348] width 171 height 82
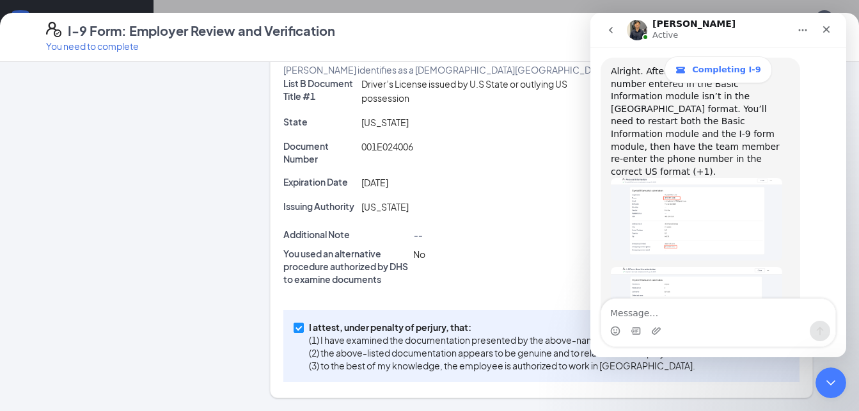
scroll to position [658, 0]
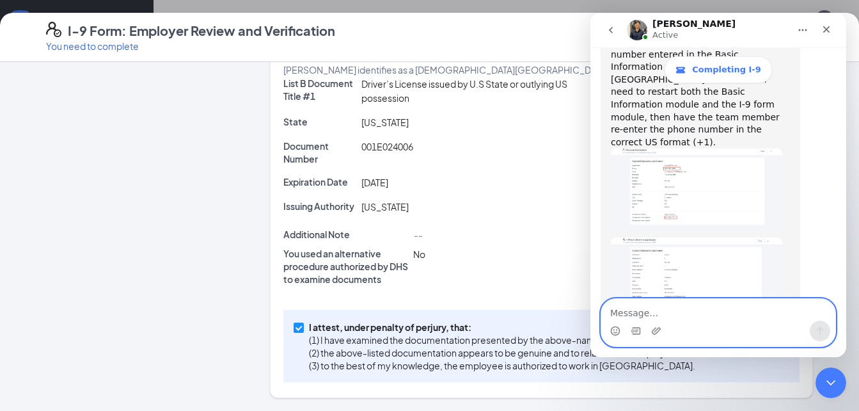
click at [681, 310] on textarea "Message…" at bounding box center [719, 310] width 234 height 22
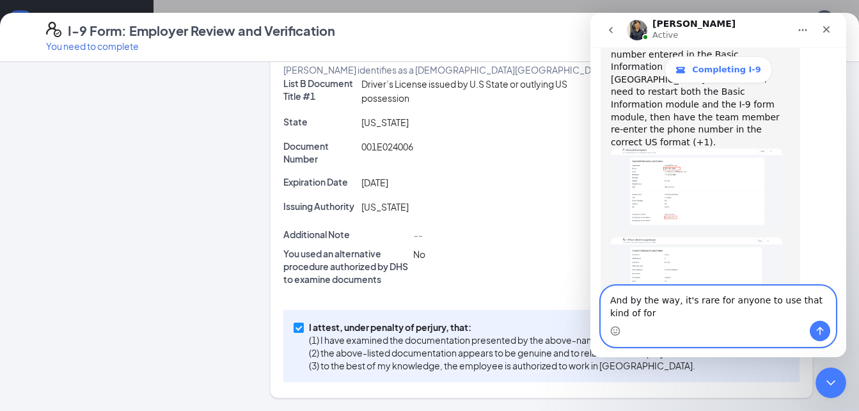
scroll to position [671, 0]
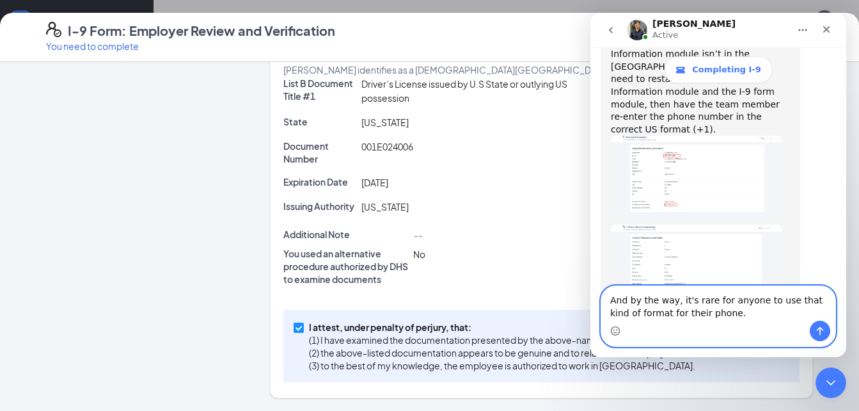
type textarea "And by the way, it's rare for anyone to use that kind of format for their phone."
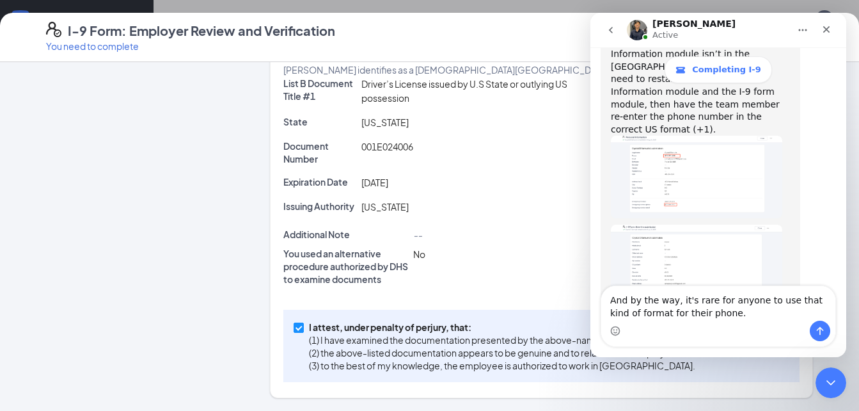
click at [724, 225] on img "Renz says…" at bounding box center [696, 263] width 171 height 77
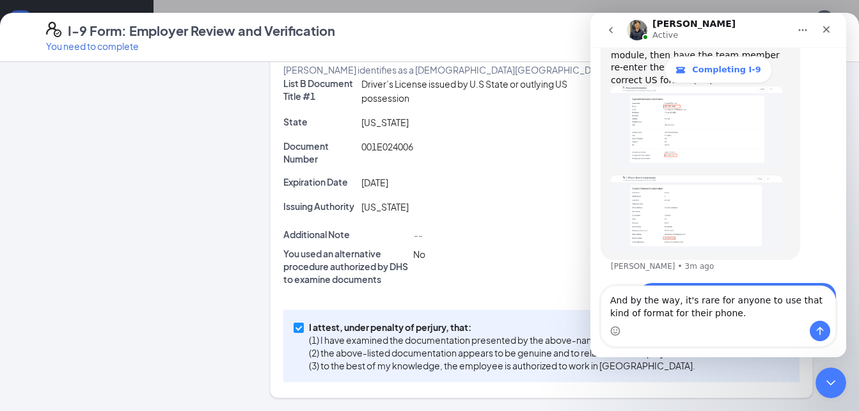
scroll to position [0, 0]
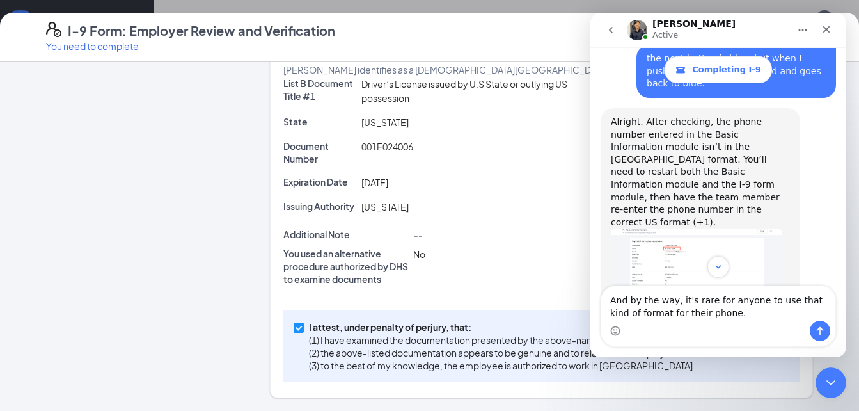
scroll to position [576, 0]
click at [672, 230] on img "Renz says…" at bounding box center [696, 271] width 171 height 82
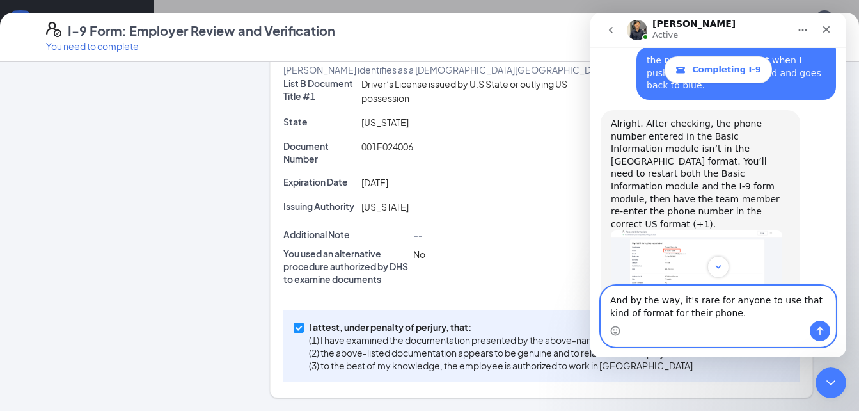
drag, startPoint x: 715, startPoint y: 317, endPoint x: 604, endPoint y: 296, distance: 113.3
click at [604, 296] on textarea "And by the way, it's rare for anyone to use that kind of format for their phone." at bounding box center [719, 303] width 234 height 35
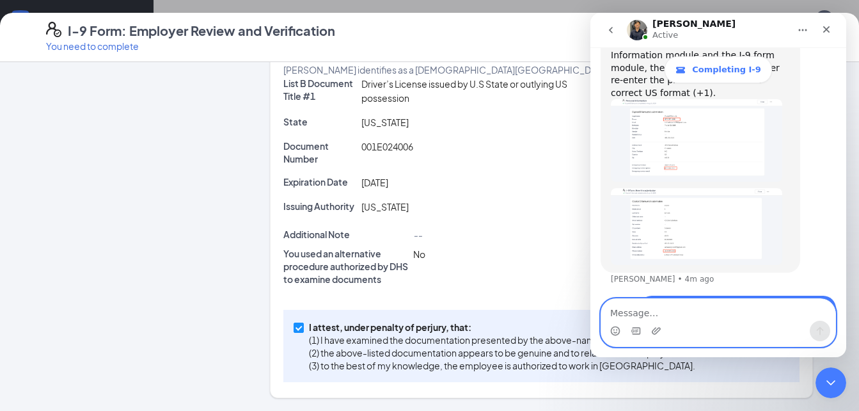
scroll to position [36, 0]
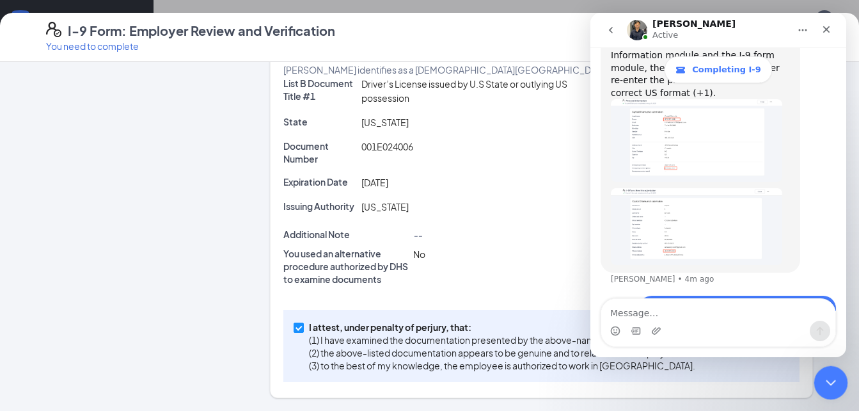
click at [835, 381] on icon "Close Intercom Messenger" at bounding box center [829, 380] width 15 height 15
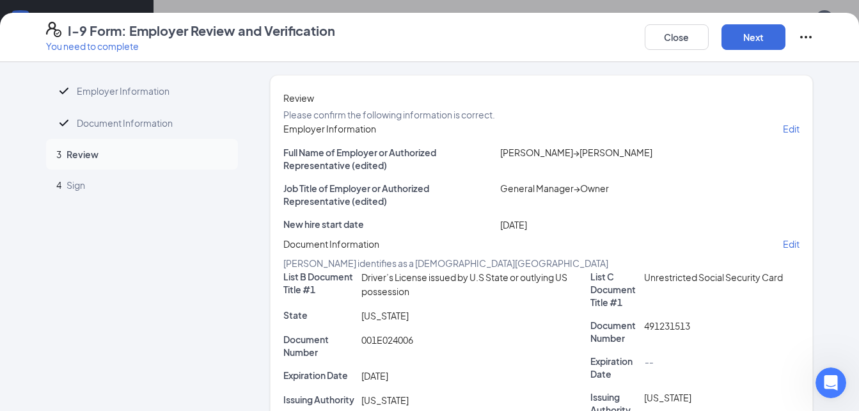
scroll to position [0, 0]
click at [829, 379] on icon "Open Intercom Messenger" at bounding box center [829, 381] width 21 height 21
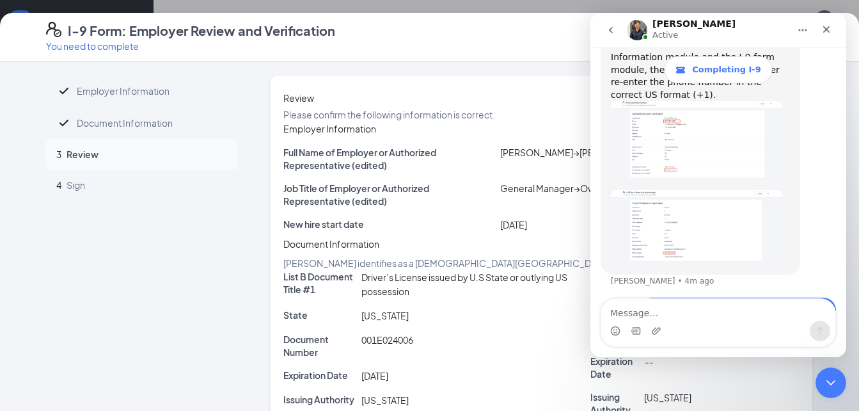
scroll to position [707, 0]
click at [702, 188] on img "Renz says…" at bounding box center [696, 226] width 171 height 77
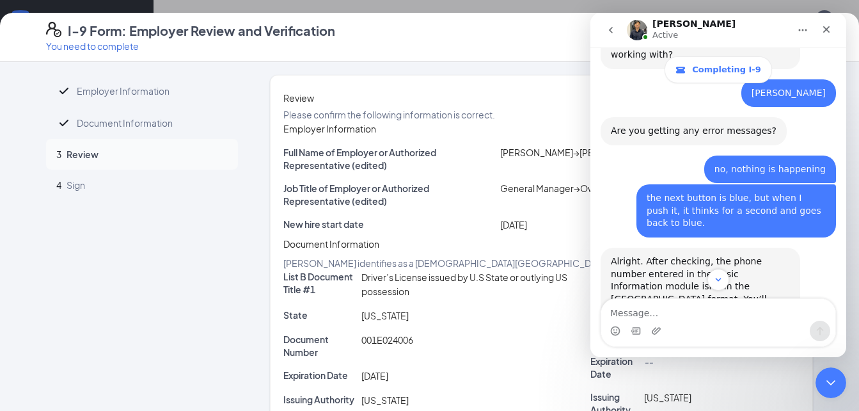
scroll to position [438, 0]
click at [104, 349] on div "Employer Information Document Information 3 Review 4 Sign" at bounding box center [142, 333] width 192 height 516
click at [819, 377] on div "Close Intercom Messenger" at bounding box center [829, 380] width 31 height 31
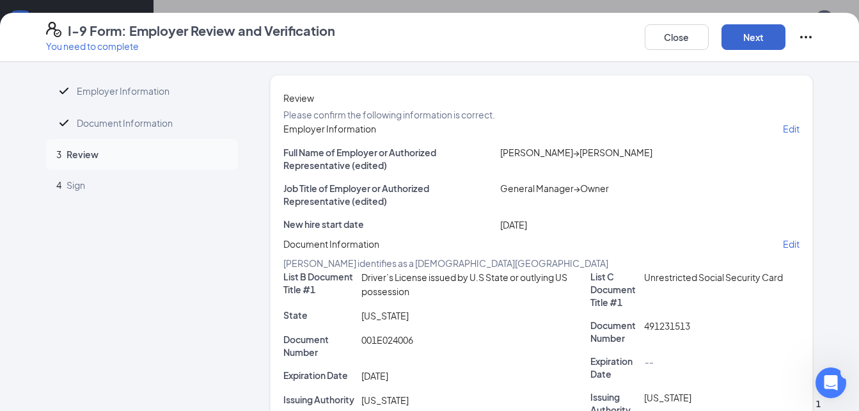
scroll to position [0, 0]
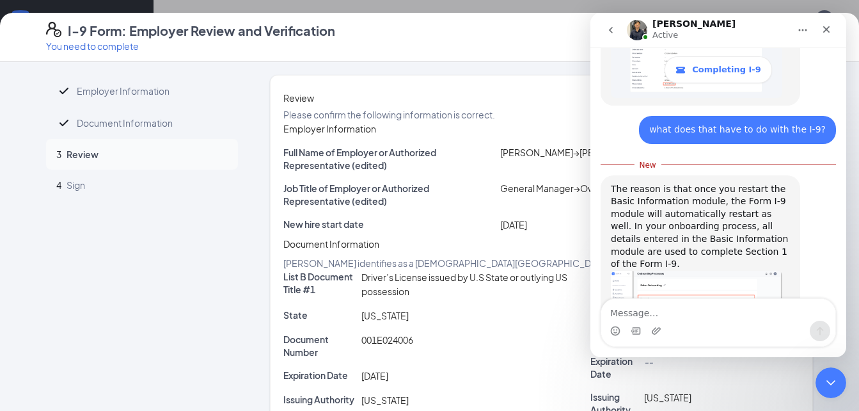
scroll to position [875, 0]
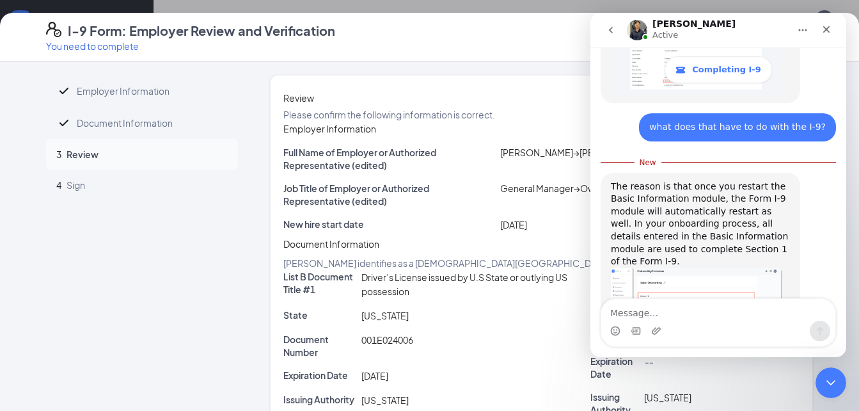
click at [721, 268] on img "Renz says…" at bounding box center [696, 315] width 171 height 95
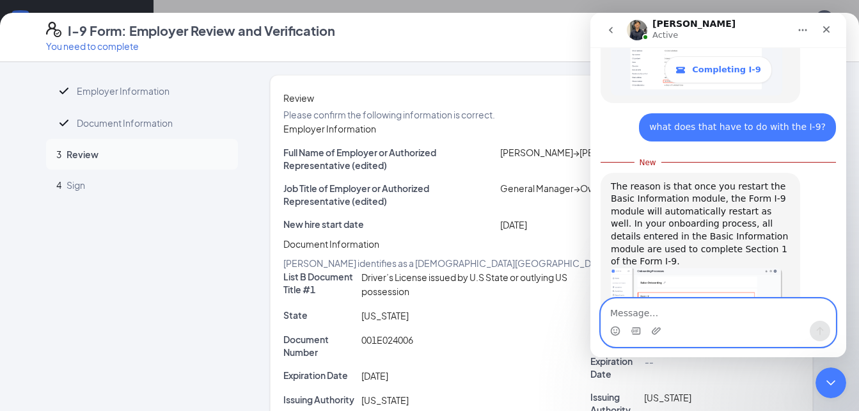
click at [694, 307] on textarea "Message…" at bounding box center [719, 310] width 234 height 22
click at [681, 312] on textarea "is the new hire aware they need to use a" at bounding box center [719, 310] width 234 height 22
click at [752, 310] on textarea "is the new hire instructed to use a" at bounding box center [719, 310] width 234 height 22
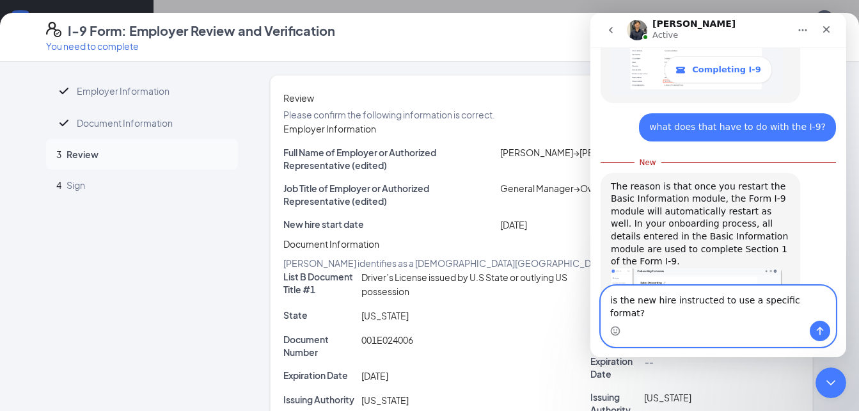
click at [743, 315] on textarea "is the new hire instructed to use a specific format?" at bounding box center [719, 303] width 234 height 35
click at [813, 314] on textarea "is the new hire instructed to use this specific format?" at bounding box center [719, 303] width 234 height 35
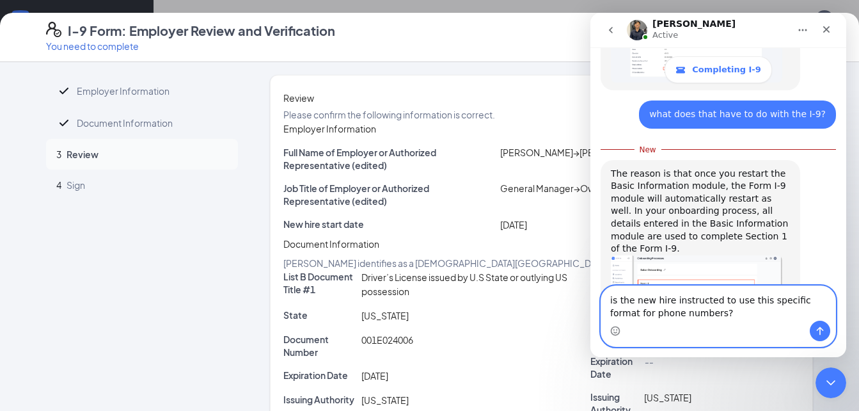
type textarea "is the new hire instructed to use this specific format for phone numbers?"
click at [820, 330] on icon "Send a message…" at bounding box center [820, 331] width 7 height 8
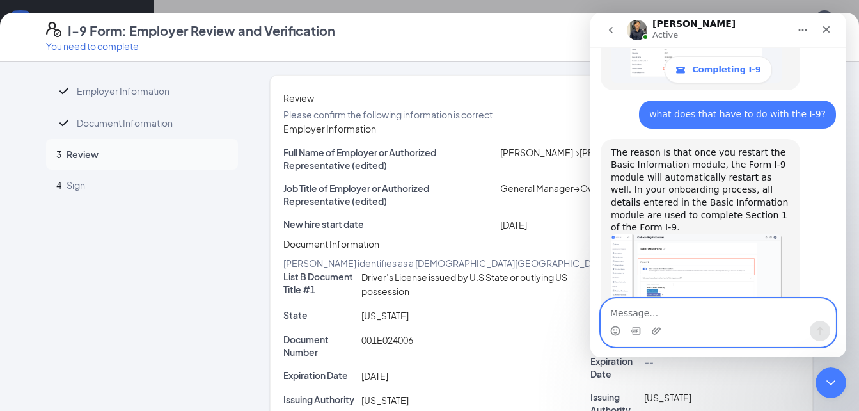
scroll to position [904, 0]
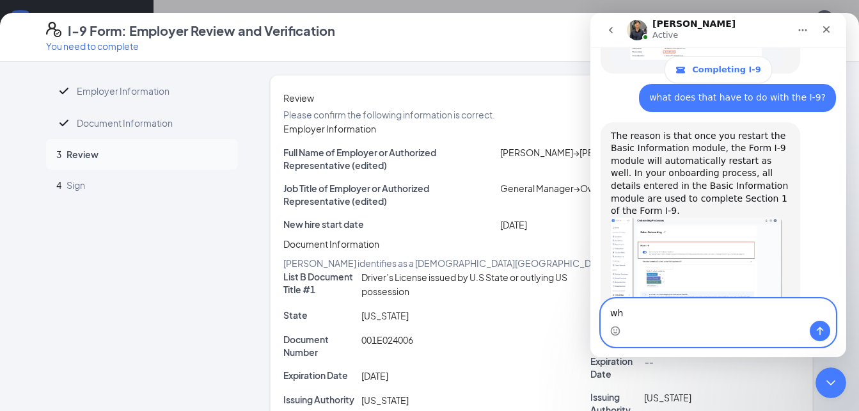
type textarea "w"
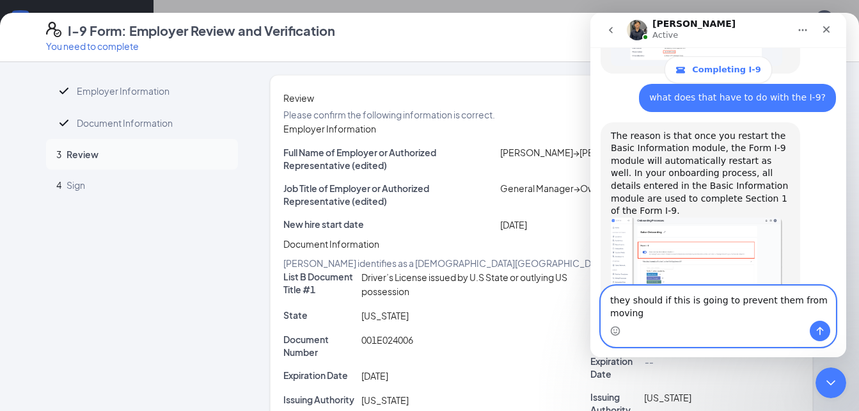
scroll to position [917, 0]
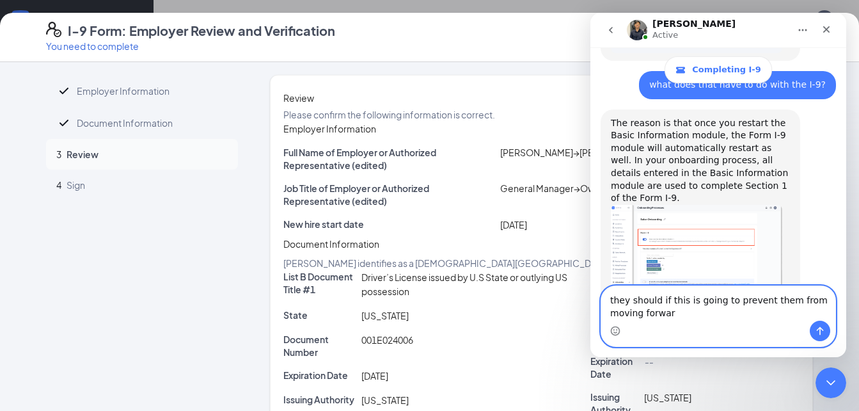
type textarea "they should if this is going to prevent them from moving forward"
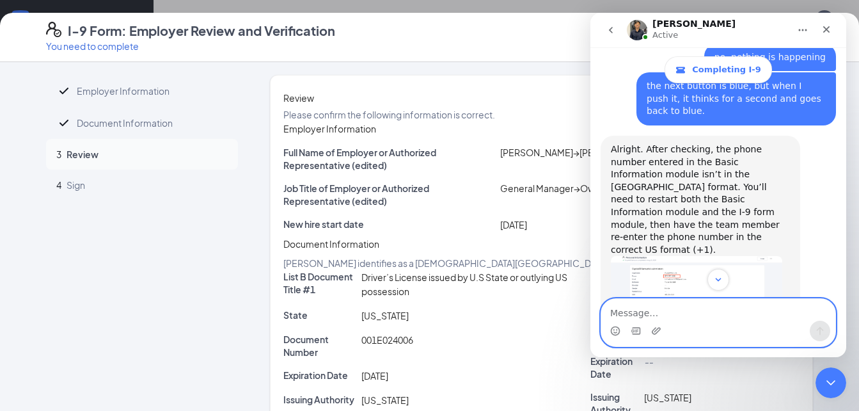
scroll to position [547, 0]
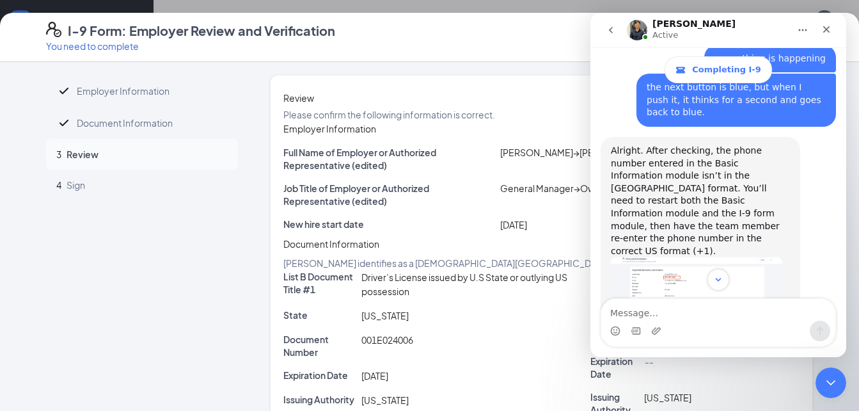
click at [682, 257] on img "Renz says…" at bounding box center [696, 298] width 171 height 82
click at [679, 275] on div "Intercom messenger" at bounding box center [719, 280] width 256 height 22
click at [662, 283] on div "Intercom messenger" at bounding box center [719, 280] width 256 height 22
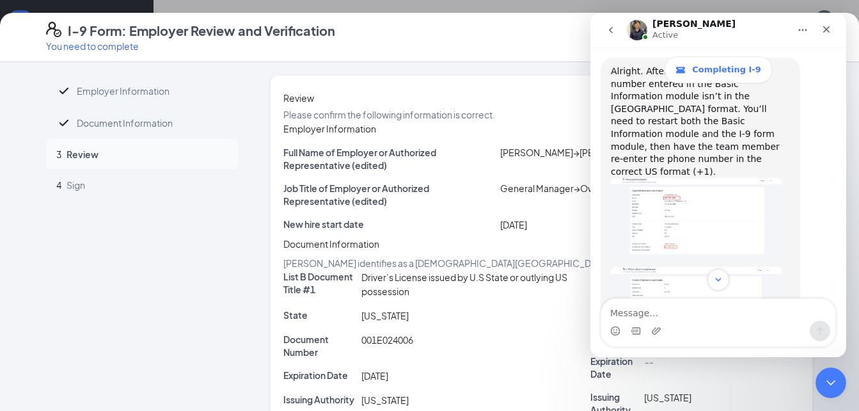
scroll to position [628, 0]
click at [713, 266] on img "Renz says…" at bounding box center [696, 304] width 171 height 77
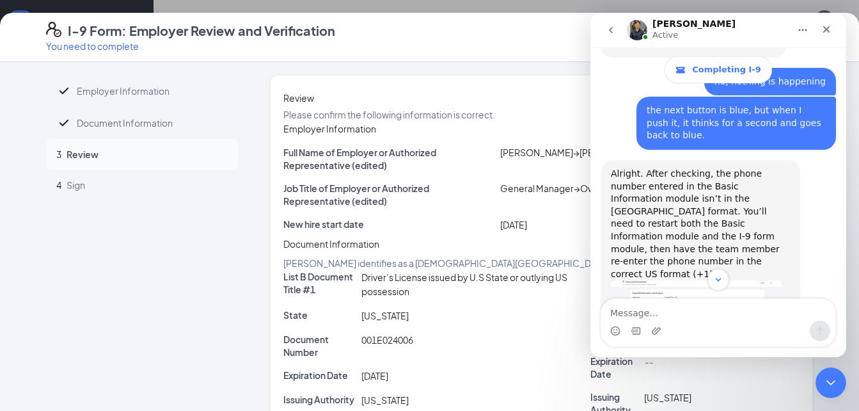
scroll to position [523, 0]
click at [830, 388] on icon "Close Intercom Messenger" at bounding box center [829, 380] width 15 height 15
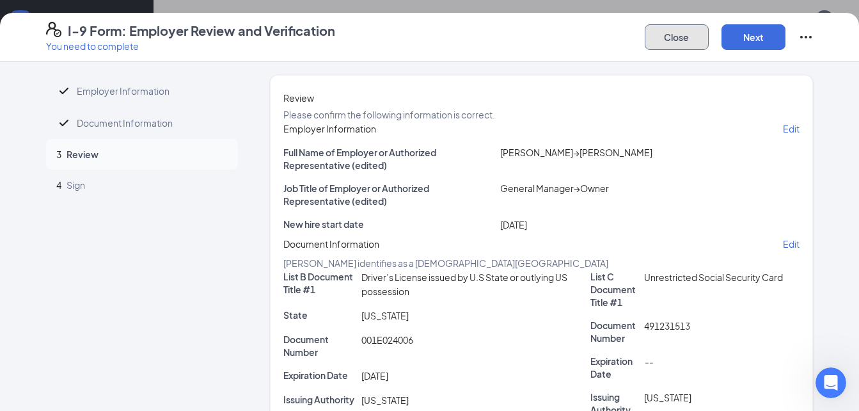
click at [681, 39] on button "Close" at bounding box center [677, 37] width 64 height 26
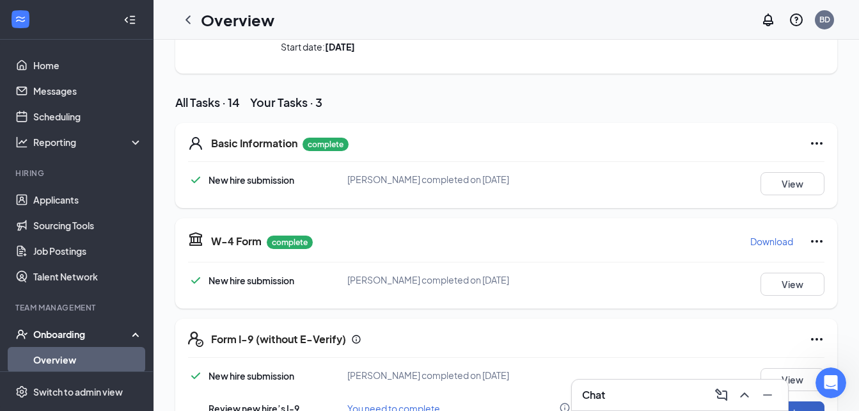
scroll to position [93, 0]
click at [814, 152] on icon "Ellipses" at bounding box center [816, 143] width 15 height 15
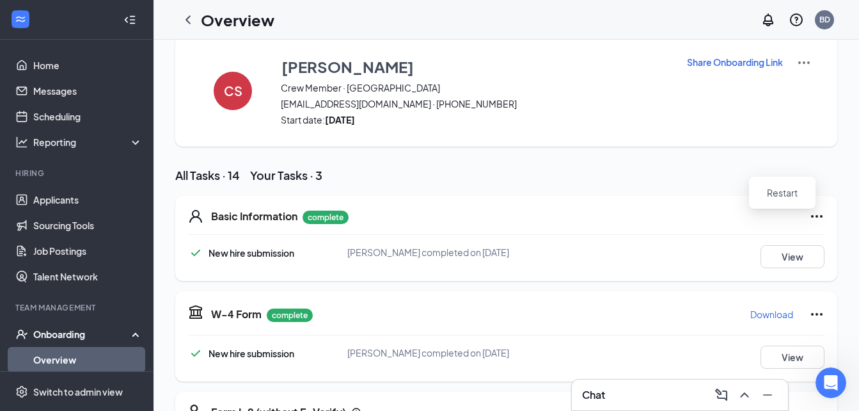
scroll to position [0, 0]
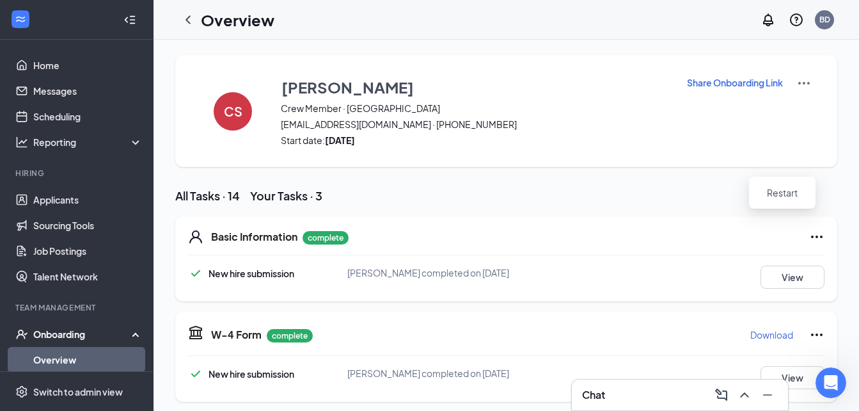
click at [630, 395] on div "Chat" at bounding box center [680, 395] width 196 height 20
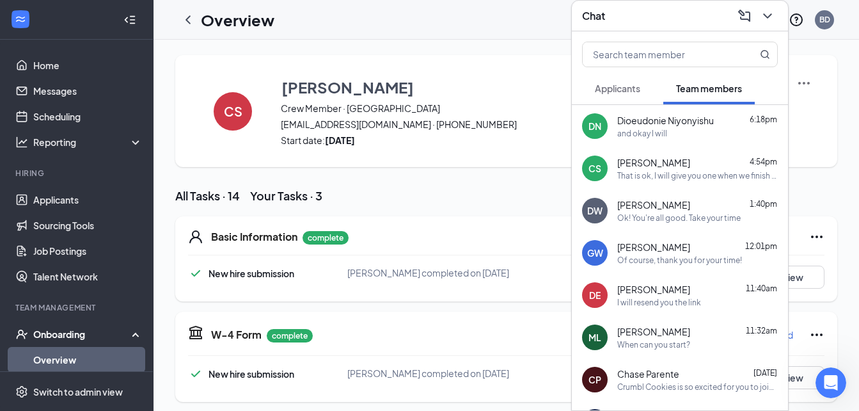
click at [657, 166] on span "[PERSON_NAME]" at bounding box center [654, 162] width 73 height 13
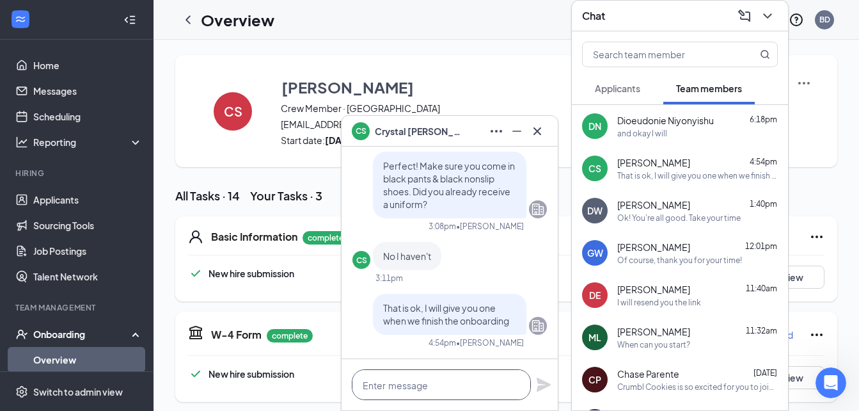
click at [417, 383] on textarea at bounding box center [441, 384] width 179 height 31
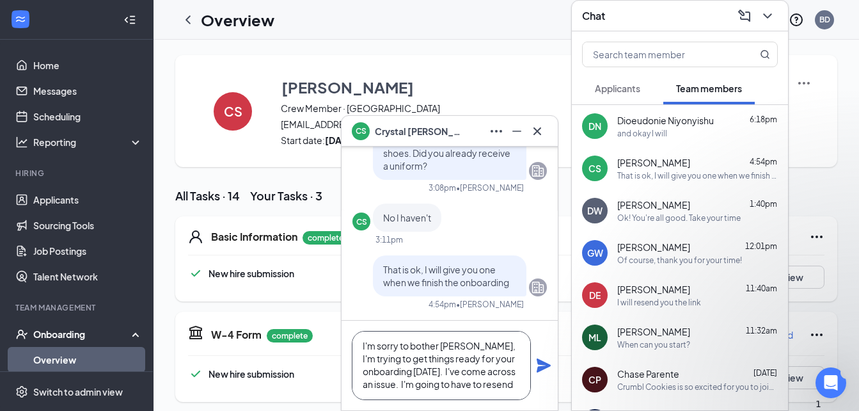
type textarea "I'm sorry to bother [PERSON_NAME], I'm trying to get things ready for your onbo…"
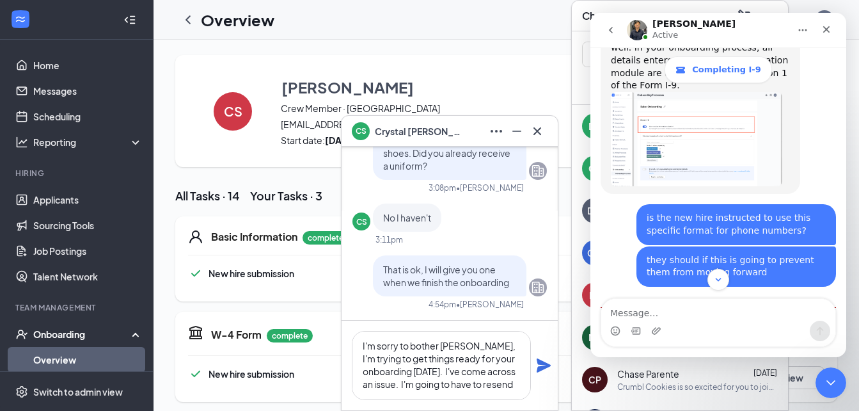
scroll to position [1030, 0]
